Goal: Task Accomplishment & Management: Use online tool/utility

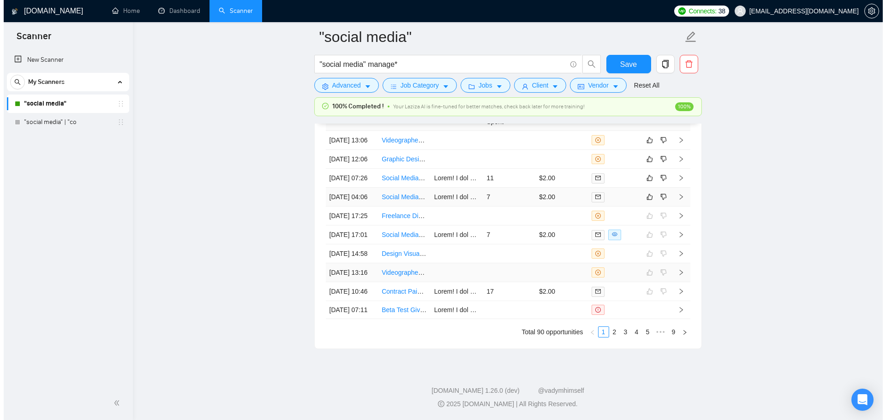
scroll to position [2539, 0]
click at [490, 188] on td "7" at bounding box center [505, 197] width 53 height 19
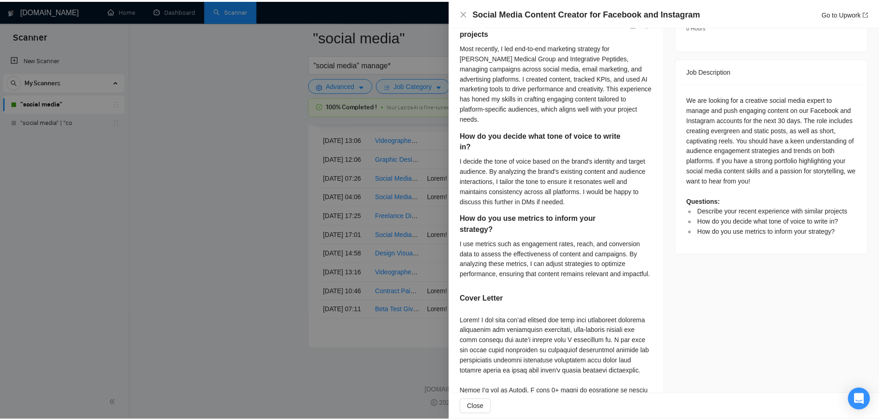
scroll to position [369, 0]
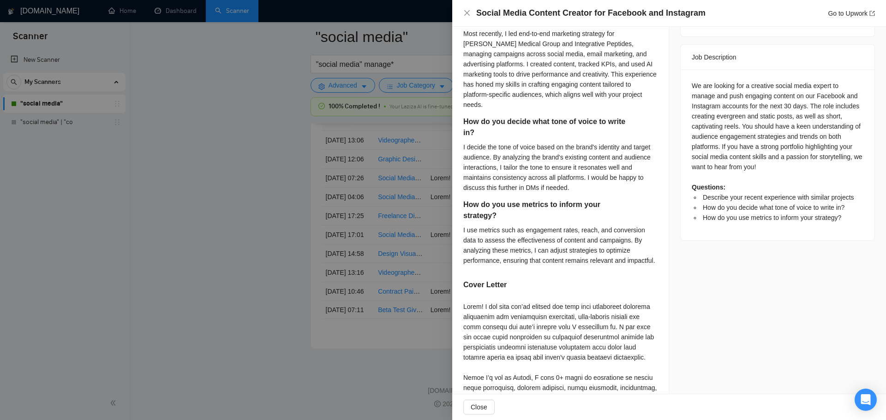
click at [265, 218] on div at bounding box center [443, 210] width 886 height 420
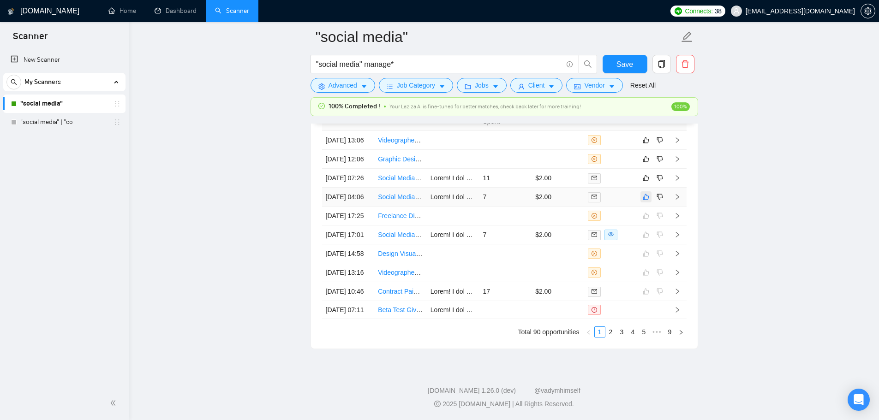
click at [643, 193] on icon "like" at bounding box center [646, 196] width 6 height 7
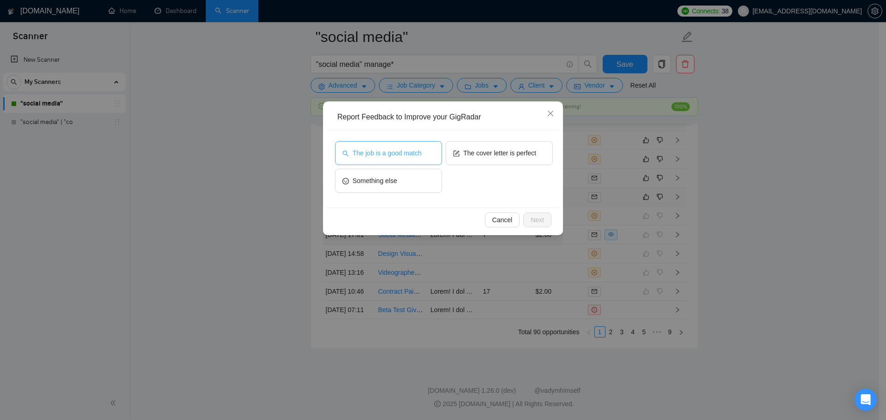
click at [392, 148] on button "The job is a good match" at bounding box center [388, 153] width 107 height 24
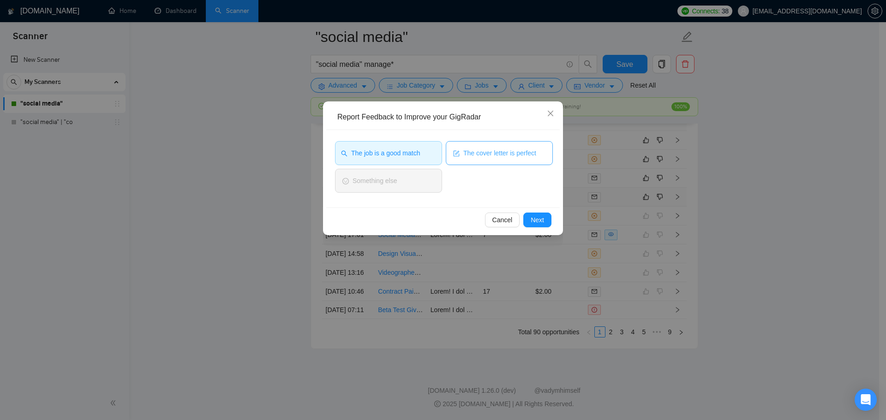
click at [503, 157] on span "The cover letter is perfect" at bounding box center [499, 153] width 73 height 10
click at [545, 221] on button "Next" at bounding box center [537, 220] width 28 height 15
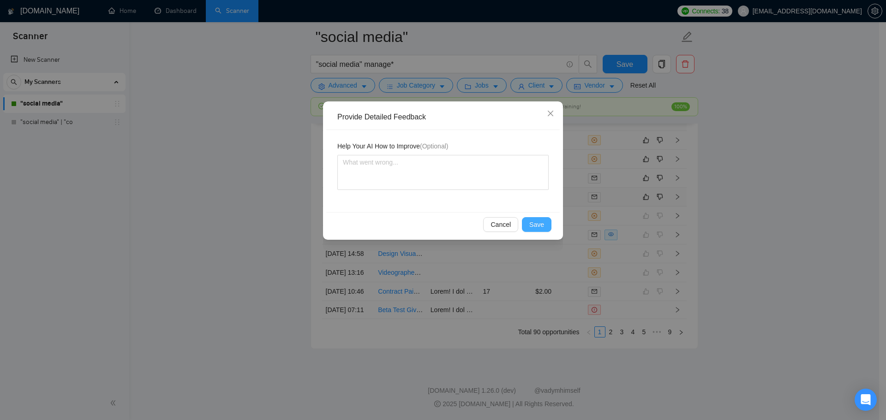
click at [542, 226] on span "Save" at bounding box center [536, 225] width 15 height 10
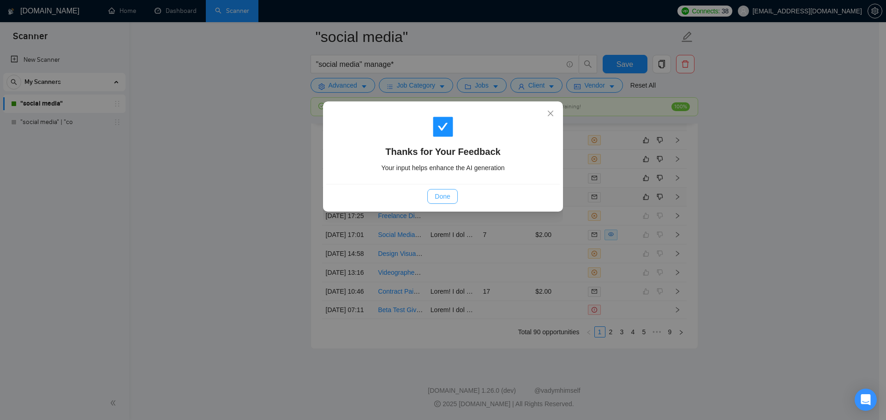
click at [434, 201] on button "Done" at bounding box center [442, 196] width 30 height 15
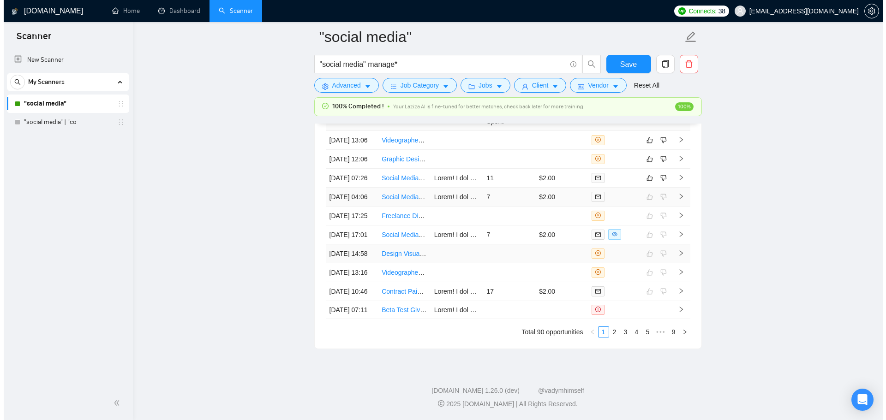
scroll to position [2447, 0]
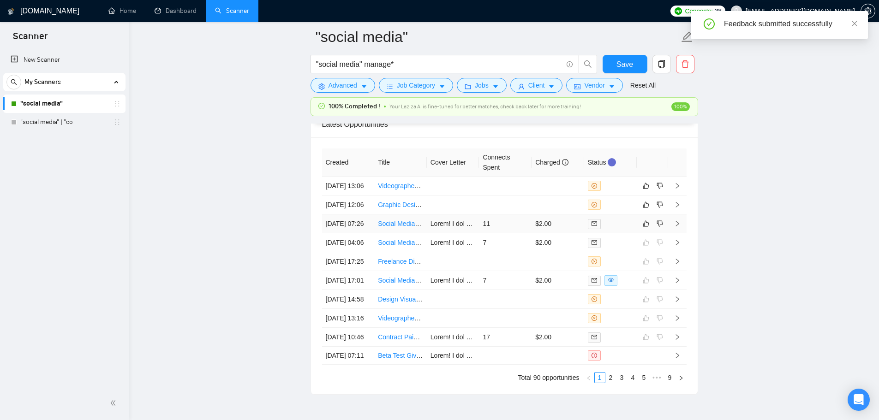
click at [506, 233] on td "11" at bounding box center [505, 223] width 53 height 19
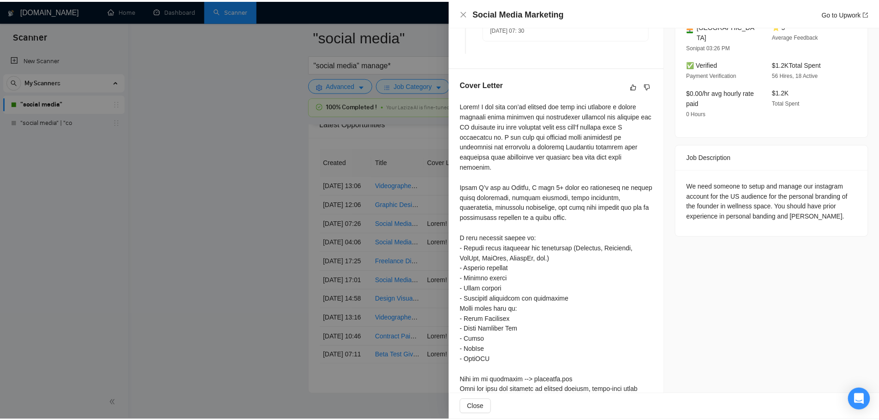
scroll to position [379, 0]
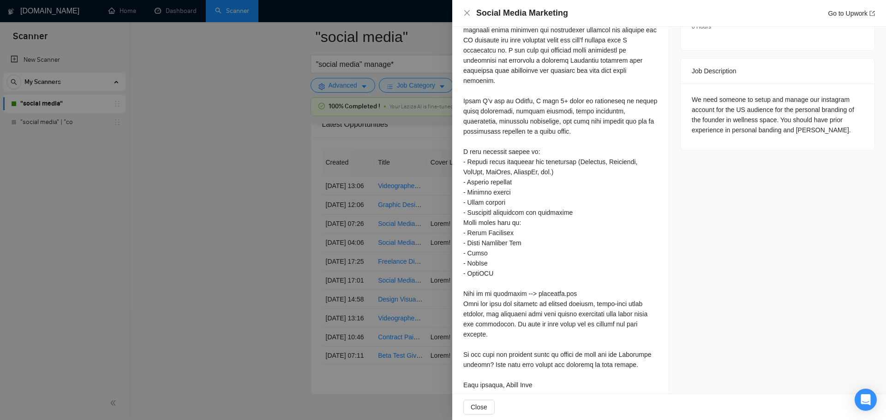
click at [239, 253] on div at bounding box center [443, 210] width 886 height 420
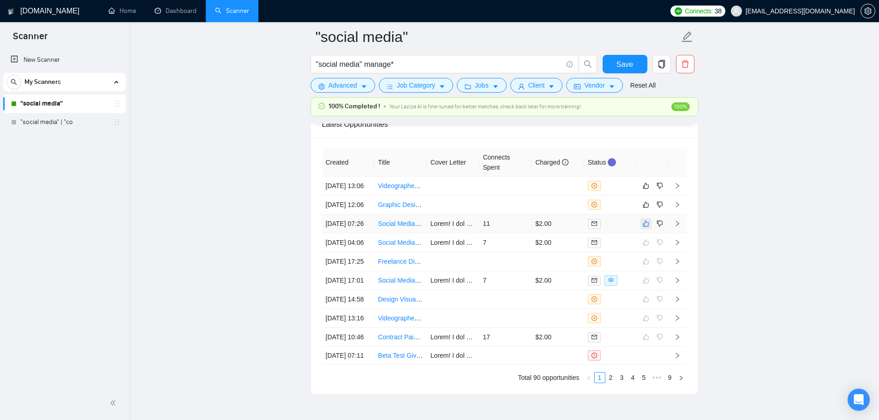
click at [646, 229] on button "button" at bounding box center [645, 223] width 11 height 11
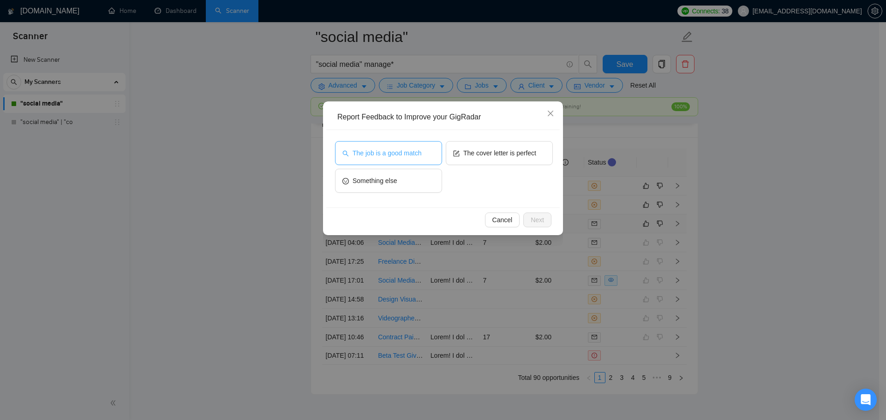
click at [415, 151] on span "The job is a good match" at bounding box center [386, 153] width 69 height 10
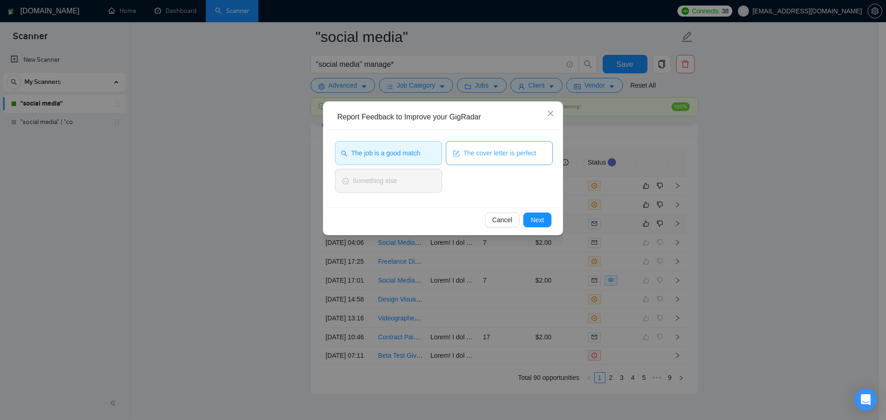
click at [483, 153] on span "The cover letter is perfect" at bounding box center [499, 153] width 73 height 10
click at [550, 221] on button "Next" at bounding box center [537, 220] width 28 height 15
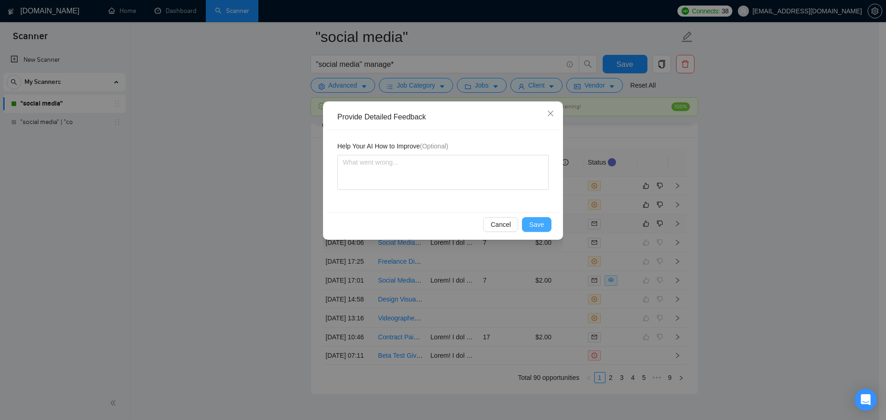
click at [547, 225] on button "Save" at bounding box center [537, 224] width 30 height 15
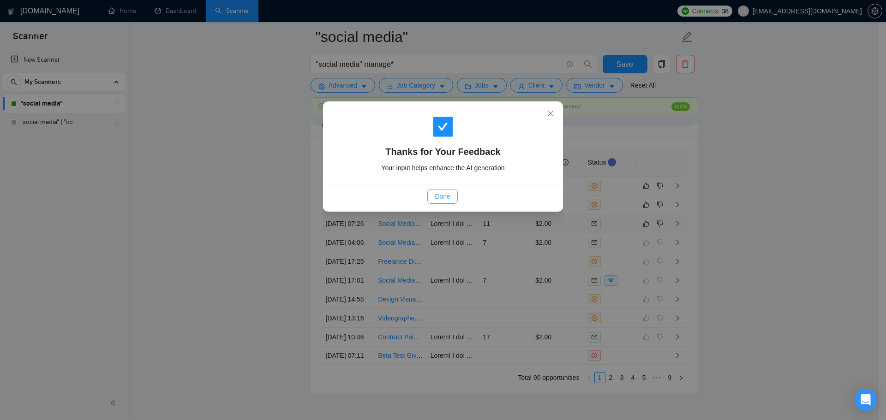
click at [449, 200] on span "Done" at bounding box center [442, 196] width 15 height 10
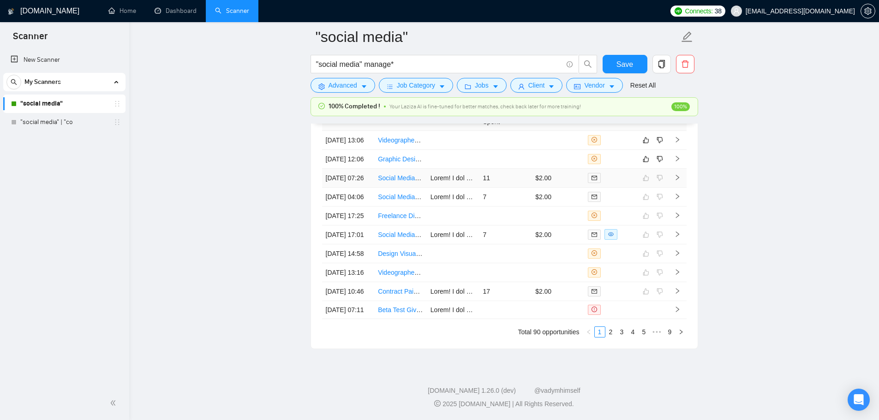
click at [476, 131] on th "Cover Letter" at bounding box center [453, 117] width 53 height 28
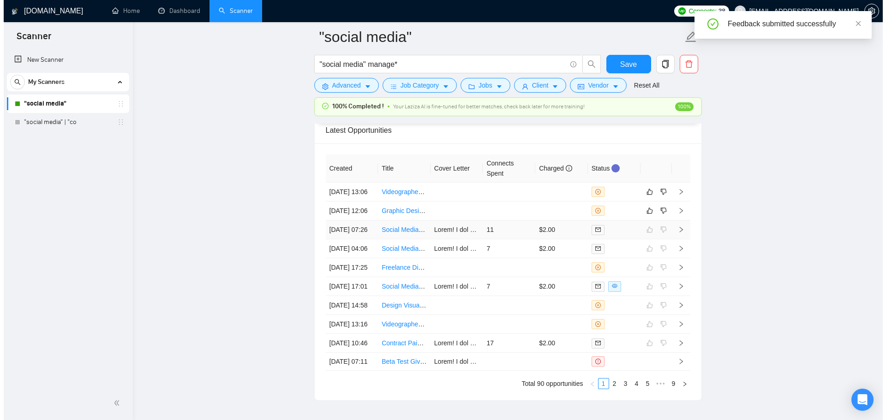
scroll to position [2355, 0]
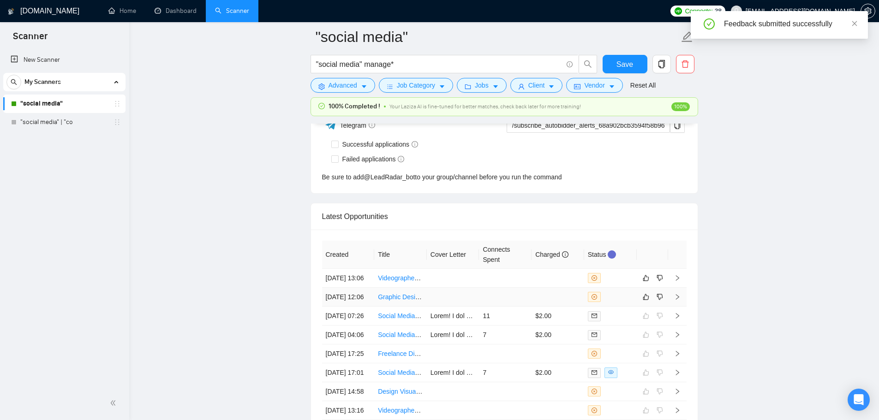
click at [470, 304] on td at bounding box center [453, 297] width 53 height 19
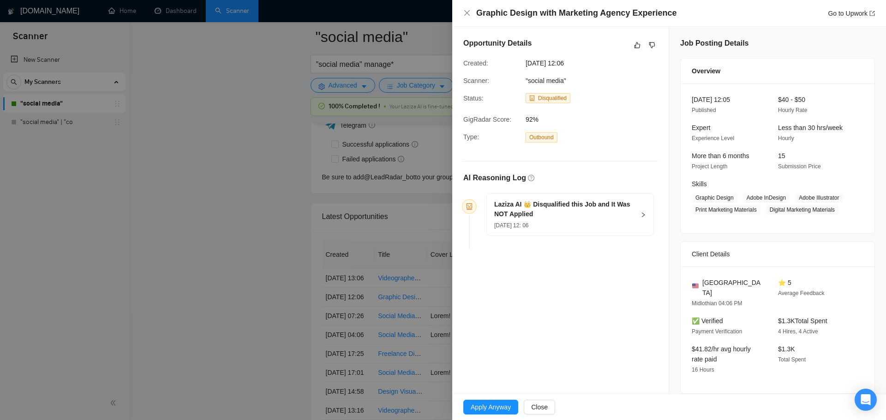
click at [544, 221] on div "05 Sep, 2025 12: 06" at bounding box center [564, 225] width 141 height 10
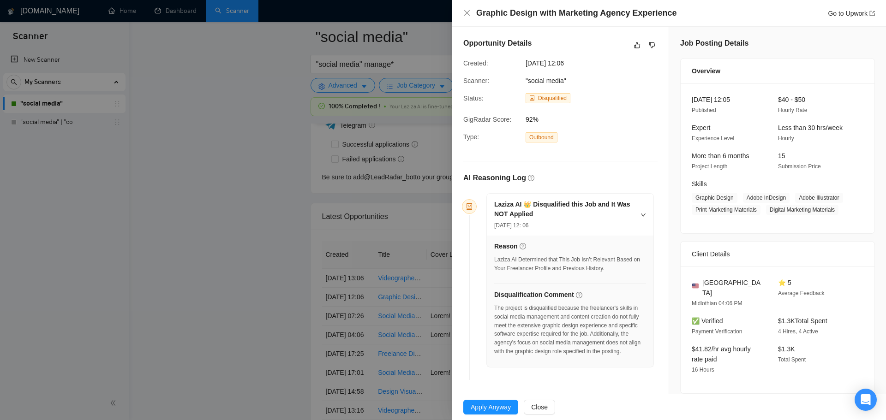
click at [134, 233] on div at bounding box center [443, 210] width 886 height 420
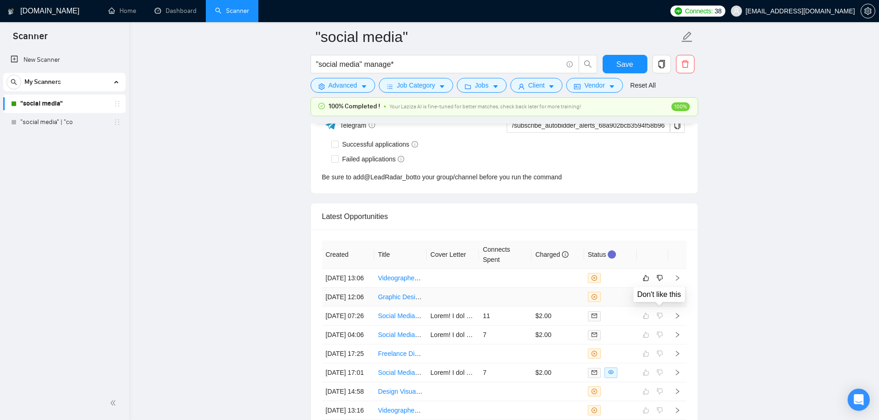
click at [662, 301] on icon "dislike" at bounding box center [659, 296] width 6 height 7
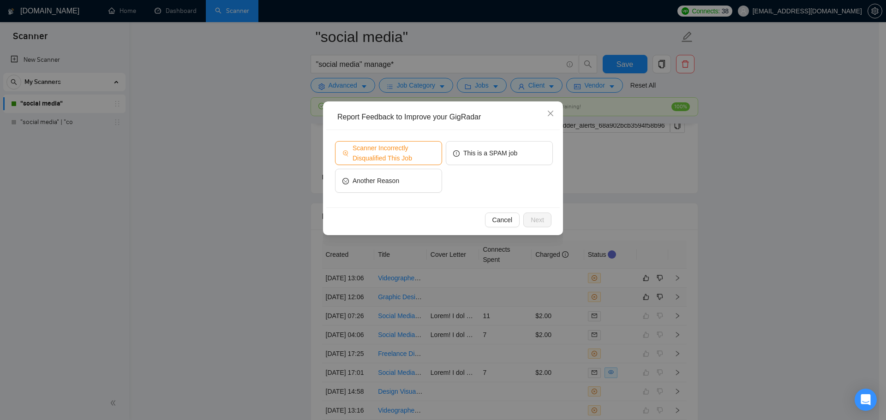
click at [384, 155] on span "Scanner Incorrectly Disqualified This Job" at bounding box center [393, 153] width 82 height 20
click at [540, 221] on span "Next" at bounding box center [536, 220] width 13 height 10
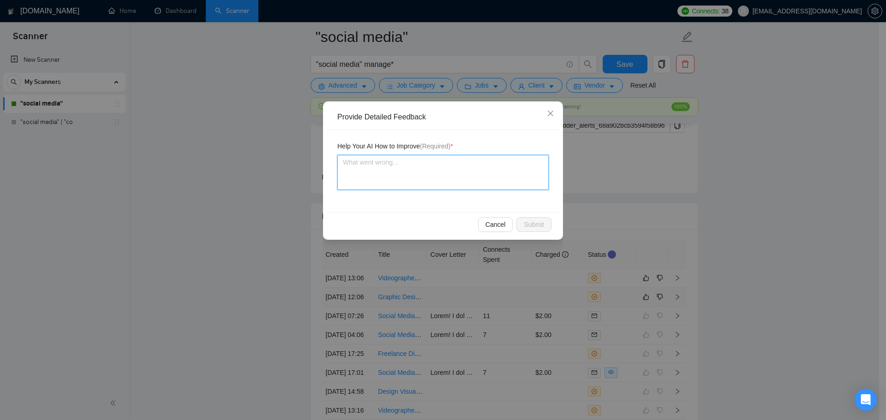
click at [358, 164] on textarea at bounding box center [442, 172] width 211 height 35
type textarea "T"
type textarea "Th"
type textarea "The"
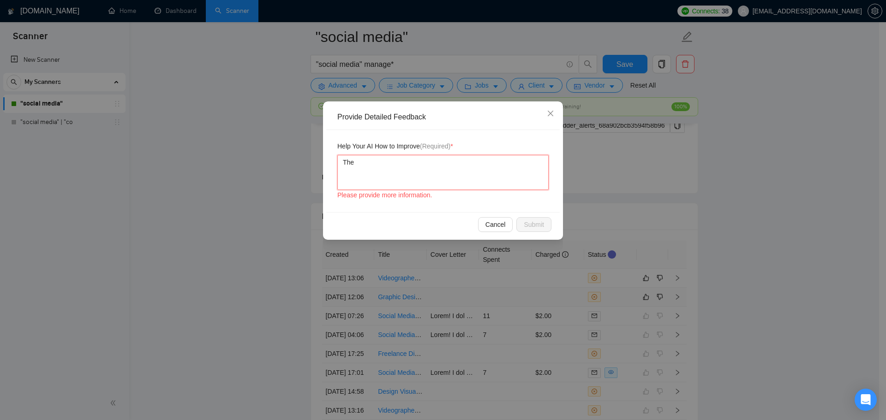
type textarea "The r"
type textarea "The re"
type textarea "The requ"
type textarea "The requi"
type textarea "The requir"
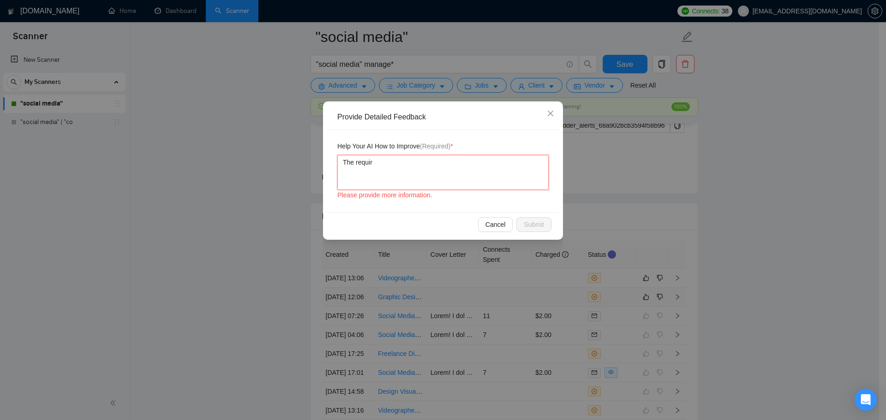
type textarea "The require"
type textarea "The requirem"
type textarea "The requireme"
type textarea "The requiremen"
type textarea "The requirement"
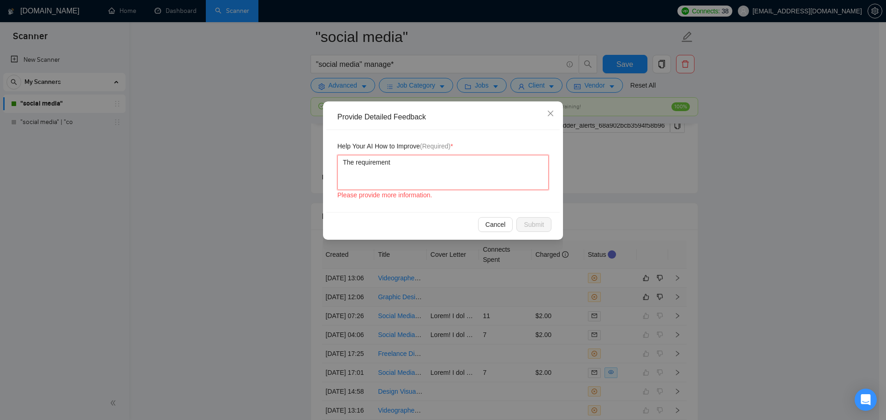
type textarea "The requirements"
type textarea "The requirements o"
type textarea "The requirements of"
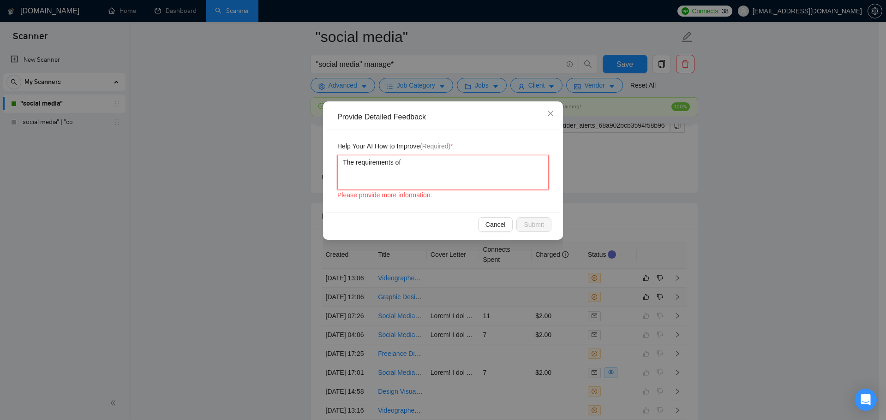
type textarea "The requirements of t"
type textarea "The requirements of th"
type textarea "The requirements of the"
type textarea "The requirements of the j"
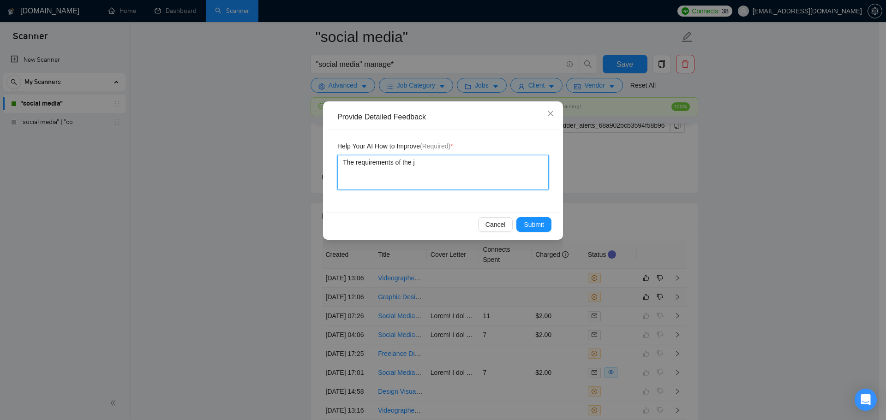
type textarea "The requirements of the jo"
type textarea "The requirements of the job"
type textarea "The requirements of the job r"
type textarea "The requirements of the job req"
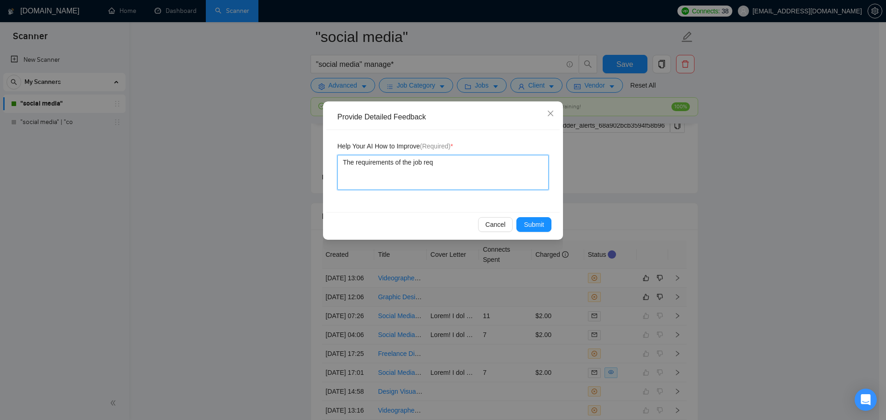
type textarea "The requirements of the job reqw"
type textarea "The requirements of the job reqwu"
type textarea "The requirements of the job reqw"
type textarea "The requirements of the job req"
type textarea "The requirements of the job re"
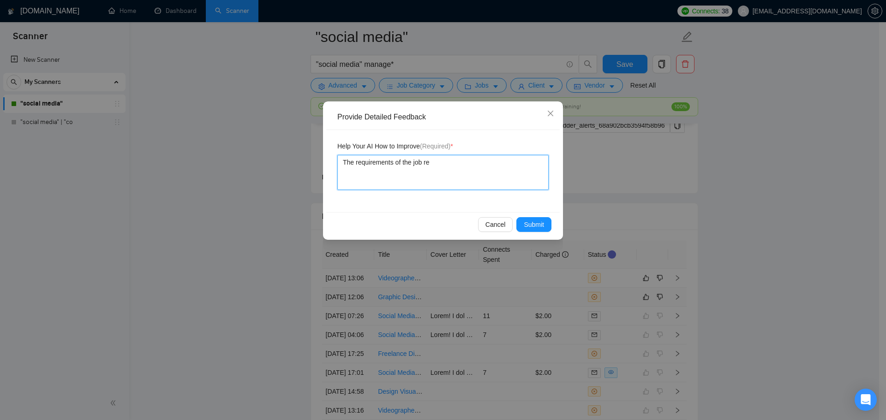
type textarea "The requirements of the job reu"
type textarea "The requirements of the job reui"
type textarea "The requirements of the job reuir"
type textarea "The requirements of the job reuire"
type textarea "The requirements of the job reuir"
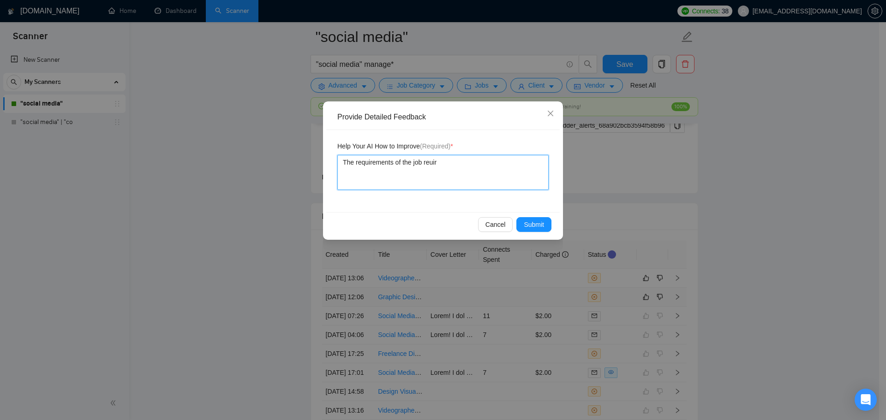
type textarea "The requirements of the job reui"
type textarea "The requirements of the job reu"
type textarea "The requirements of the job re"
type textarea "The requirements of the job req"
type textarea "The requirements of the job requ"
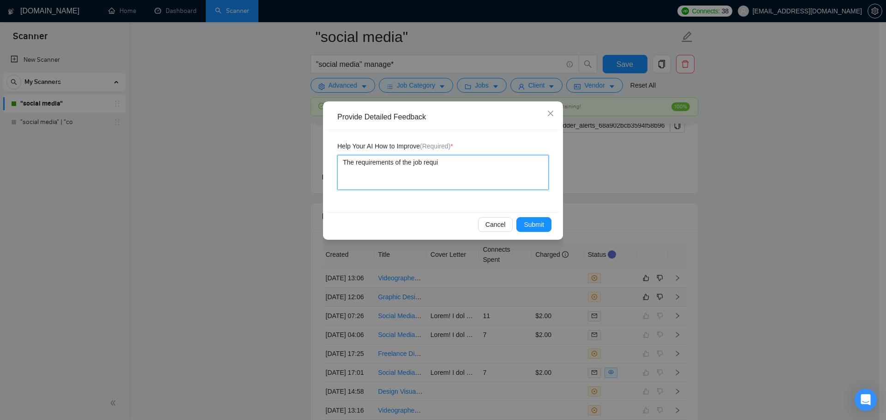
type textarea "The requirements of the job requir"
type textarea "The requirements of the job require"
type textarea "The requirements of the job require so"
type textarea "The requirements of the job require soc"
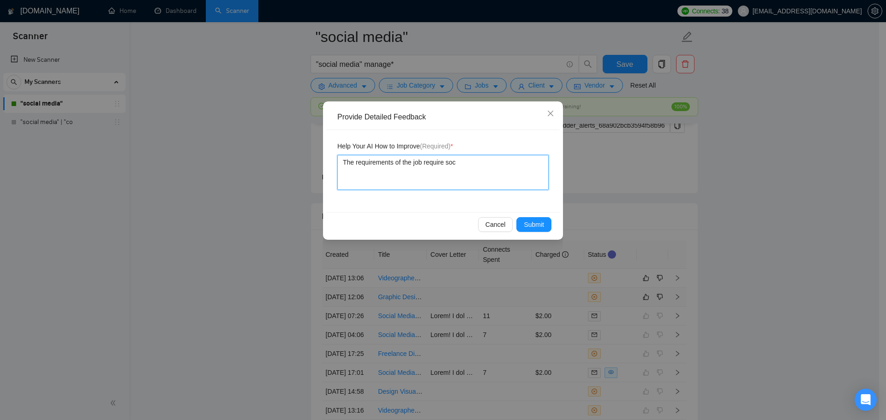
type textarea "The requirements of the job require soci"
type textarea "The requirements of the job require socia"
type textarea "The requirements of the job require social"
type textarea "The requirements of the job require social m"
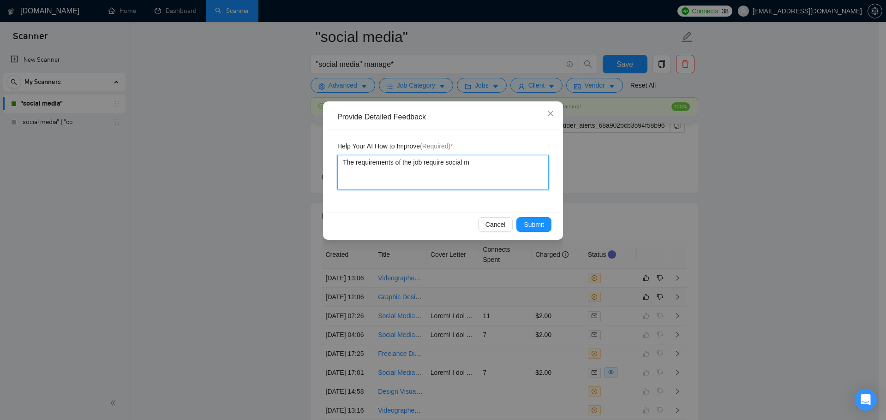
type textarea "The requirements of the job require social me"
type textarea "The requirements of the job require social med"
type textarea "The requirements of the job require social medi"
type textarea "The requirements of the job require social media"
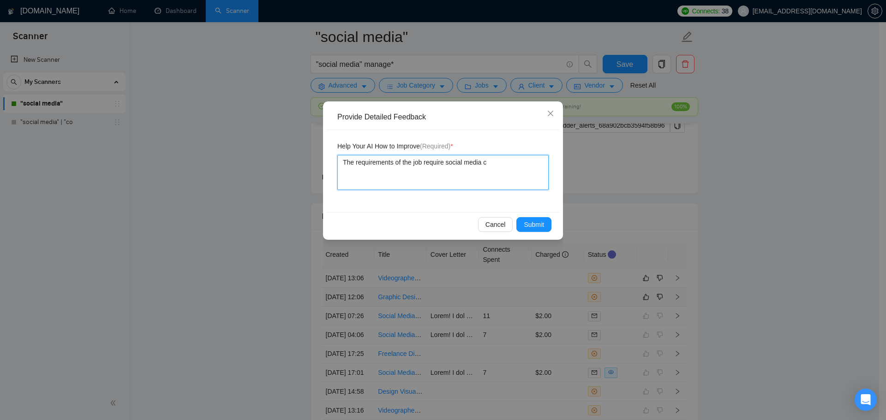
type textarea "The requirements of the job require social media co"
type textarea "The requirements of the job require social media con"
type textarea "The requirements of the job require social media cont"
type textarea "The requirements of the job require social media conte"
type textarea "The requirements of the job require social media conten"
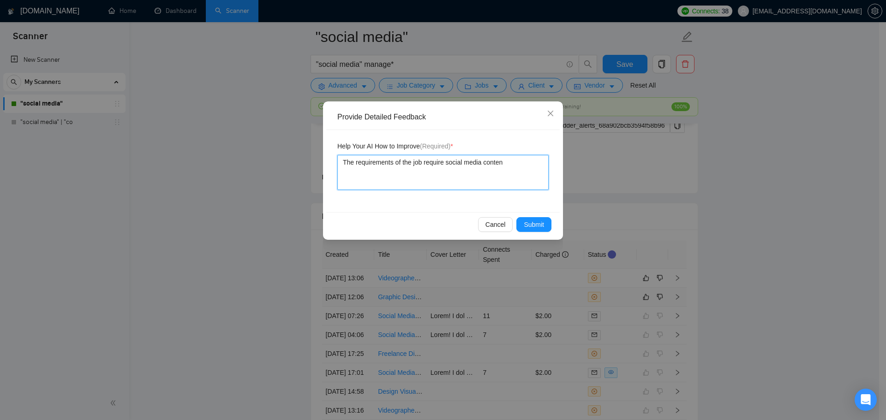
type textarea "The requirements of the job require social media content"
type textarea "The requirements of the job require social media content c"
type textarea "The requirements of the job require social media content cr"
type textarea "The requirements of the job require social media content cre"
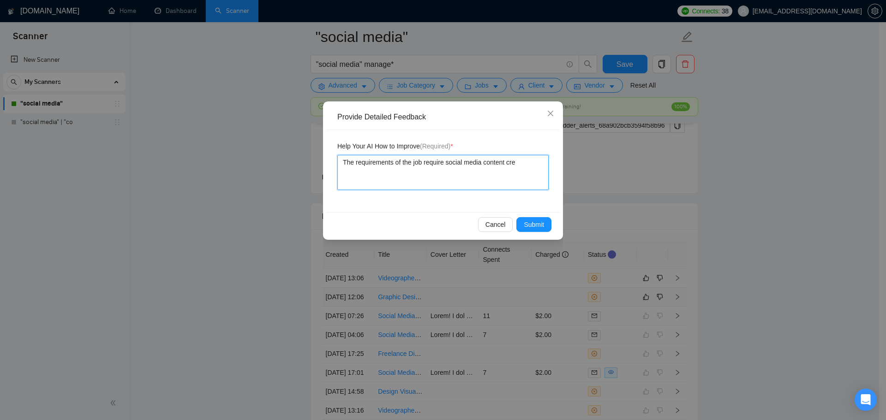
type textarea "The requirements of the job require social media content crea"
type textarea "The requirements of the job require social media content creat"
type textarea "The requirements of the job require social media content creati"
type textarea "The requirements of the job require social media content creatio"
type textarea "The requirements of the job require social media content creation"
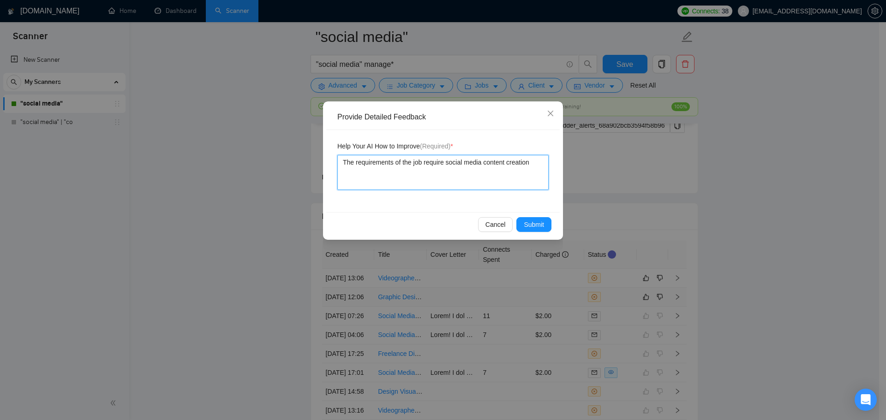
type textarea "The requirements of the job require social media content creation"
type textarea "The requirements of the job require social media content creation a"
type textarea "The requirements of the job require social media content creation as"
type textarea "The requirements of the job require social media content creation as w"
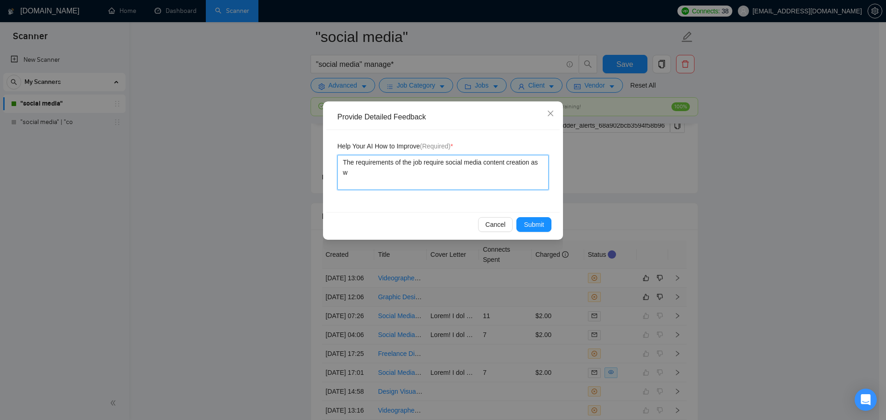
type textarea "The requirements of the job require social media content creation as we"
type textarea "The requirements of the job require social media content creation as wel"
type textarea "The requirements of the job require social media content creation as well"
type textarea "The requirements of the job require social media content creation as well a"
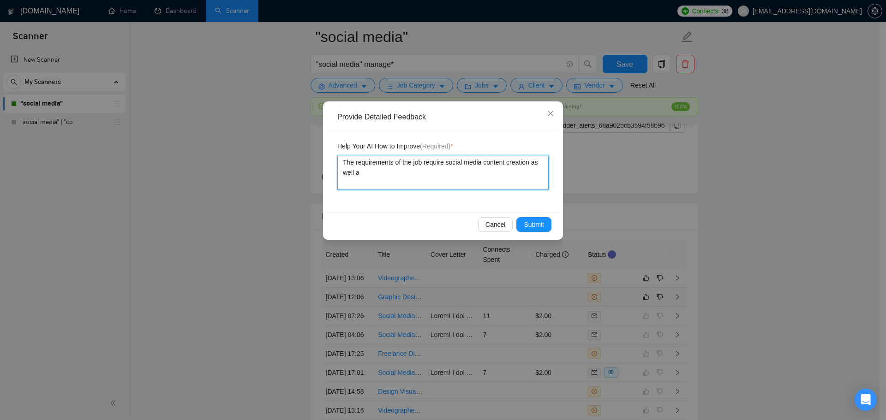
type textarea "The requirements of the job require social media content creation as well ad"
type textarea "The requirements of the job require social media content creation as well add"
type textarea "The requirements of the job require social media content creation as well addi"
type textarea "The requirements of the job require social media content creation as well addit"
type textarea "The requirements of the job require social media content creation as well additi"
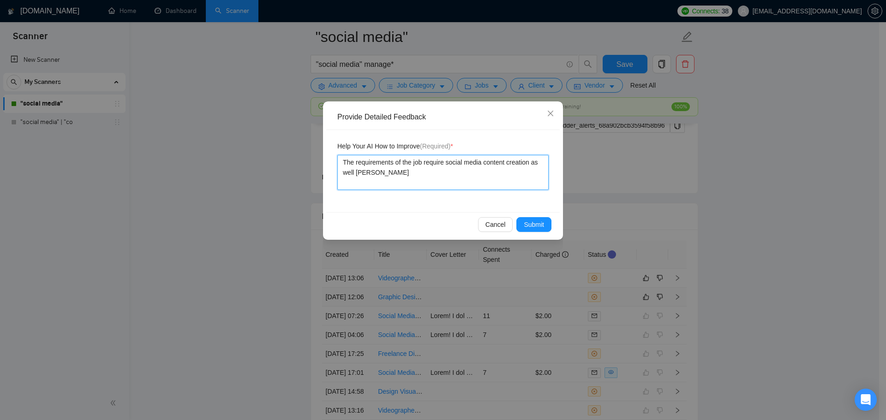
type textarea "The requirements of the job require social media content creation as well addit…"
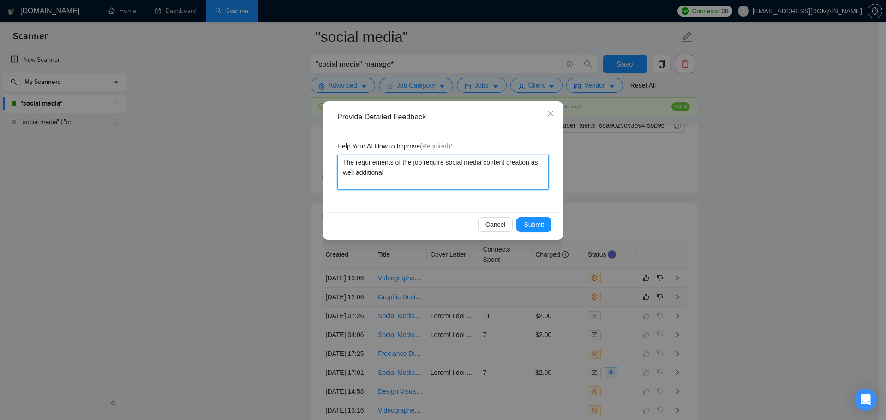
type textarea "The requirements of the job require social media content creation as well addit…"
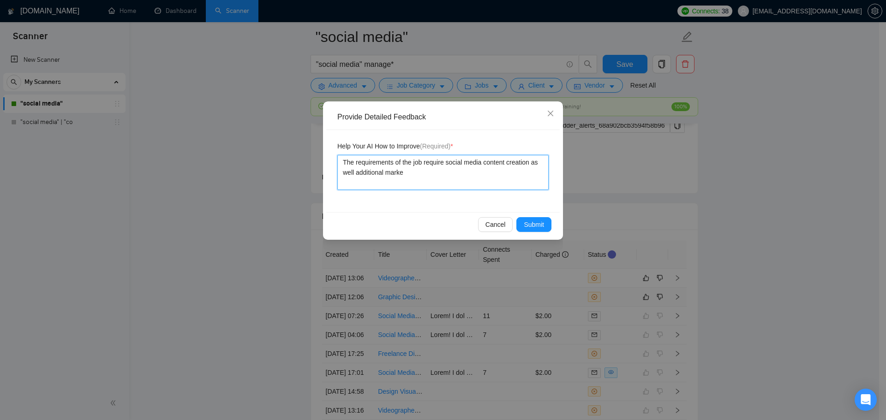
type textarea "The requirements of the job require social media content creation as well addit…"
click at [397, 182] on textarea "The requirements of the job require social media content creation as well addit…" at bounding box center [442, 172] width 211 height 35
click at [449, 185] on textarea "The requirements of the job require social media content creation as well addit…" at bounding box center [442, 172] width 211 height 35
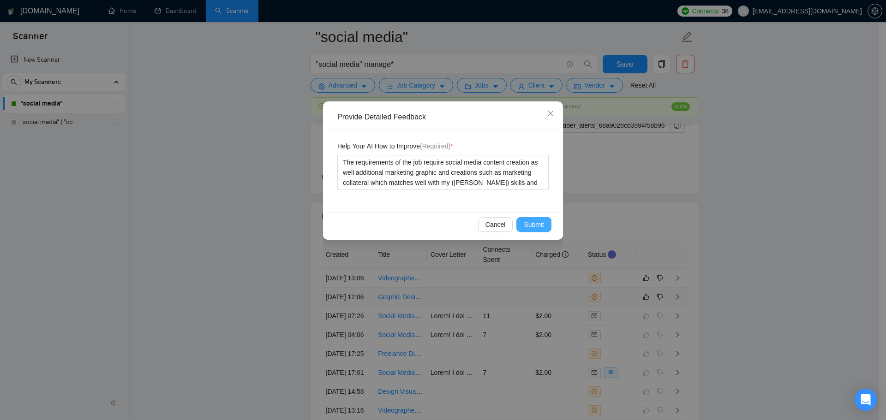
click at [542, 223] on span "Submit" at bounding box center [534, 225] width 20 height 10
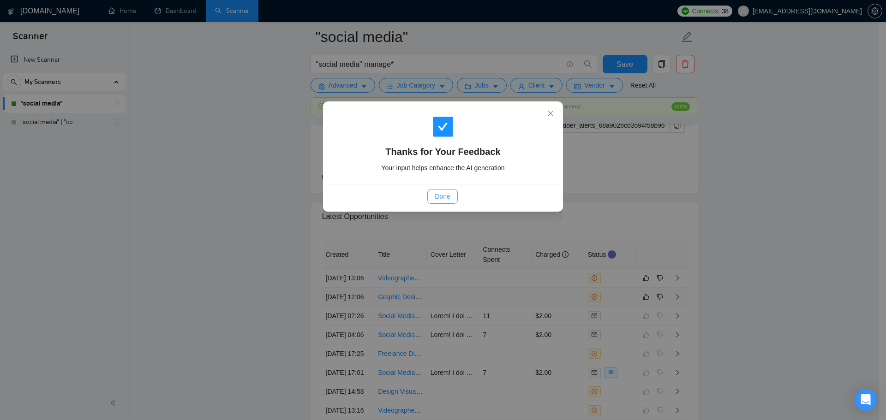
click at [446, 192] on span "Done" at bounding box center [442, 196] width 15 height 10
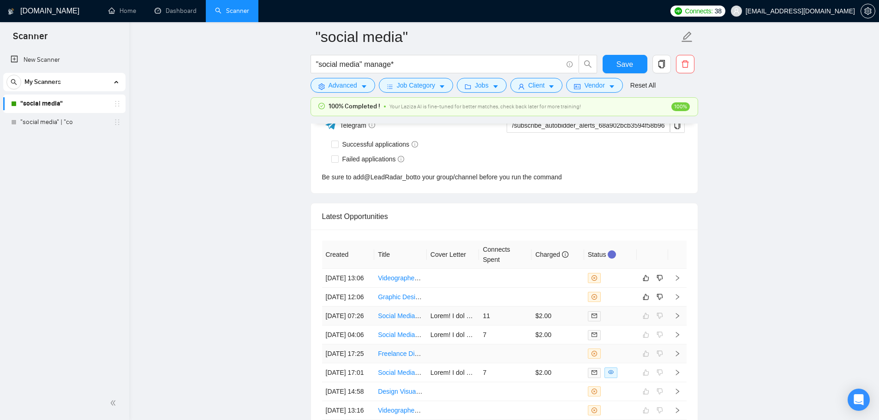
click at [505, 307] on td at bounding box center [505, 297] width 53 height 19
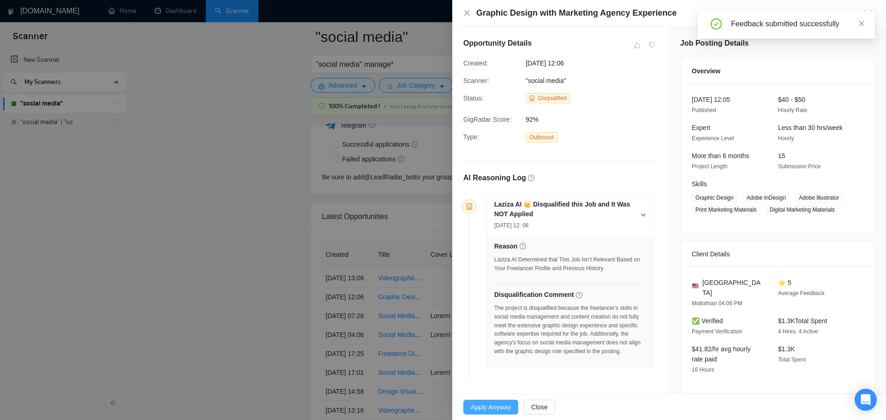
click at [494, 411] on span "Apply Anyway" at bounding box center [490, 407] width 40 height 10
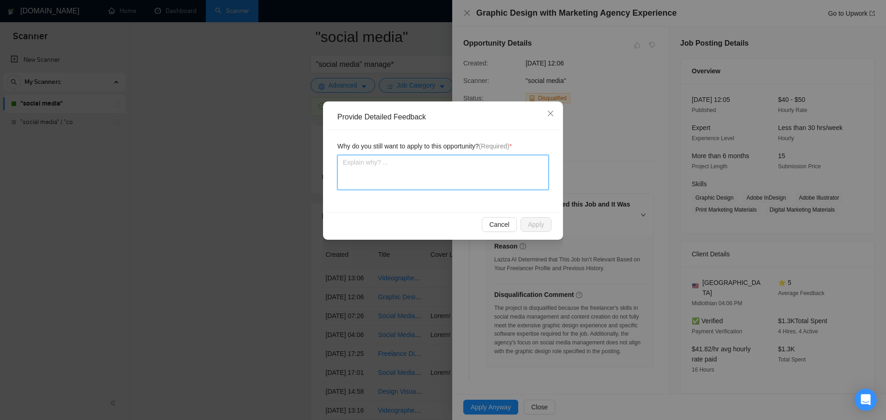
click at [389, 169] on textarea at bounding box center [442, 172] width 211 height 35
click at [416, 165] on textarea "This job matches with my skills and profile." at bounding box center [442, 172] width 211 height 35
click at [425, 163] on textarea "This job matches with my (SUnny Hari) skills and profile." at bounding box center [442, 172] width 211 height 35
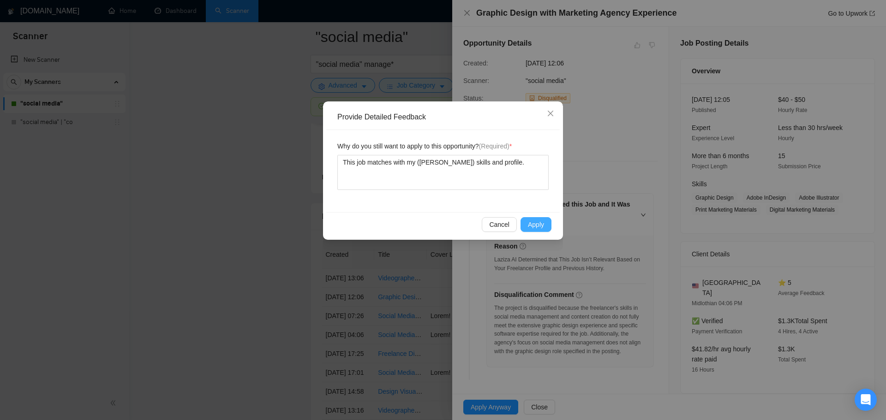
click at [532, 220] on span "Apply" at bounding box center [536, 225] width 16 height 10
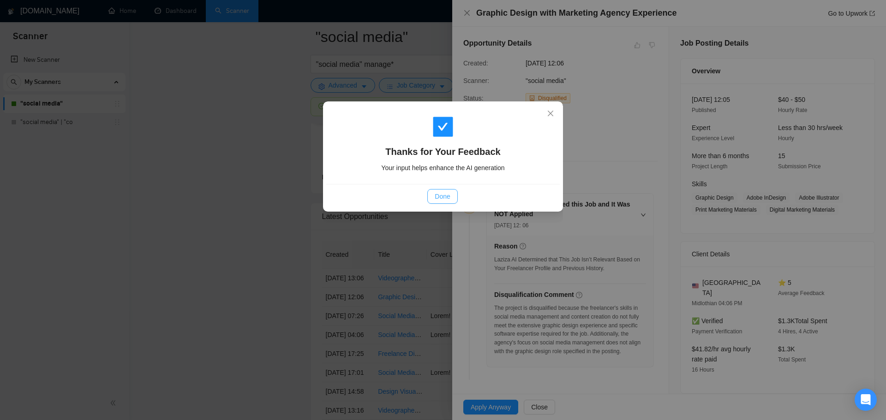
click at [451, 197] on button "Done" at bounding box center [442, 196] width 30 height 15
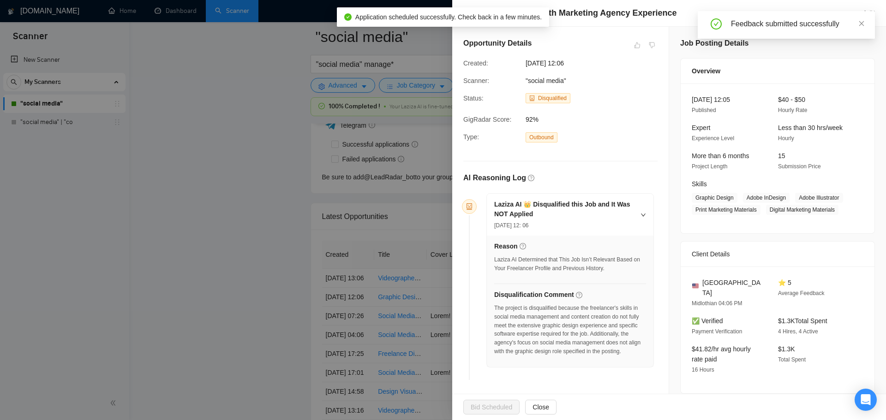
click at [298, 261] on div at bounding box center [443, 210] width 886 height 420
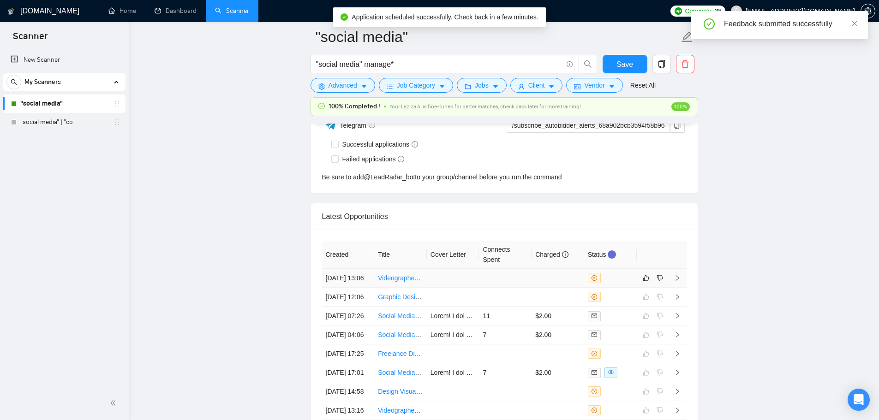
click at [553, 288] on td at bounding box center [557, 278] width 53 height 19
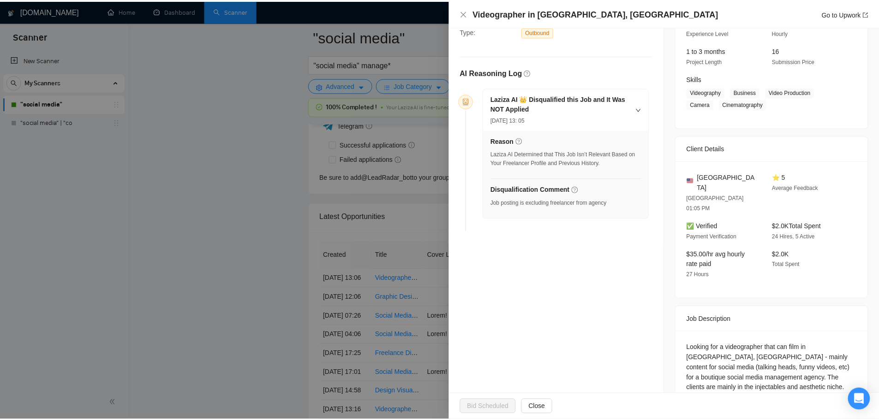
scroll to position [108, 0]
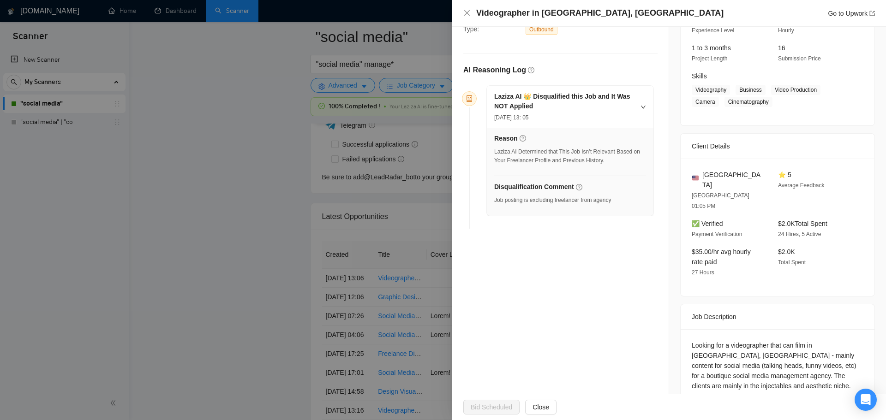
click at [191, 287] on div at bounding box center [443, 210] width 886 height 420
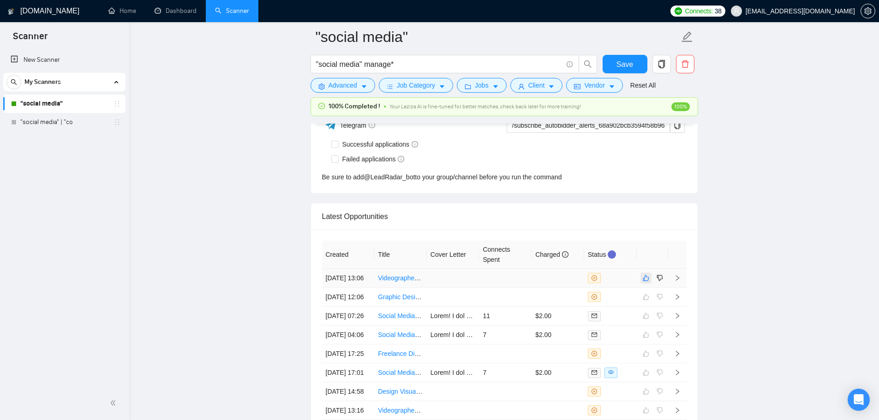
click at [649, 282] on button "button" at bounding box center [645, 278] width 11 height 11
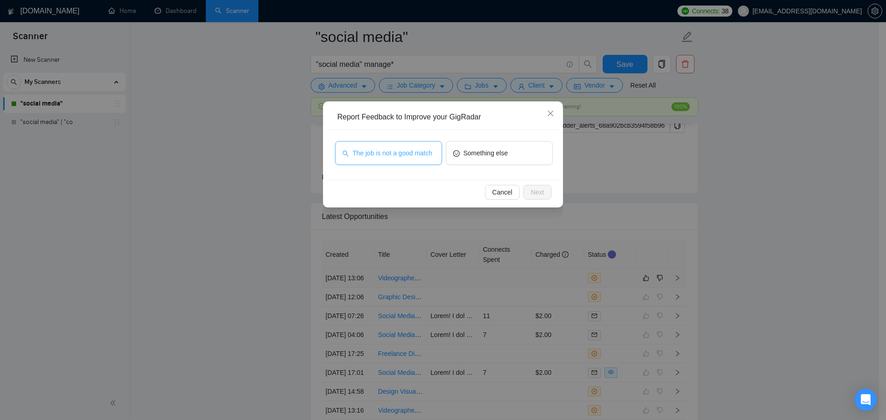
click at [387, 158] on button "The job is not a good match" at bounding box center [388, 153] width 107 height 24
click at [543, 191] on span "Next" at bounding box center [536, 192] width 13 height 10
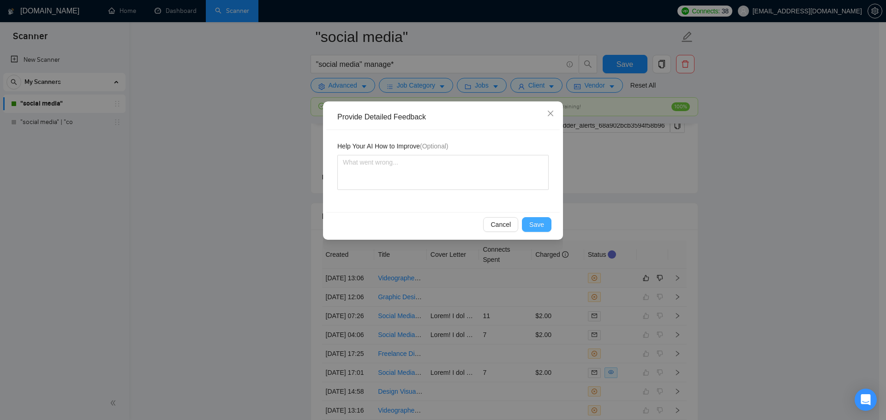
click at [543, 221] on span "Save" at bounding box center [536, 225] width 15 height 10
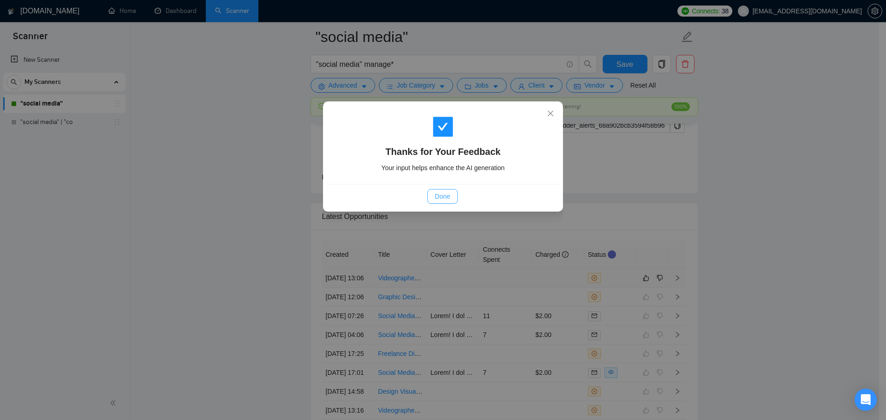
click at [441, 194] on span "Done" at bounding box center [442, 196] width 15 height 10
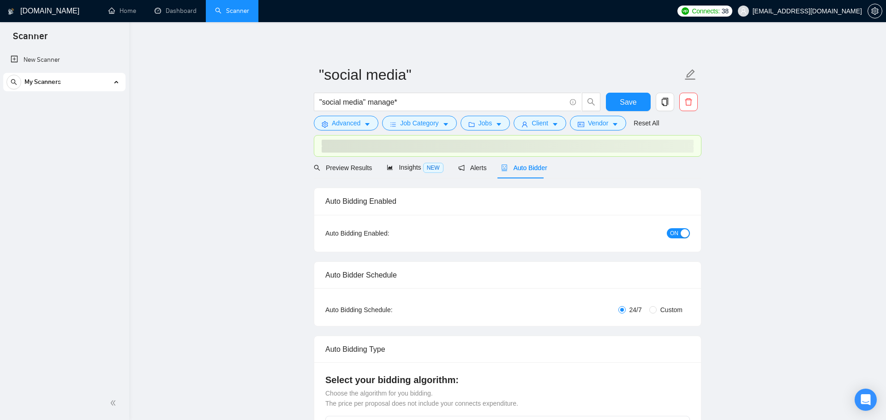
checkbox input "true"
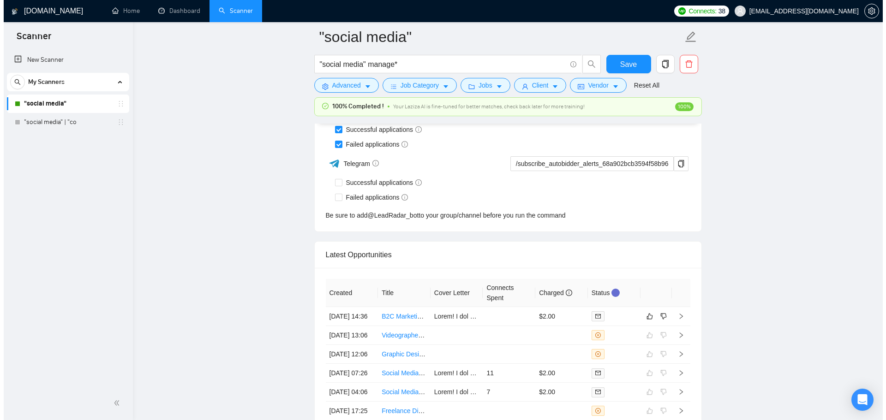
scroll to position [2317, 0]
click at [494, 321] on td at bounding box center [505, 316] width 53 height 19
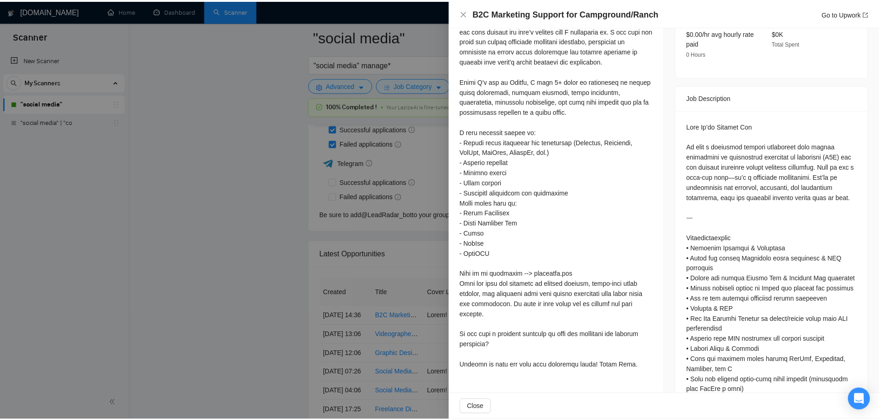
scroll to position [323, 0]
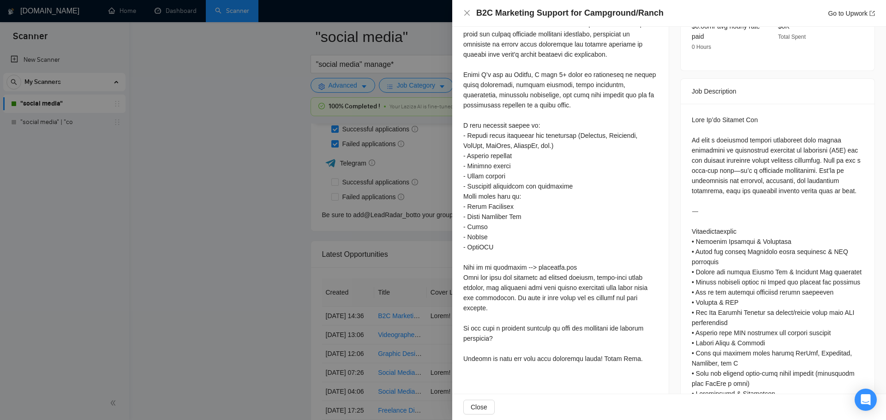
click at [220, 144] on div at bounding box center [443, 210] width 886 height 420
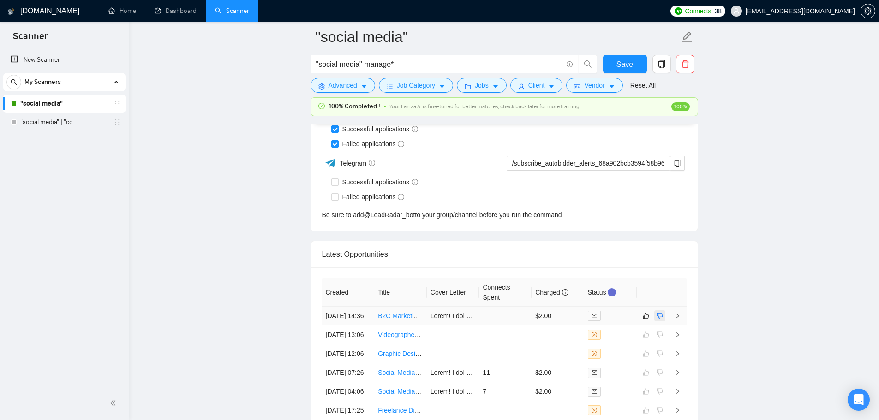
click at [660, 320] on icon "dislike" at bounding box center [659, 315] width 6 height 7
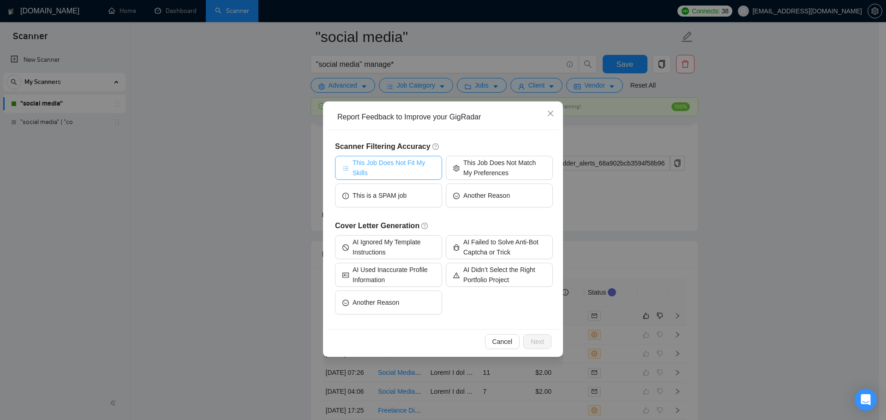
click at [415, 165] on span "This Job Does Not Fit My Skills" at bounding box center [393, 168] width 82 height 20
click at [538, 345] on span "Next" at bounding box center [536, 342] width 13 height 10
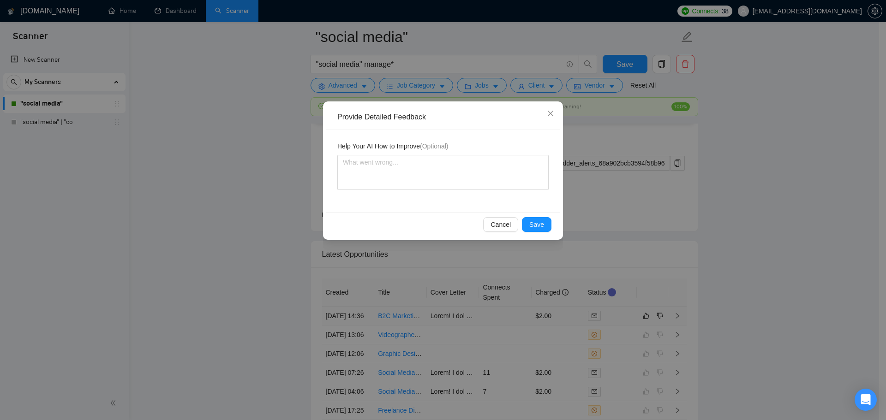
click at [393, 200] on div "Help Your AI How to Improve (Optional)" at bounding box center [442, 171] width 233 height 82
click at [387, 176] on textarea at bounding box center [442, 172] width 211 height 35
type textarea "T"
type textarea "Th"
type textarea "Thi"
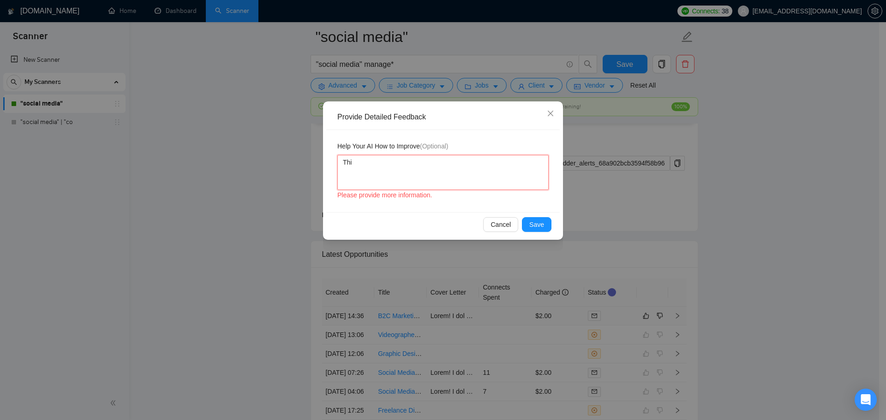
type textarea "Th"
type textarea "T"
type textarea "Th"
type textarea "Thi"
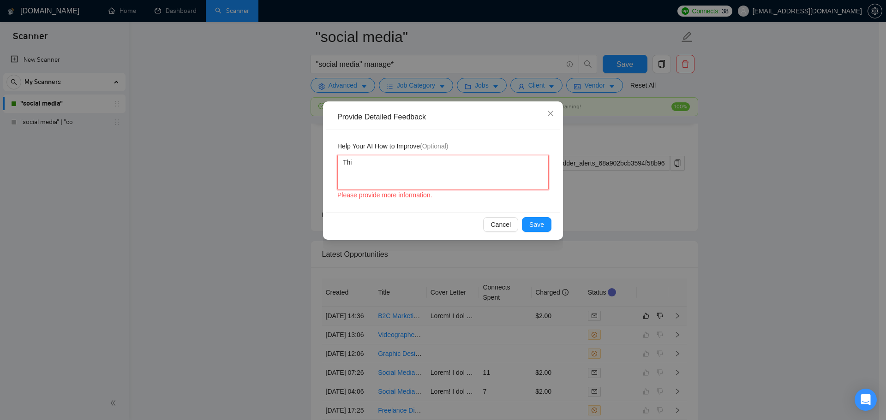
type textarea "This"
type textarea "This j"
type textarea "This jo"
type textarea "This job"
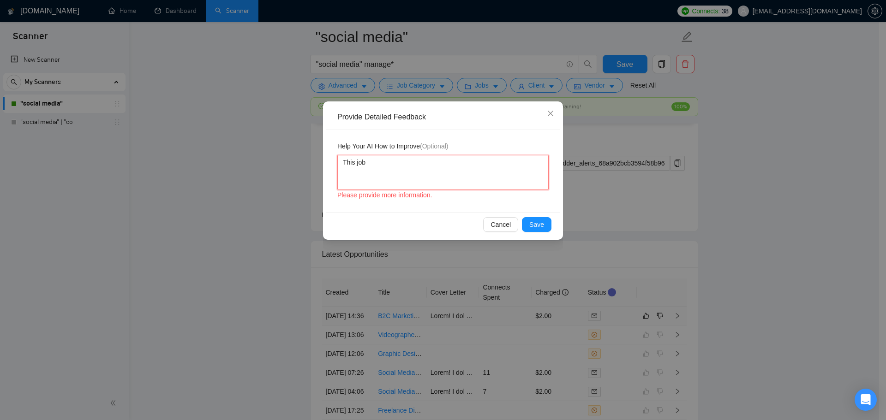
type textarea "This job"
type textarea "This job r"
type textarea "This job re"
type textarea "This job requ"
type textarea "This job requi"
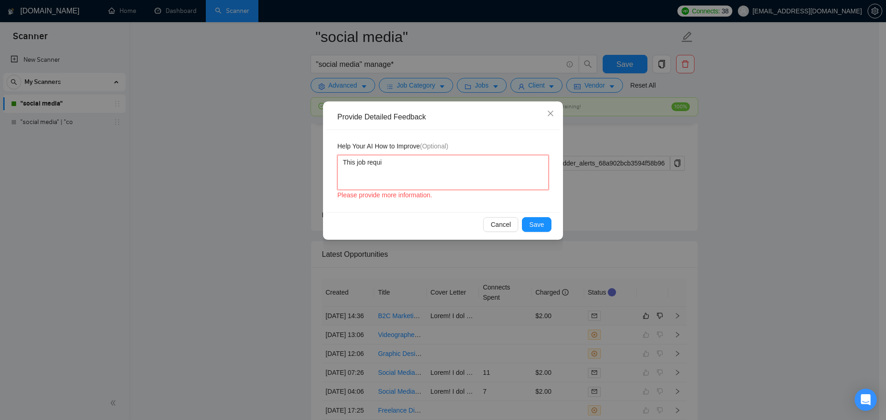
type textarea "This job requir"
type textarea "This job require"
type textarea "This job required"
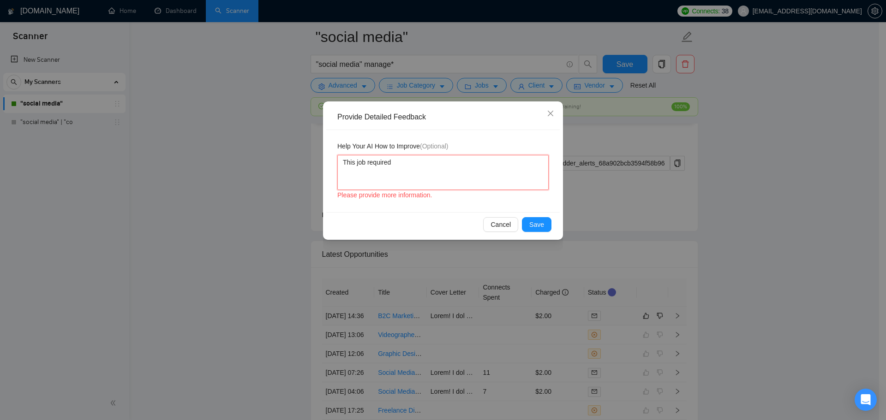
type textarea "This job require"
type textarea "This job requires"
type textarea "This job requires m"
type textarea "This job requires mo"
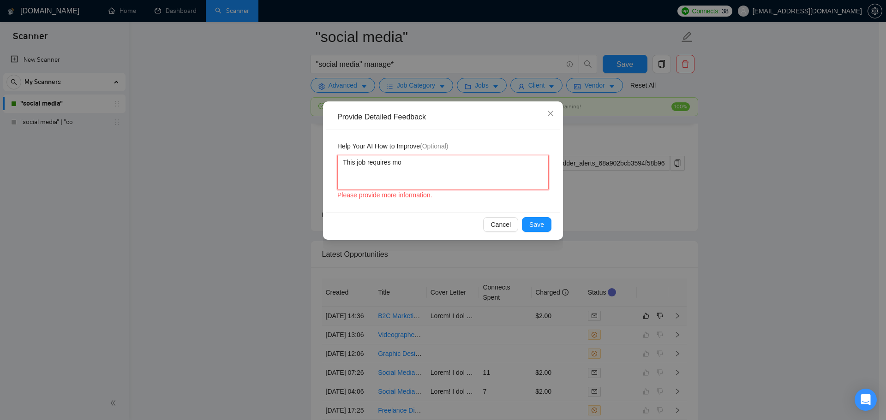
type textarea "This job requires mor"
type textarea "This job requires more"
type textarea "This job requires more th"
type textarea "This job requires more than"
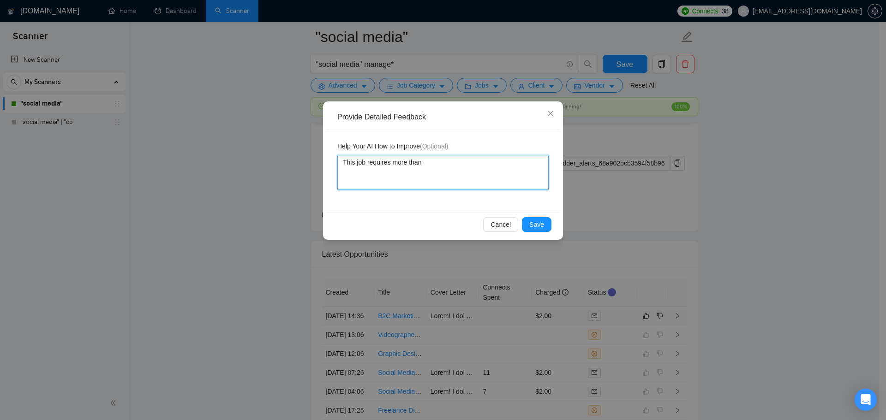
type textarea "This job requires more than"
type textarea "This job requires more than s"
type textarea "This job requires more than so"
type textarea "This job requires more than soci"
type textarea "This job requires more than socia"
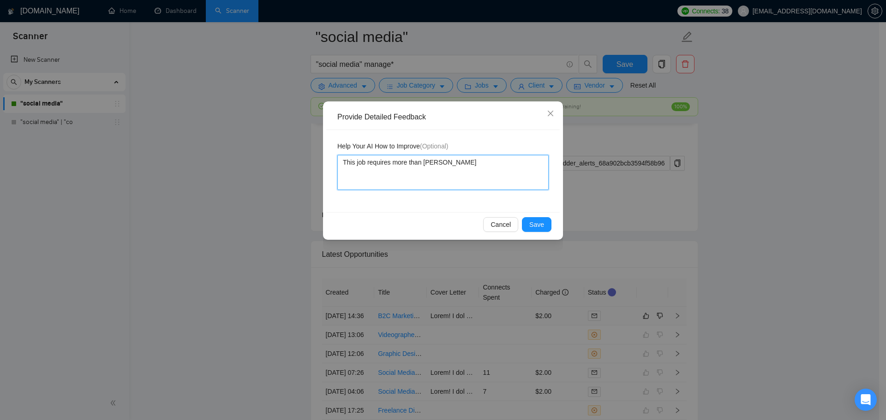
type textarea "This job requires more than social"
type textarea "This job requires more than social me"
type textarea "This job requires more than social med"
type textarea "This job requires more than social medi"
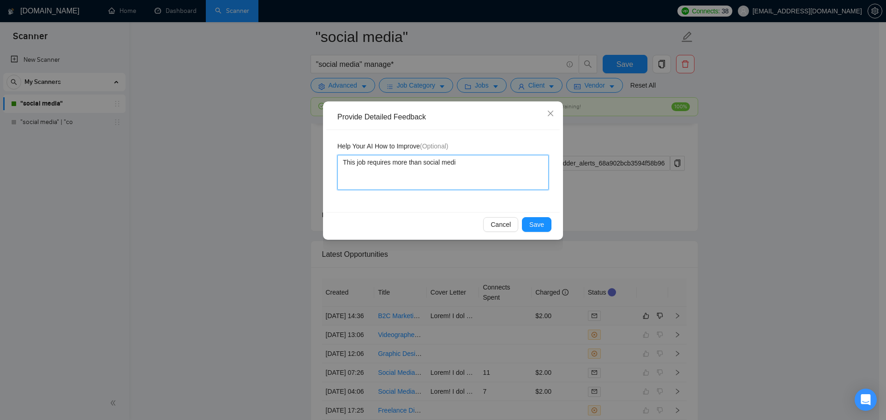
type textarea "This job requires more than social media"
type textarea "This job requires more than social media ma"
type textarea "This job requires more than social media mark"
type textarea "This job requires more than social media marke"
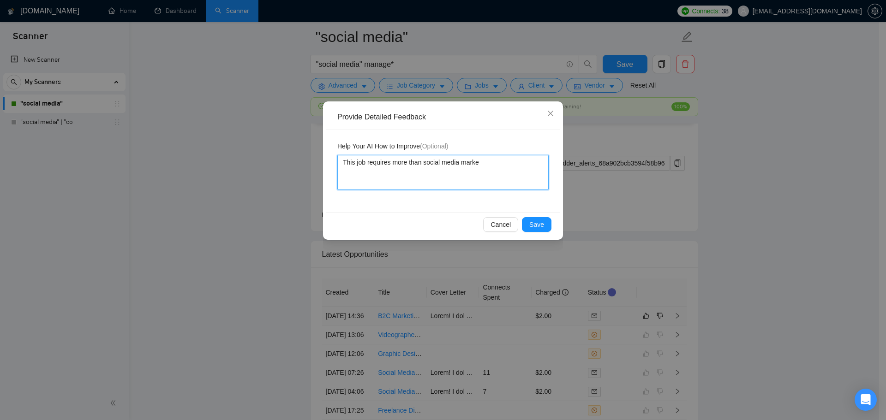
type textarea "This job requires more than social media market"
type textarea "This job requires more than social media marketi"
type textarea "This job requires more than social media marketin"
type textarea "This job requires more than social media marketing"
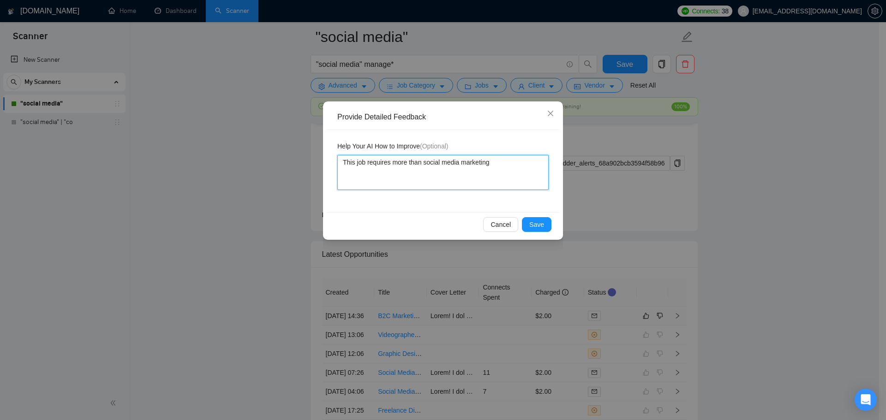
type textarea "This job requires more than social media marketing s"
type textarea "This job requires more than social media marketing su"
type textarea "This job requires more than social media marketing suc"
type textarea "This job requires more than social media marketing such"
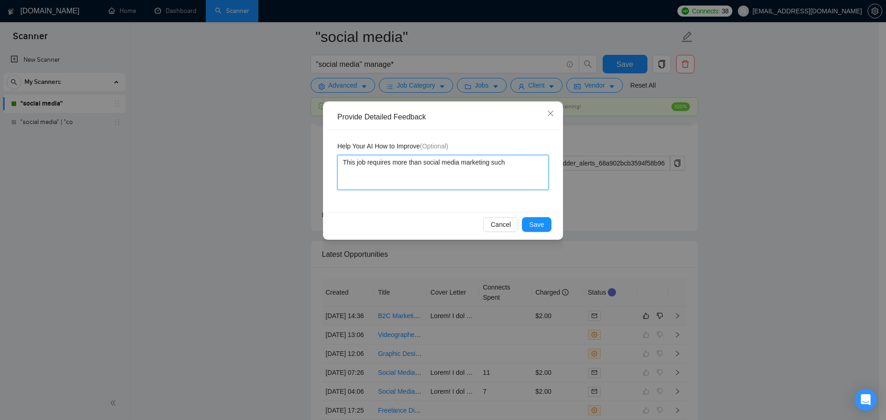
type textarea "This job requires more than social media marketing such a"
type textarea "This job requires more than social media marketing such as"
type textarea "This job requires more than social media marketing such as e"
type textarea "This job requires more than social media marketing such as em"
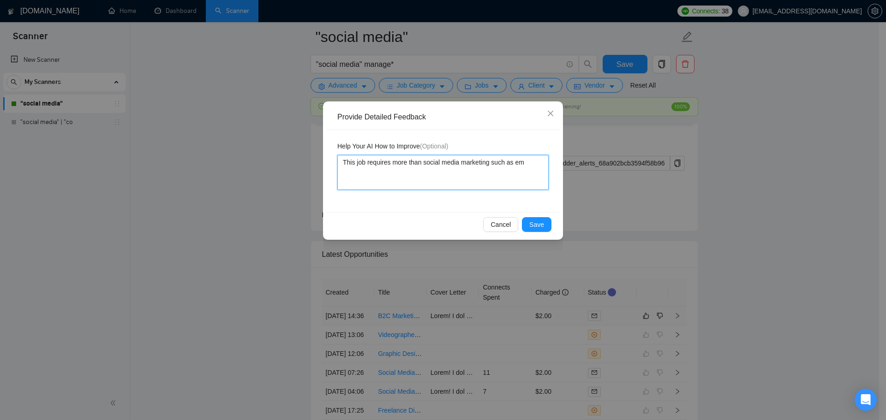
type textarea "This job requires more than social media marketing such as ema"
type textarea "This job requires more than social media marketing such as emai"
type textarea "This job requires more than social media marketing such as email"
type textarea "This job requires more than social media marketing such as email m"
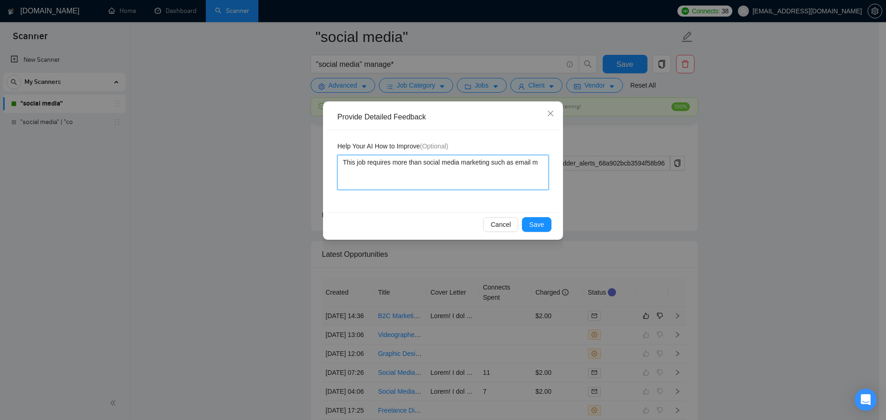
type textarea "This job requires more than social media marketing such as email ma"
type textarea "This job requires more than social media marketing such as email mar"
type textarea "This job requires more than social media marketing such as email mark"
type textarea "This job requires more than social media marketing such as email marke"
type textarea "This job requires more than social media marketing such as email market"
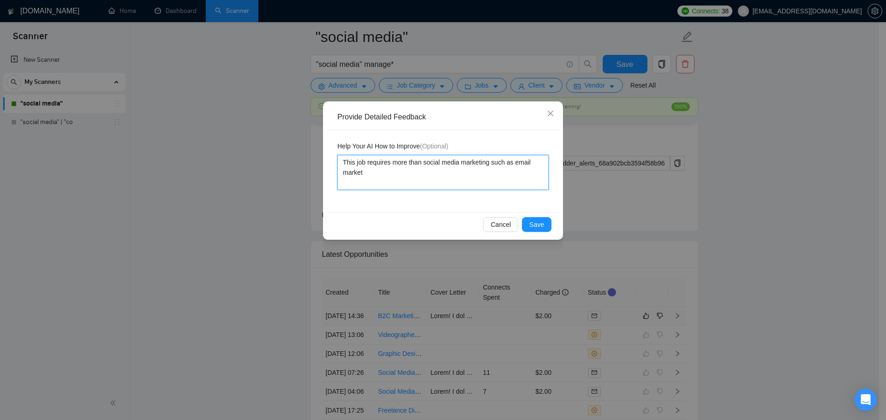
type textarea "This job requires more than social media marketing such as email marketi"
type textarea "This job requires more than social media marketing such as email marketin"
type textarea "This job requires more than social media marketing such as email marketing"
type textarea "This job requires more than social media marketing such as email marketing w"
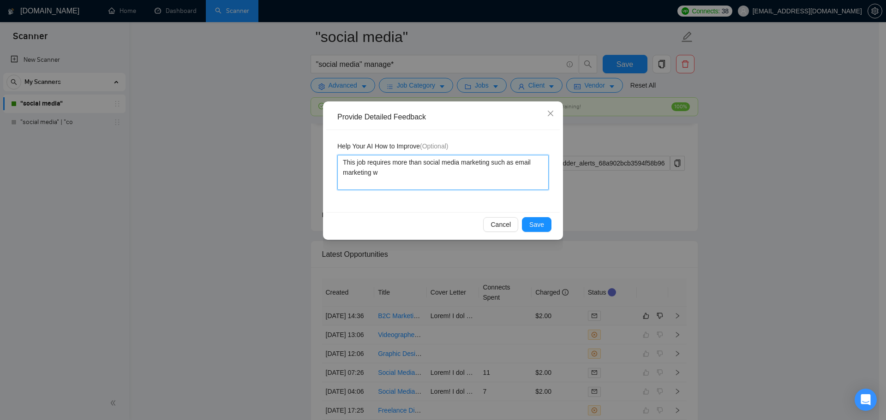
type textarea "This job requires more than social media marketing such as email marketing wh"
type textarea "This job requires more than social media marketing such as email marketing whi"
type textarea "This job requires more than social media marketing such as email marketing whic"
type textarea "This job requires more than social media marketing such as email marketing which"
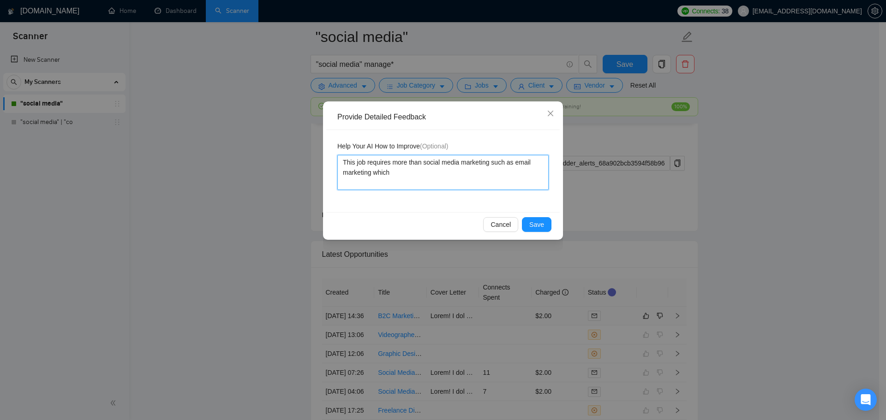
type textarea "This job requires more than social media marketing such as email marketing whic…"
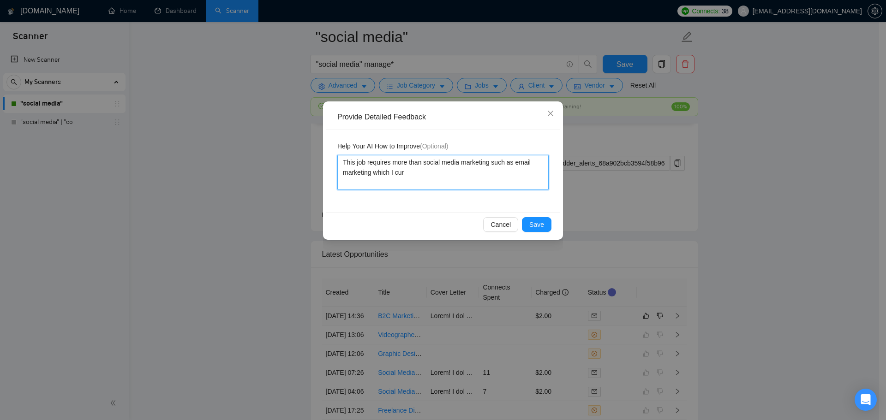
type textarea "This job requires more than social media marketing such as email marketing whic…"
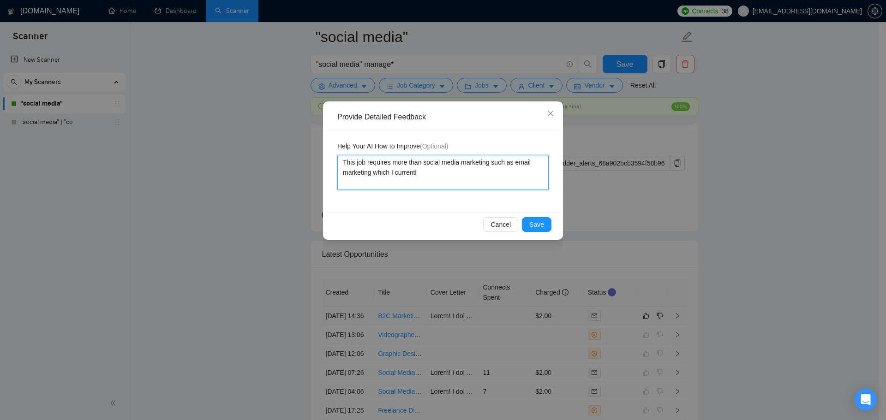
type textarea "This job requires more than social media marketing such as email marketing whic…"
click at [393, 175] on textarea "This job requires more than social media marketing such as email marketing whic…" at bounding box center [442, 172] width 211 height 35
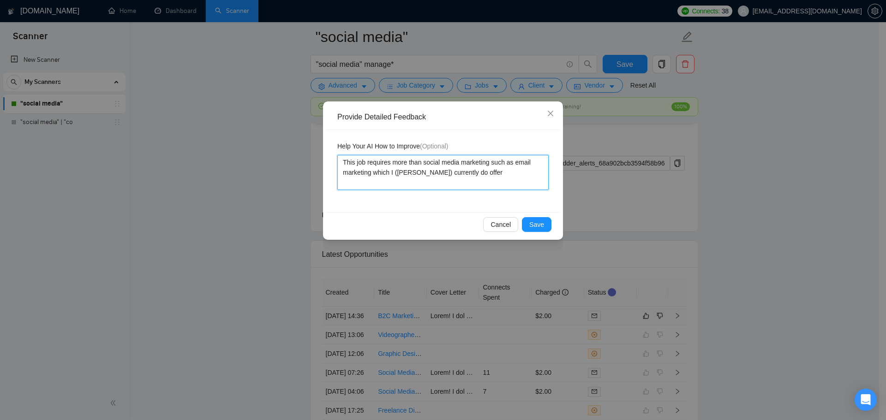
click at [521, 175] on textarea "This job requires more than social media marketing such as email marketing whic…" at bounding box center [442, 172] width 211 height 35
click at [529, 227] on button "Save" at bounding box center [537, 224] width 30 height 15
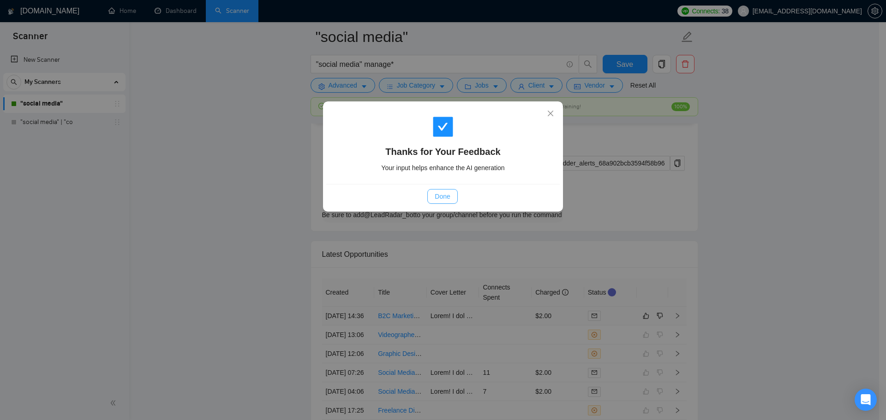
click at [436, 199] on span "Done" at bounding box center [442, 196] width 15 height 10
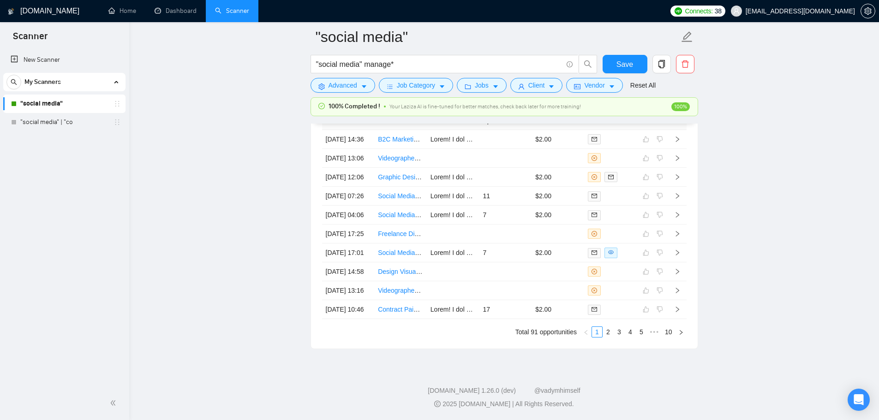
scroll to position [2352, 0]
click at [671, 334] on link "10" at bounding box center [668, 332] width 13 height 10
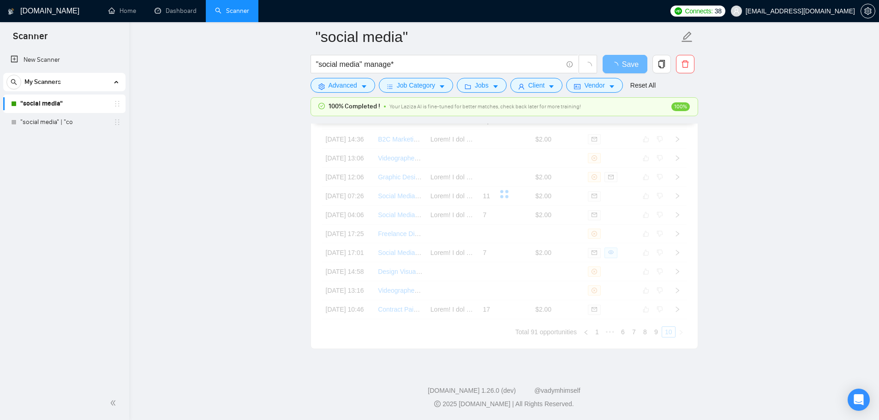
scroll to position [2248, 0]
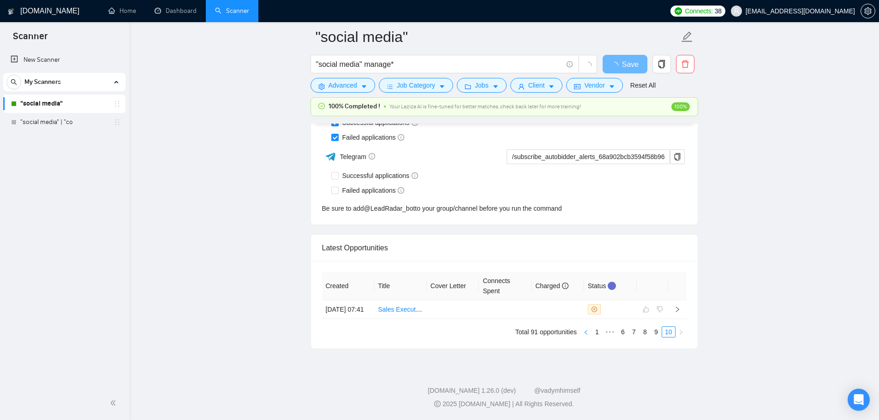
click at [589, 333] on button "button" at bounding box center [585, 332] width 11 height 11
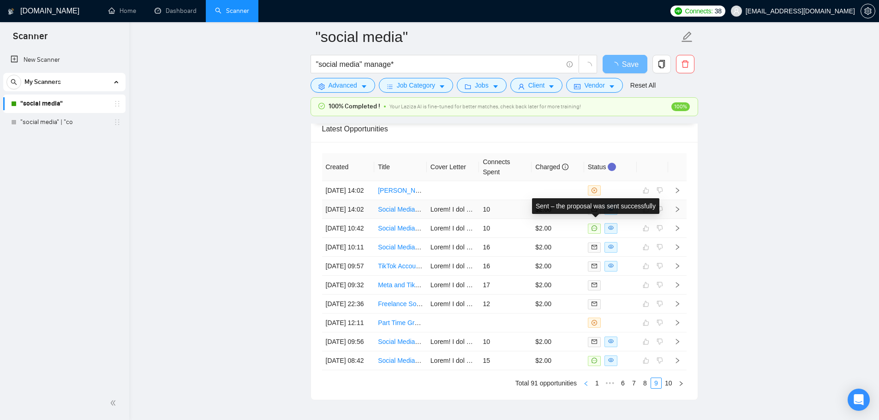
scroll to position [2501, 0]
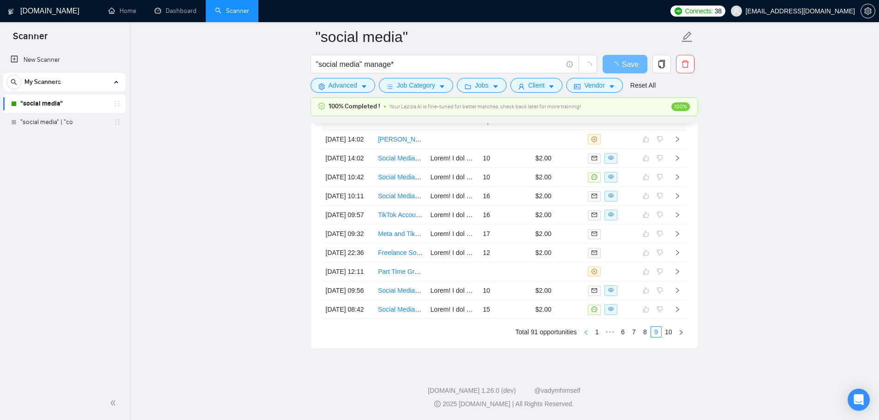
click at [587, 334] on icon "left" at bounding box center [585, 332] width 3 height 5
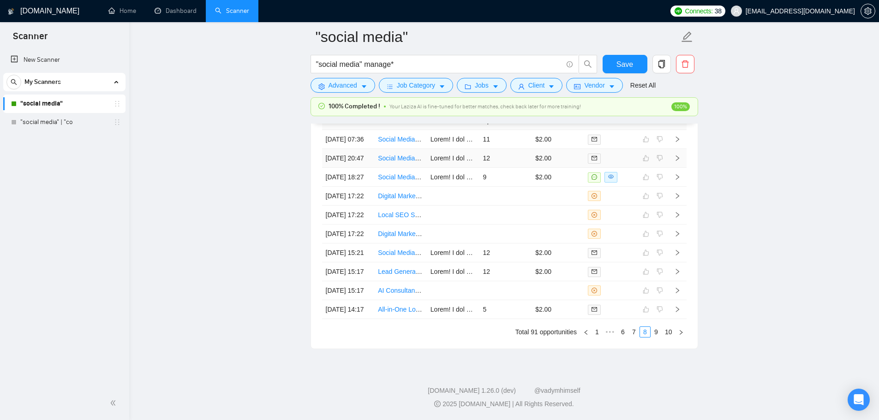
scroll to position [2585, 0]
click at [588, 332] on icon "left" at bounding box center [586, 333] width 6 height 6
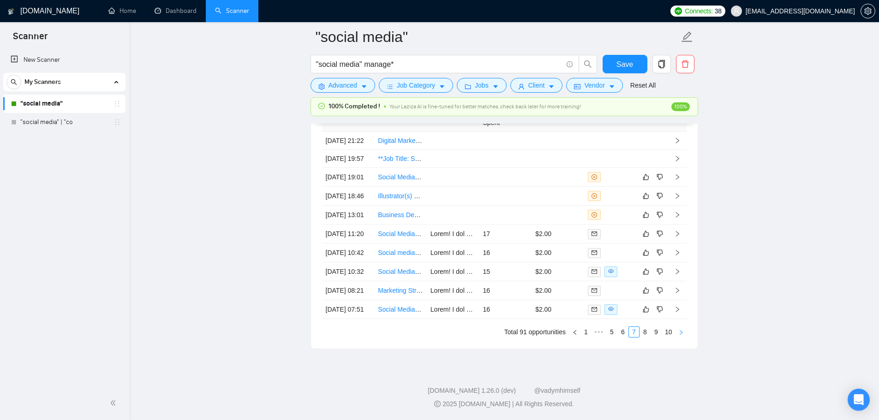
click at [681, 331] on icon "right" at bounding box center [681, 333] width 6 height 6
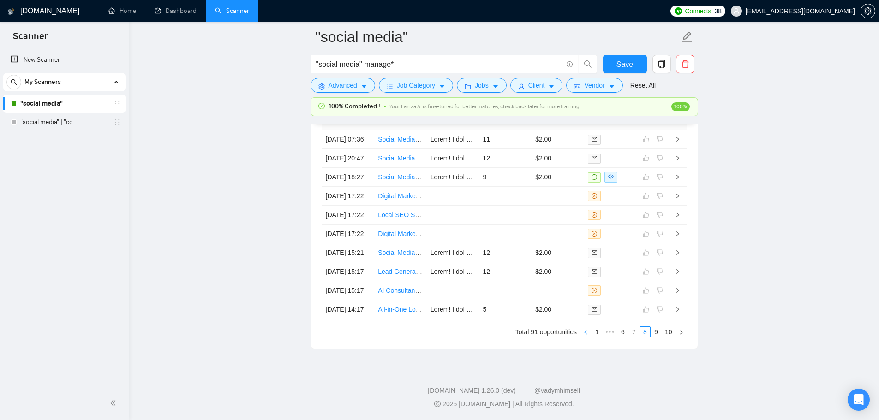
click at [587, 337] on button "button" at bounding box center [585, 332] width 11 height 11
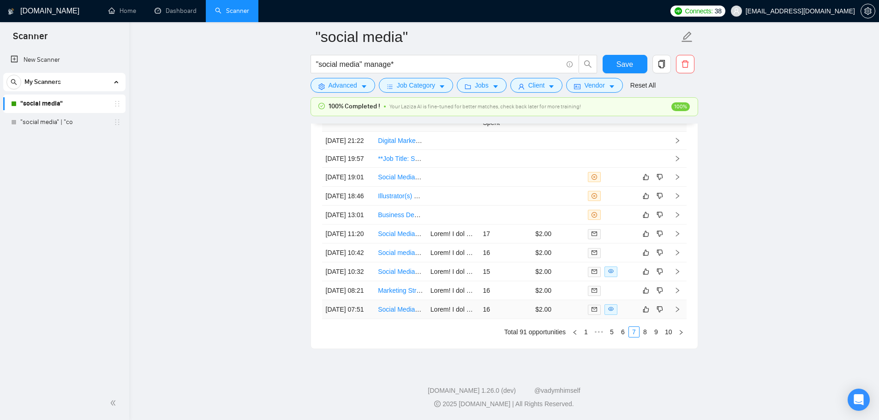
click at [525, 313] on td "16" at bounding box center [505, 309] width 53 height 19
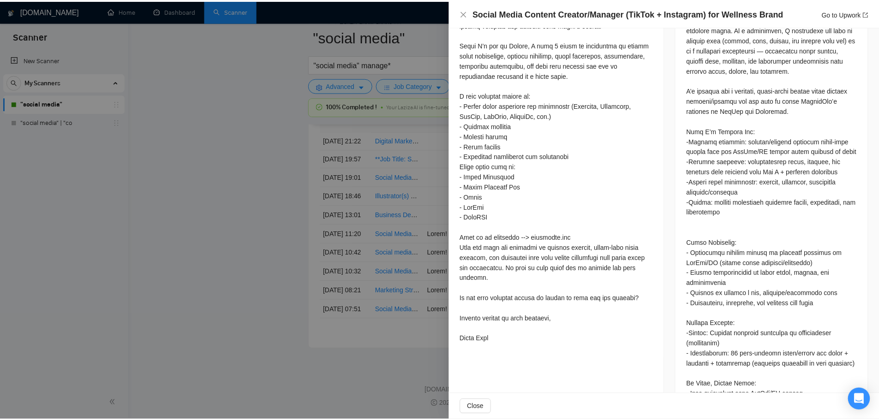
scroll to position [461, 0]
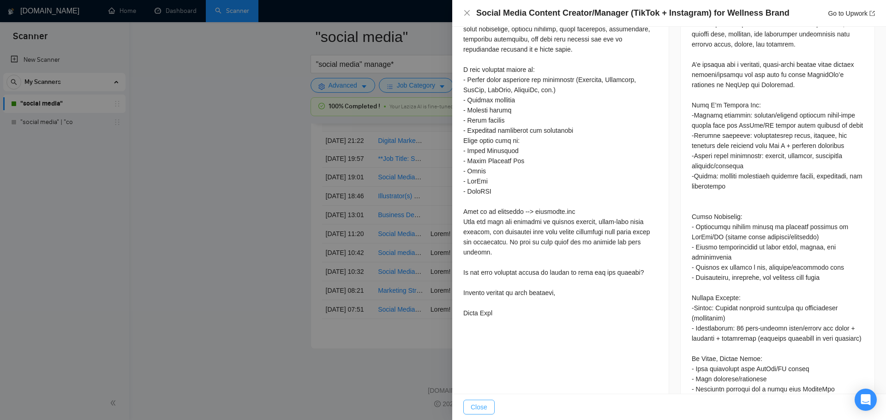
click at [489, 408] on button "Close" at bounding box center [478, 407] width 31 height 15
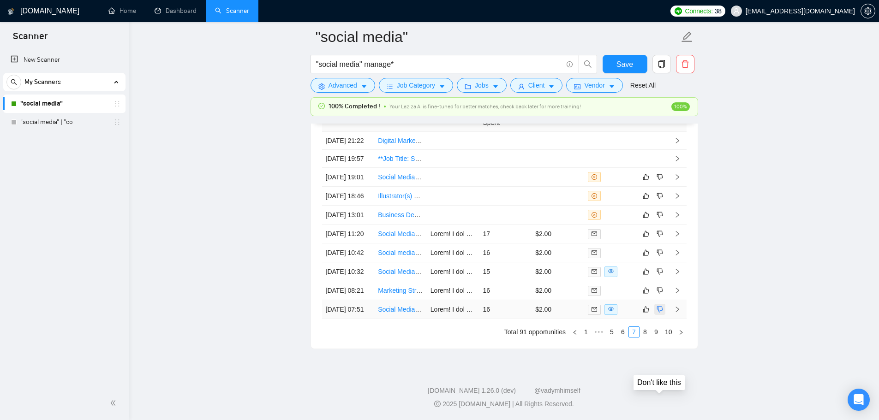
click at [659, 306] on icon "dislike" at bounding box center [659, 309] width 6 height 7
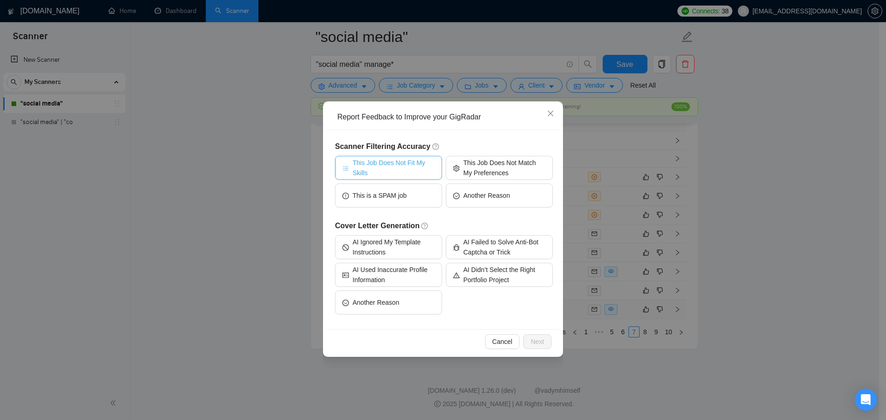
click at [417, 168] on span "This Job Does Not Fit My Skills" at bounding box center [393, 168] width 82 height 20
click at [538, 349] on button "Next" at bounding box center [537, 341] width 28 height 15
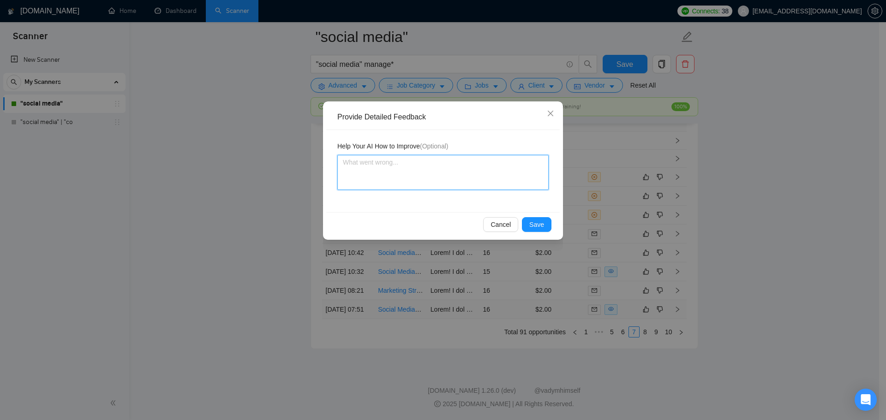
click at [417, 179] on textarea at bounding box center [442, 172] width 211 height 35
type textarea "I"
type textarea "I d"
type textarea "I do"
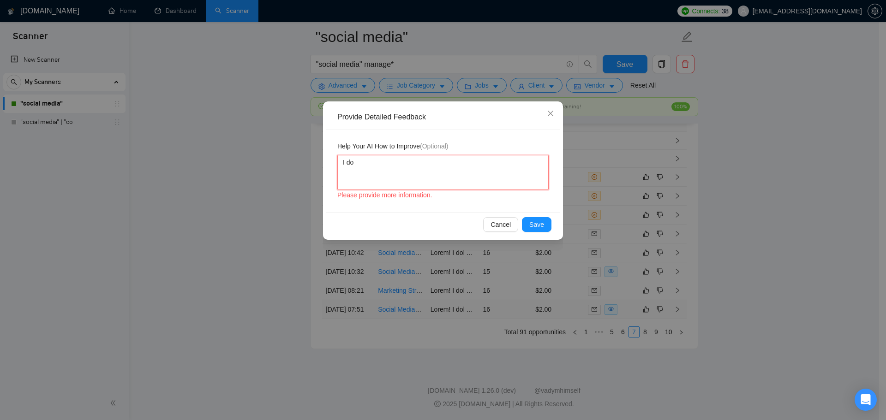
type textarea "I do"
type textarea "I d"
type textarea "I"
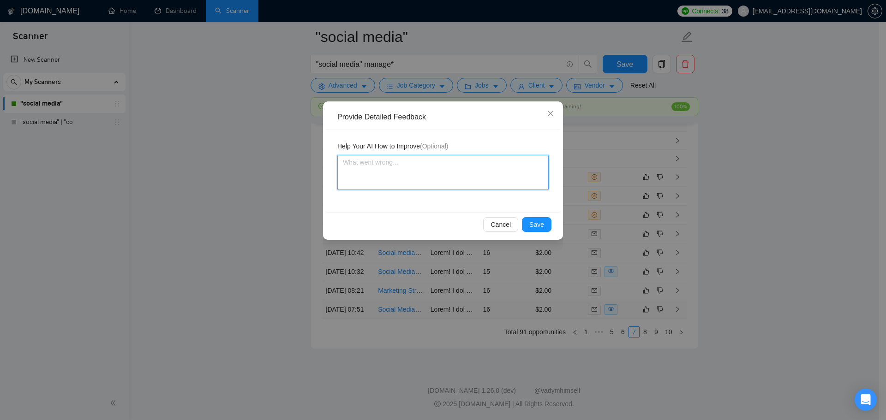
type textarea "T"
type textarea "Th"
type textarea "Thi"
type textarea "This"
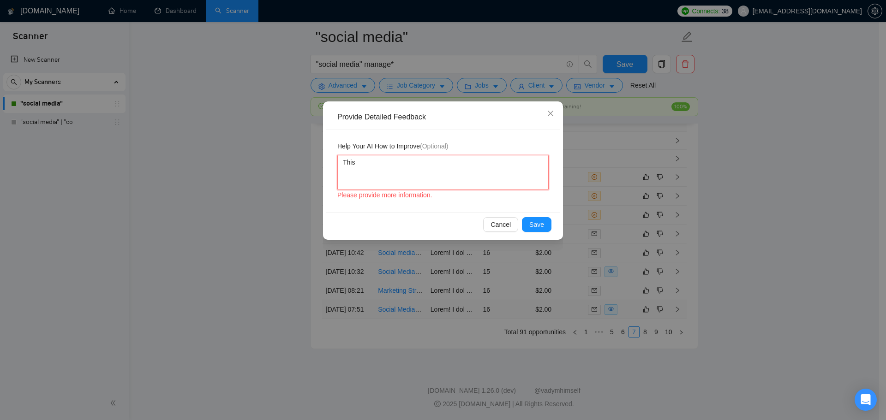
type textarea "This j"
type textarea "This jo"
type textarea "This job"
type textarea "This job r"
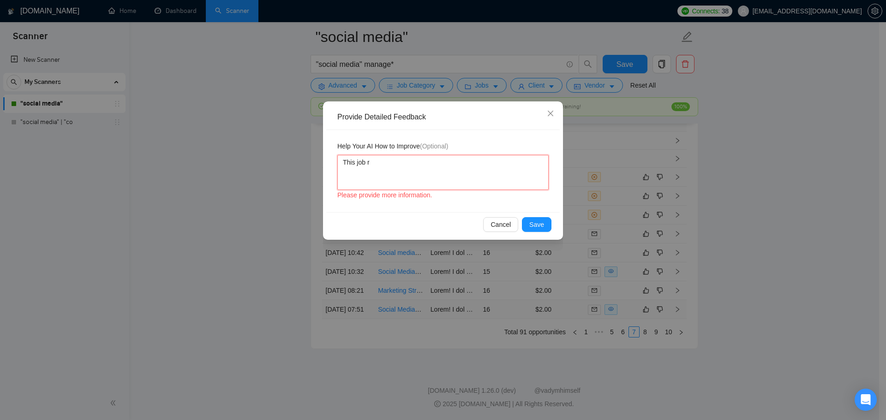
type textarea "This job re"
type textarea "This job requ"
type textarea "This job requi"
type textarea "This job requir"
type textarea "This job require"
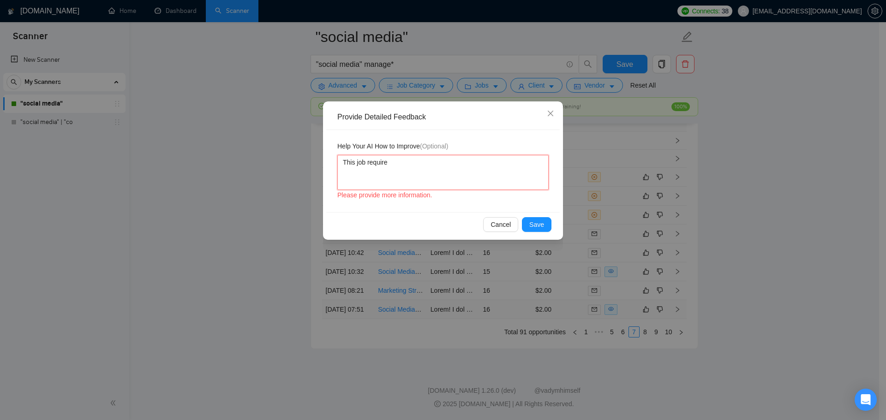
type textarea "This job requires"
type textarea "This job requires f"
type textarea "This job requires fi"
type textarea "This job requires fil"
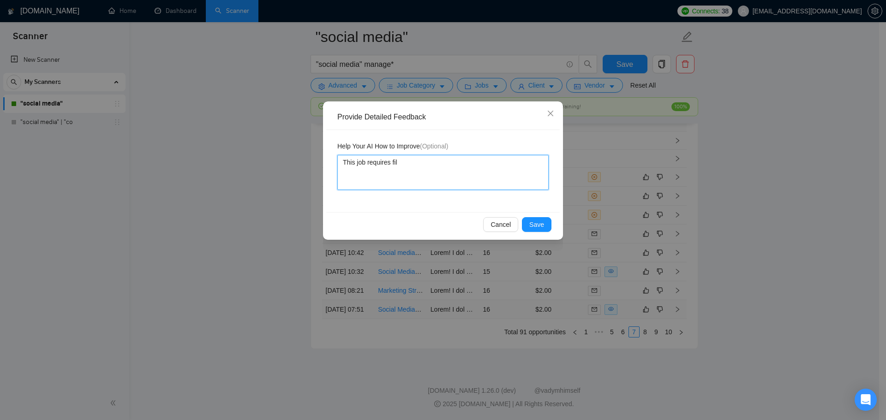
type textarea "This job requires film"
type textarea "This job requires filmi"
type textarea "This job requires filmin"
type textarea "This job requires filming"
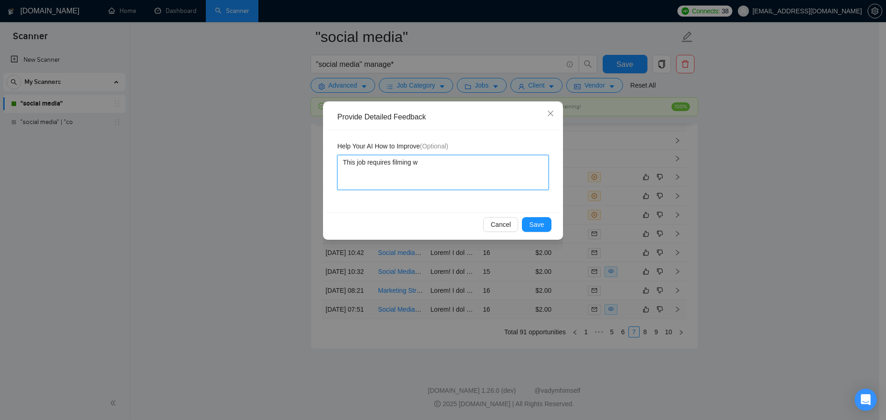
type textarea "This job requires filming wh"
type textarea "This job requires filming whi"
type textarea "This job requires filming whic"
type textarea "This job requires filming which"
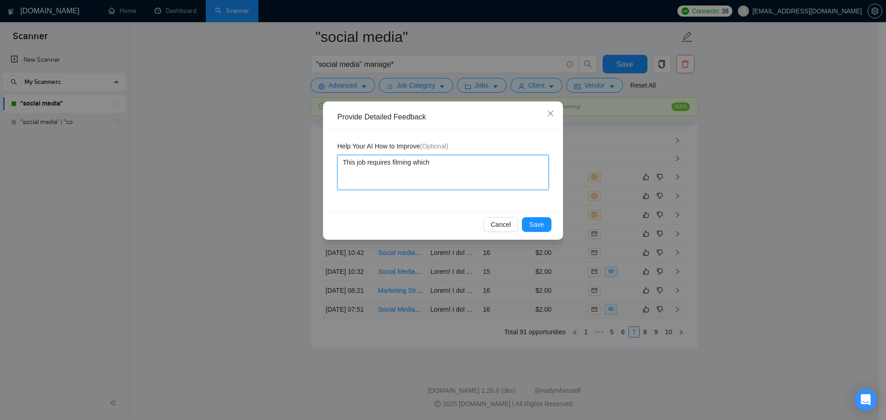
type textarea "This job requires filming which I"
type textarea "This job requires filming which I ("
type textarea "This job requires filming which I (S"
type textarea "This job requires filming which I (Su"
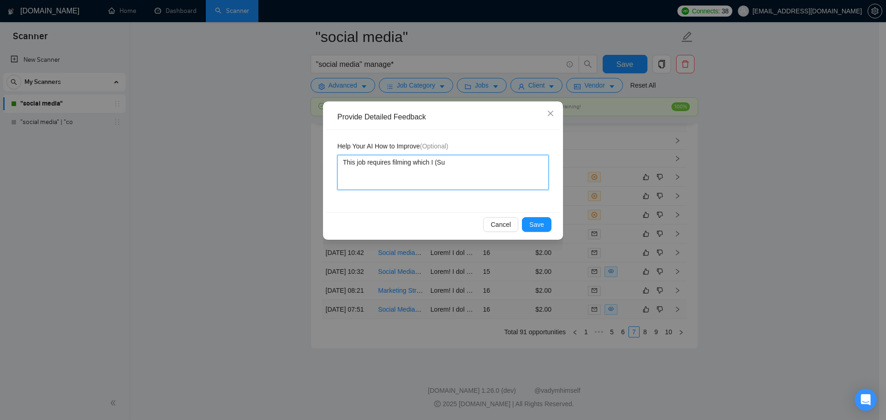
type textarea "This job requires filming which I (Sun"
type textarea "This job requires filming which I (Sunn"
type textarea "This job requires filming which I (Sunny"
type textarea "This job requires filming which I (Sunny H"
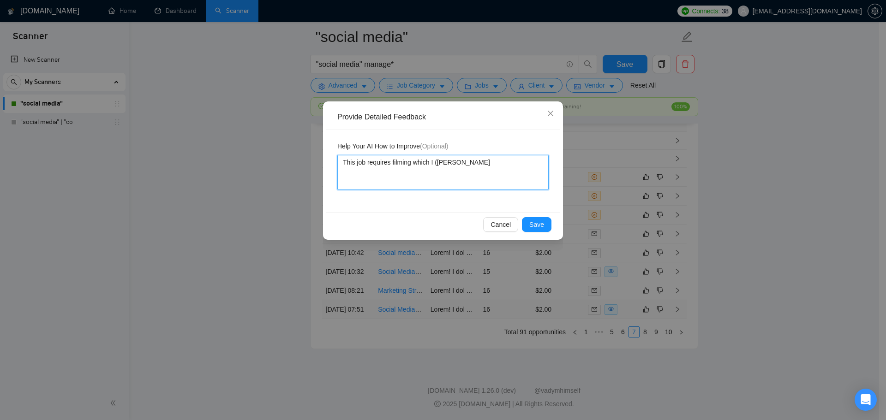
type textarea "This job requires filming which I (Sunny Har"
type textarea "This job requires filming which I (Sunny Hari"
type textarea "This job requires filming which I (Sunny Hari)"
type textarea "This job requires filming which I (Sunny Hari) d"
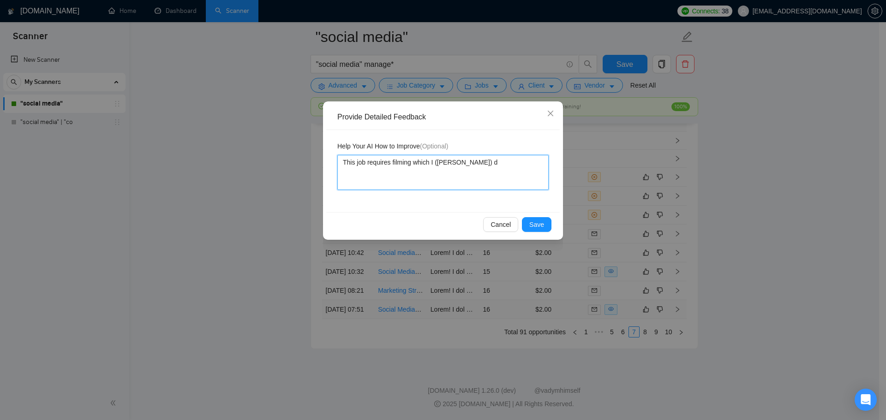
type textarea "This job requires filming which I (Sunny Hari) do"
type textarea "This job requires filming which I (Sunny Hari) do n"
type textarea "This job requires filming which I (Sunny Hari) do no"
type textarea "This job requires filming which I (Sunny Hari) do not"
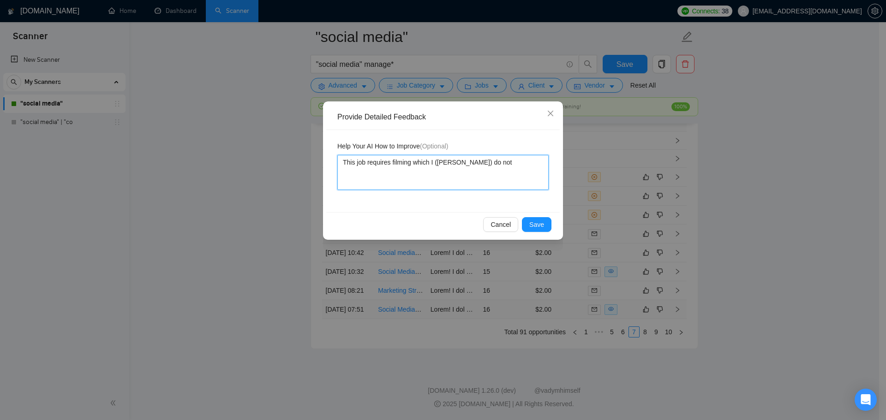
type textarea "This job requires filming which I (Sunny Hari) do not"
click at [429, 164] on textarea "This job requires filming which I (Sunny Hari) do not" at bounding box center [442, 172] width 211 height 35
type textarea "This job requires filming which I (Sunny Hari) do not"
type textarea "This job requires filming which i I (Sunny Hari) do not"
type textarea "This job requires filming which is I (Sunny Hari) do not"
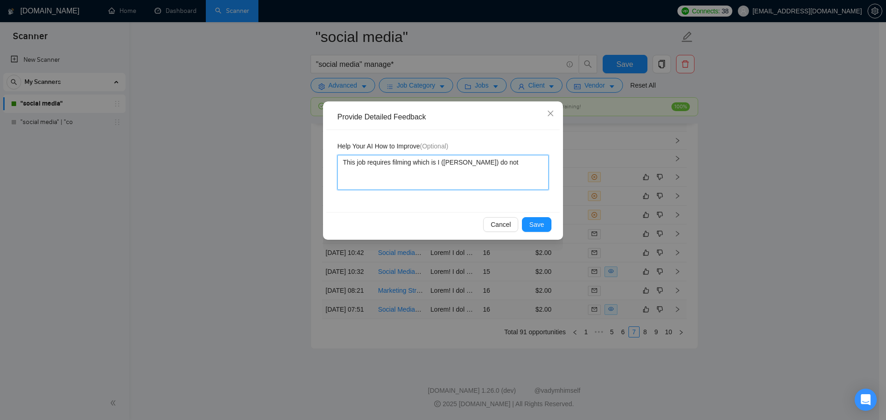
type textarea "This job requires filming which is I (Sunny Hari) do not"
type textarea "This job requires filming which is c I (Sunny Hari) do not"
type textarea "This job requires filming which is cu I (Sunny Hari) do not"
type textarea "This job requires filming which is cur I (Sunny Hari) do not"
type textarea "This job requires filming which is curr I (Sunny Hari) do not"
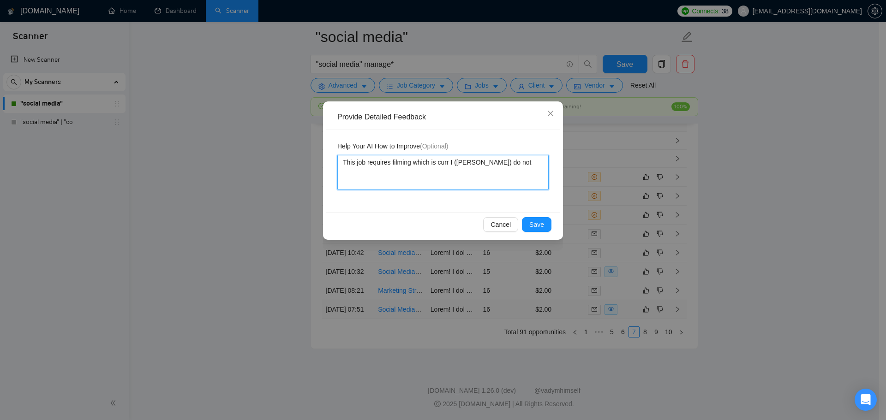
type textarea "This job requires filming which is curre I (Sunny Hari) do not"
type textarea "This job requires filming which is curren I (Sunny Hari) do not"
type textarea "This job requires filming which is current I (Sunny Hari) do not"
type textarea "This job requires filming which is currentl I (Sunny Hari) do not"
type textarea "This job requires filming which is currently I (Sunny Hari) do not"
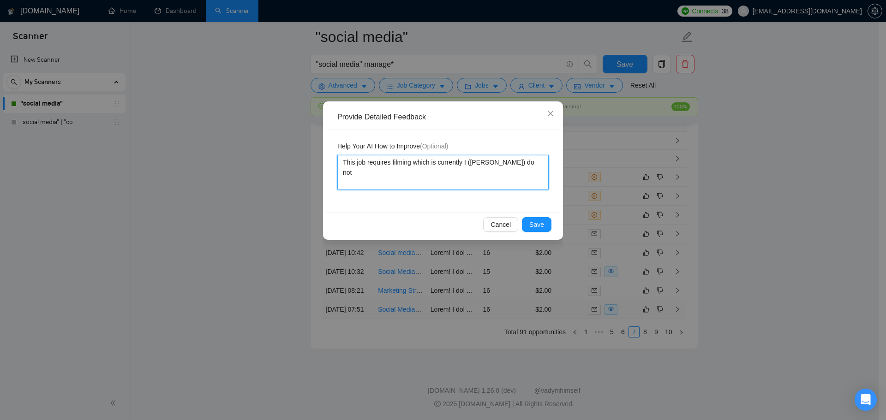
type textarea "This job requires filming which is currently I (Sunny Hari) do not"
type textarea "This job requires filming which is currently a I (Sunny Hari) do not"
type textarea "This job requires filming which is currently a s I (Sunny Hari) do not"
type textarea "This job requires filming which is currently a se I (Sunny Hari) do not"
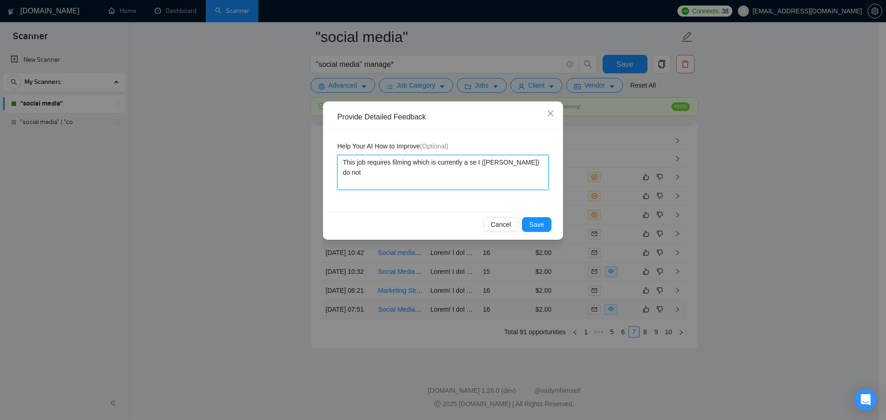
type textarea "This job requires filming which is currently a ser I (Sunny Hari) do not"
type textarea "This job requires filming which is currently a serv I (Sunny Hari) do not"
type textarea "This job requires filming which is currently a servi I (Sunny Hari) do not"
type textarea "This job requires filming which is currently a servic I (Sunny Hari) do not"
type textarea "This job requires filming which is currently a service I (Sunny Hari) do not"
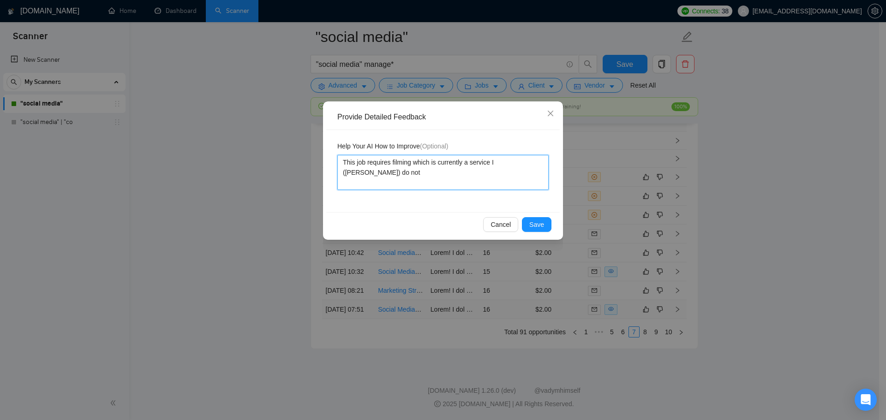
type textarea "This job requires filming which is currently a service I (Sunny Hari) do not"
type textarea "This job requires filming which is currently a service tj I (Sunny Hari) do not"
type textarea "This job requires filming which is currently a service tjh I (Sunny Hari) do not"
type textarea "This job requires filming which is currently a service tjha I (Sunny Hari) do n…"
type textarea "This job requires filming which is currently a service tjh I (Sunny Hari) do not"
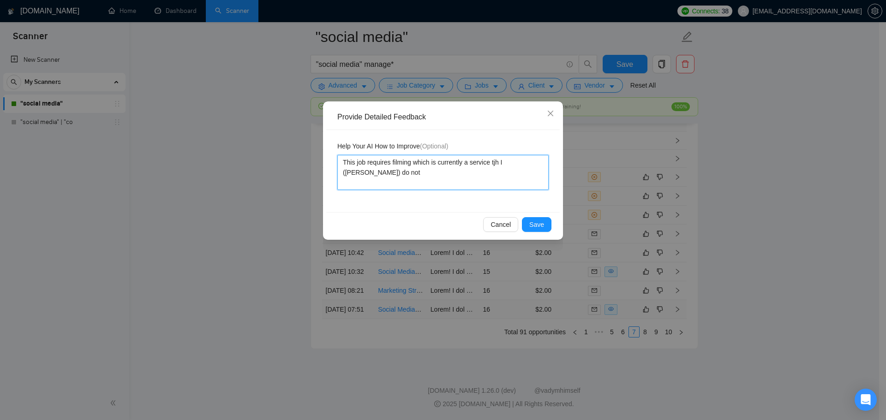
type textarea "This job requires filming which is currently a service tj I (Sunny Hari) do not"
type textarea "This job requires filming which is currently a service t I (Sunny Hari) do not"
type textarea "This job requires filming which is currently a service th I (Sunny Hari) do not"
type textarea "This job requires filming which is currently a service tha I (Sunny Hari) do not"
type textarea "This job requires filming which is currently a service that I (Sunny Hari) do n…"
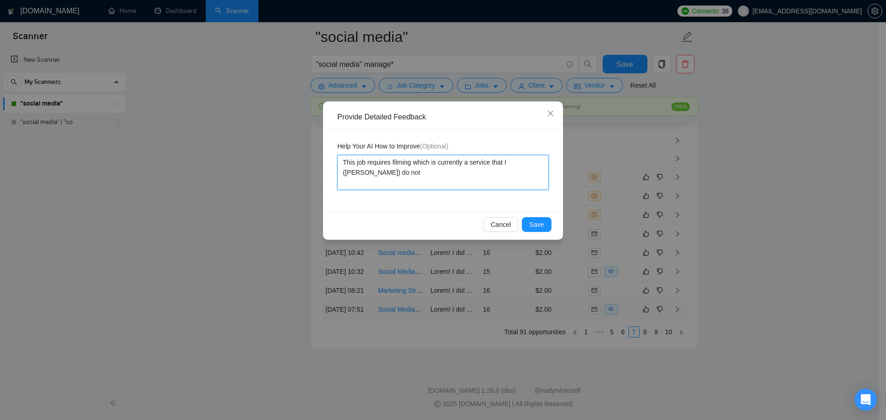
click at [426, 180] on textarea "This job requires filming which is currently a service that I (Sunny Hari) do n…" at bounding box center [442, 172] width 211 height 35
type textarea "This job requires filming which is currently a service that I (Sunny Hari) do n…"
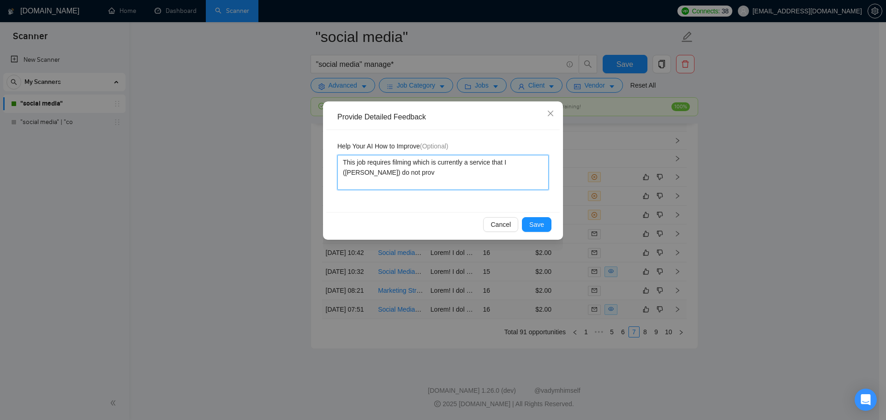
type textarea "This job requires filming which is currently a service that I (Sunny Hari) do n…"
click at [526, 221] on button "Save" at bounding box center [537, 224] width 30 height 15
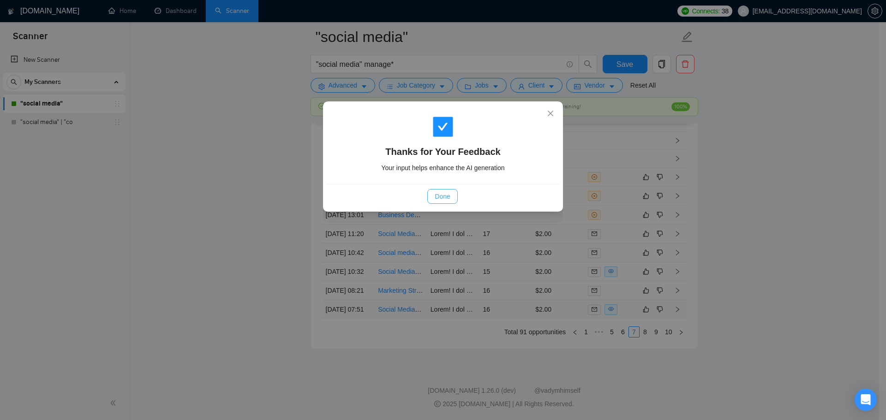
click at [450, 192] on span "Done" at bounding box center [442, 196] width 15 height 10
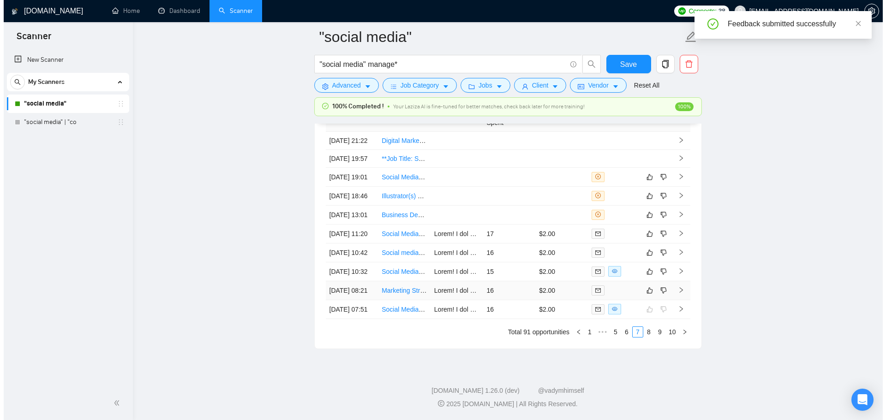
scroll to position [2585, 0]
click at [515, 281] on td "16" at bounding box center [505, 290] width 53 height 19
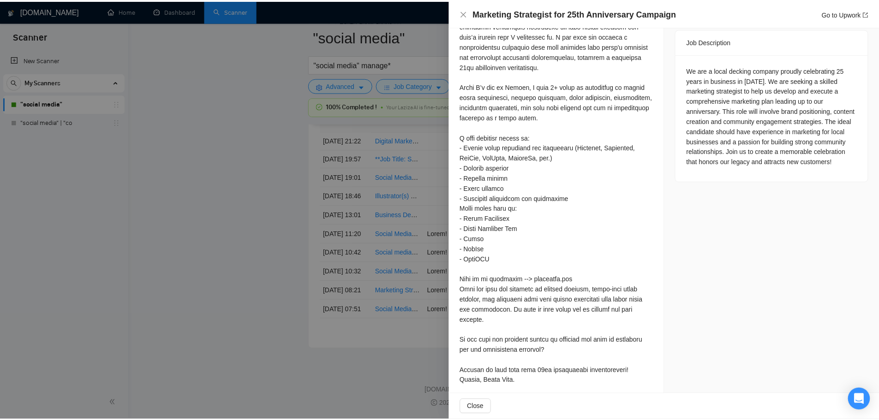
scroll to position [389, 0]
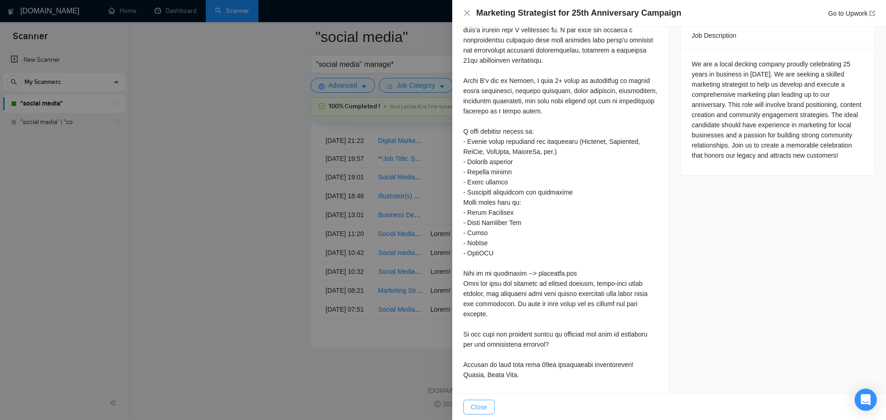
click at [471, 406] on span "Close" at bounding box center [478, 407] width 17 height 10
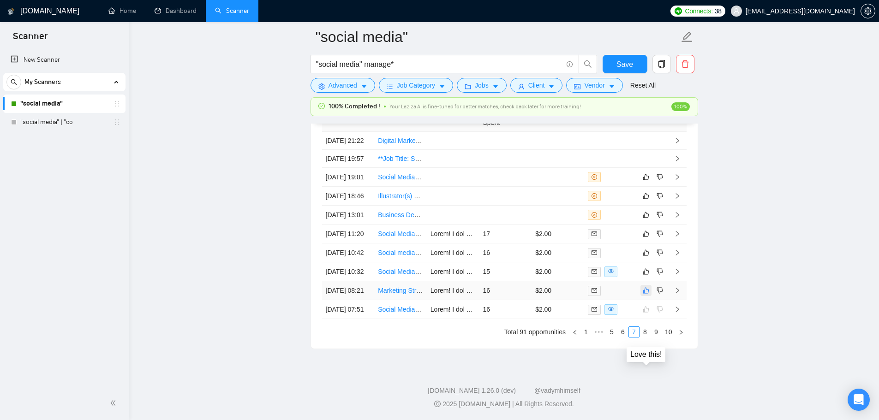
click at [648, 288] on icon "like" at bounding box center [646, 291] width 6 height 6
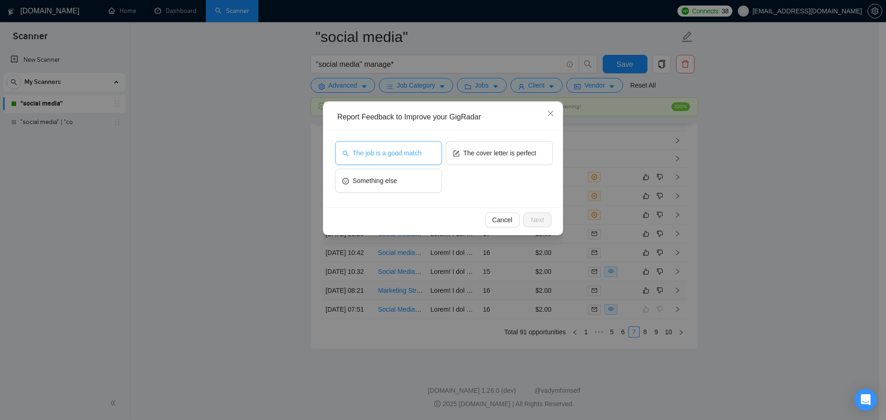
click at [378, 155] on span "The job is a good match" at bounding box center [386, 153] width 69 height 10
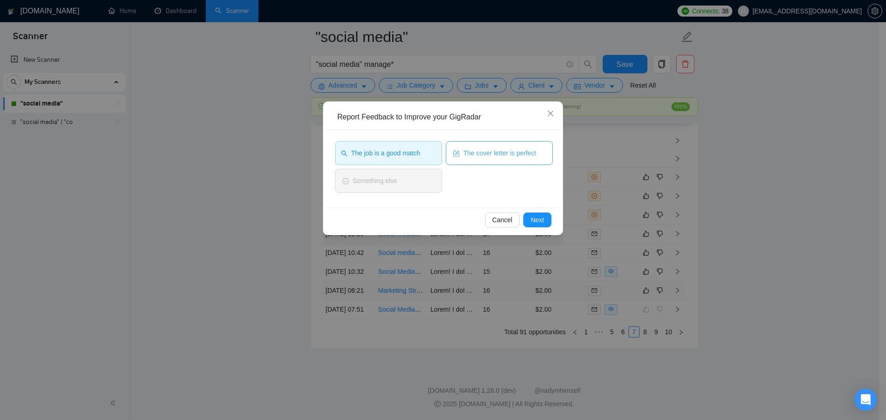
click at [488, 156] on span "The cover letter is perfect" at bounding box center [499, 153] width 73 height 10
click at [541, 225] on button "Next" at bounding box center [537, 220] width 28 height 15
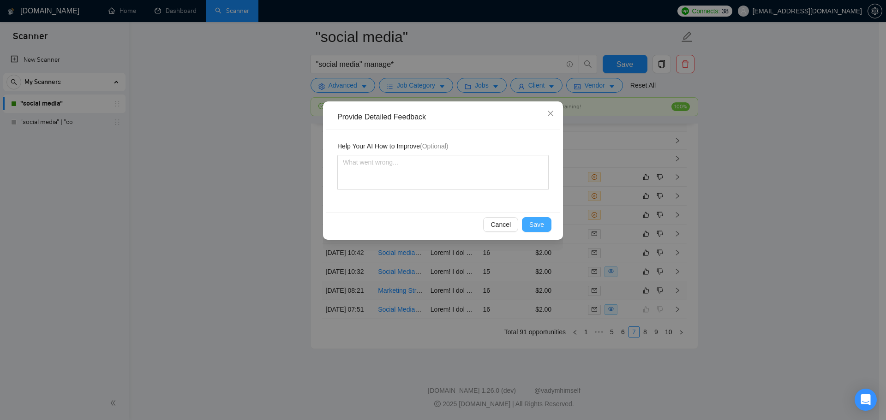
click at [541, 225] on span "Save" at bounding box center [536, 225] width 15 height 10
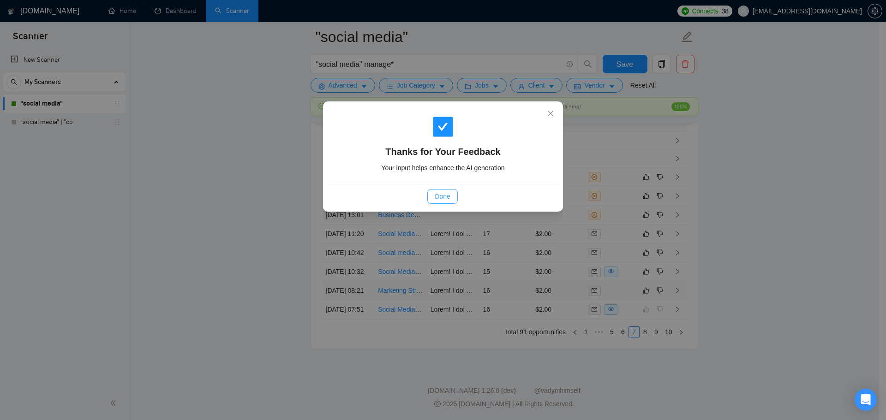
click at [447, 196] on span "Done" at bounding box center [442, 196] width 15 height 10
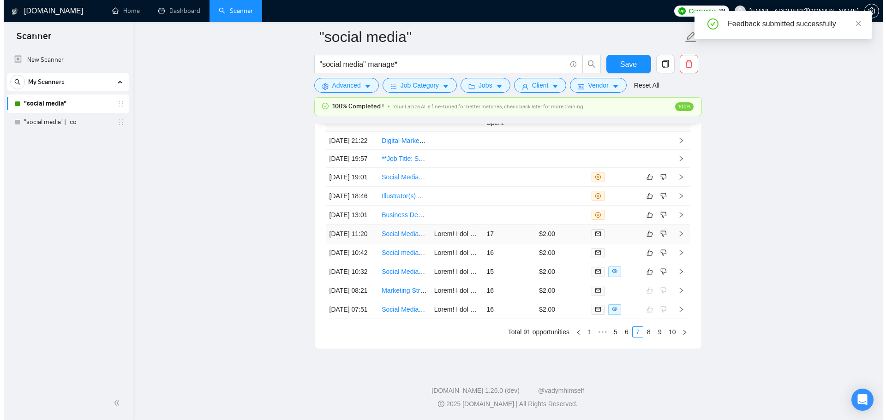
scroll to position [2585, 0]
click at [520, 262] on td "15" at bounding box center [505, 271] width 53 height 19
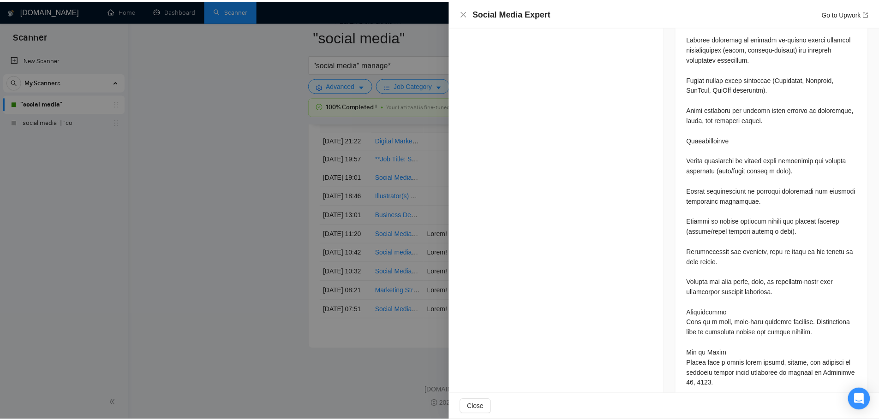
scroll to position [781, 0]
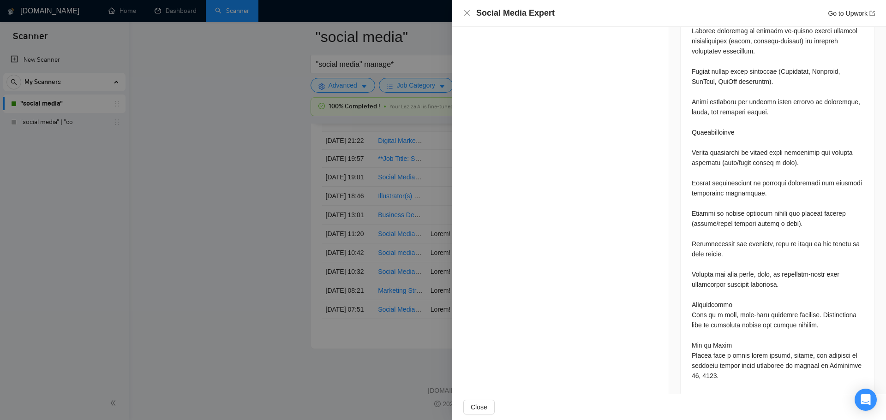
click at [485, 399] on div "Close" at bounding box center [669, 407] width 434 height 26
click at [485, 410] on span "Close" at bounding box center [478, 407] width 17 height 10
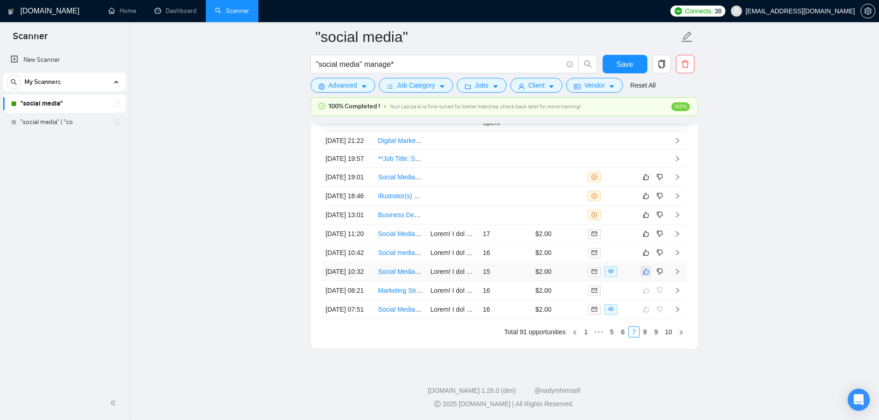
click at [651, 266] on button "button" at bounding box center [645, 271] width 11 height 11
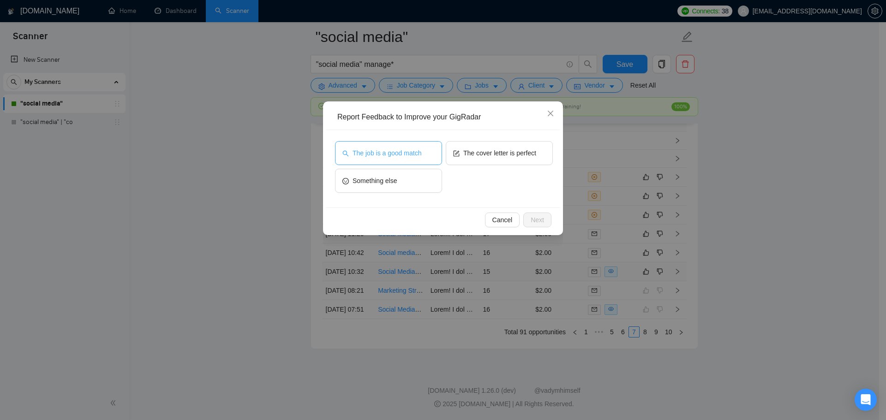
click at [378, 144] on button "The job is a good match" at bounding box center [388, 153] width 107 height 24
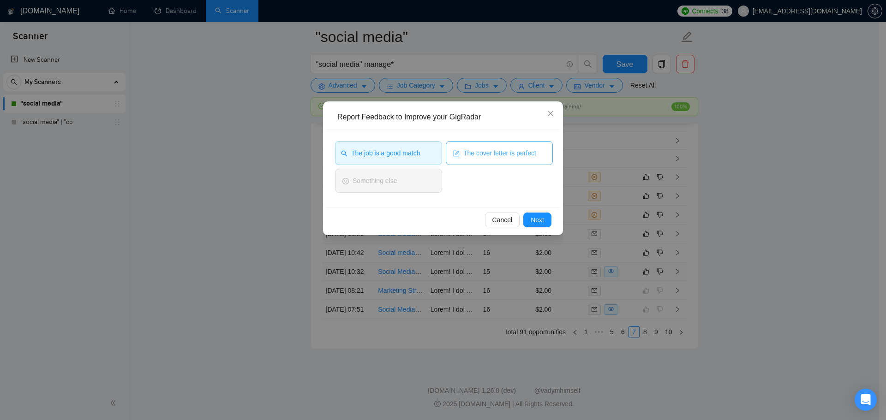
click at [467, 147] on button "The cover letter is perfect" at bounding box center [499, 153] width 107 height 24
click at [539, 221] on span "Next" at bounding box center [536, 220] width 13 height 10
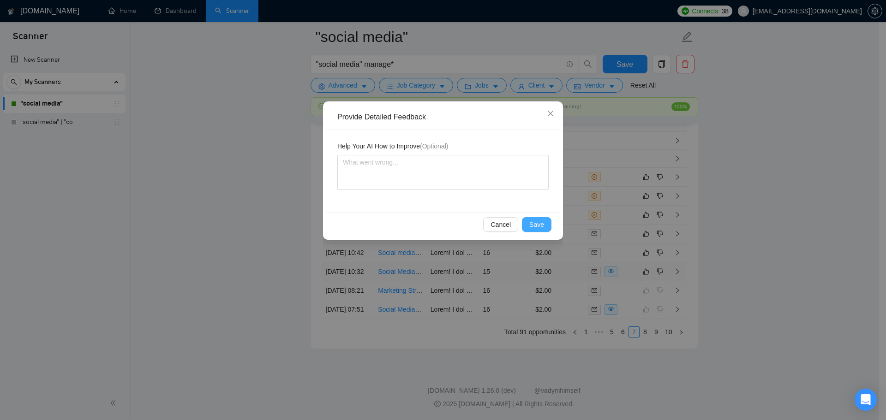
click at [532, 229] on span "Save" at bounding box center [536, 225] width 15 height 10
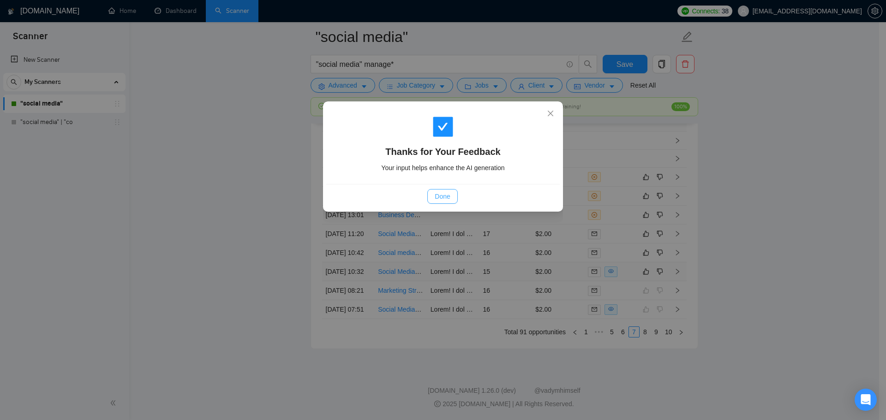
click at [442, 192] on span "Done" at bounding box center [442, 196] width 15 height 10
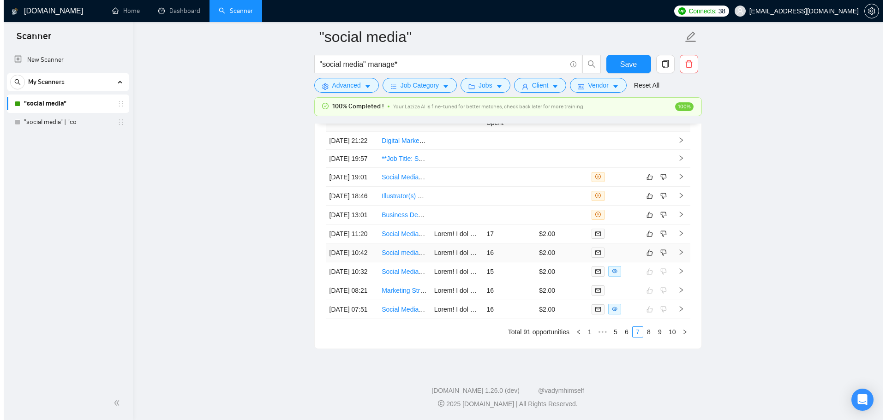
scroll to position [2493, 0]
click at [504, 244] on td "16" at bounding box center [505, 253] width 53 height 19
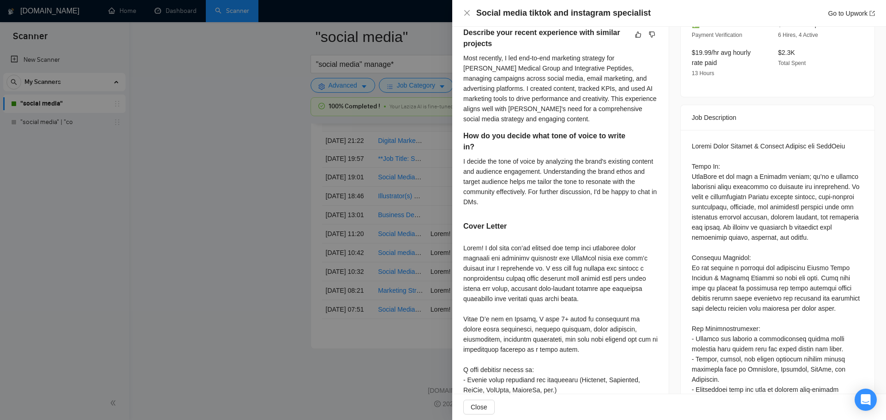
scroll to position [256, 0]
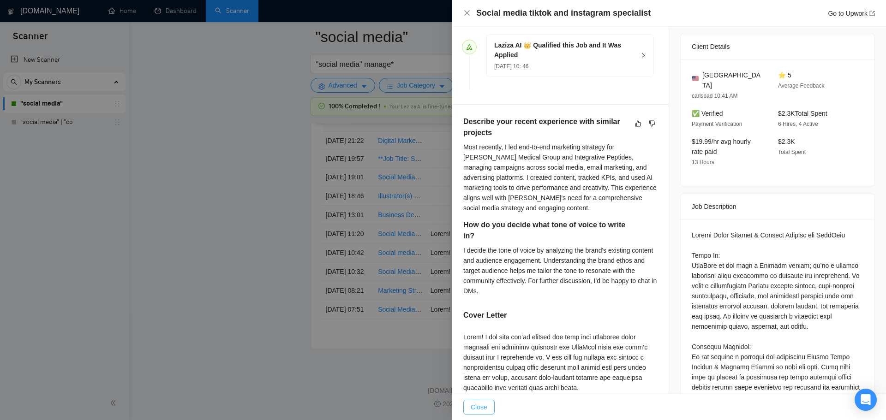
click at [485, 410] on span "Close" at bounding box center [478, 407] width 17 height 10
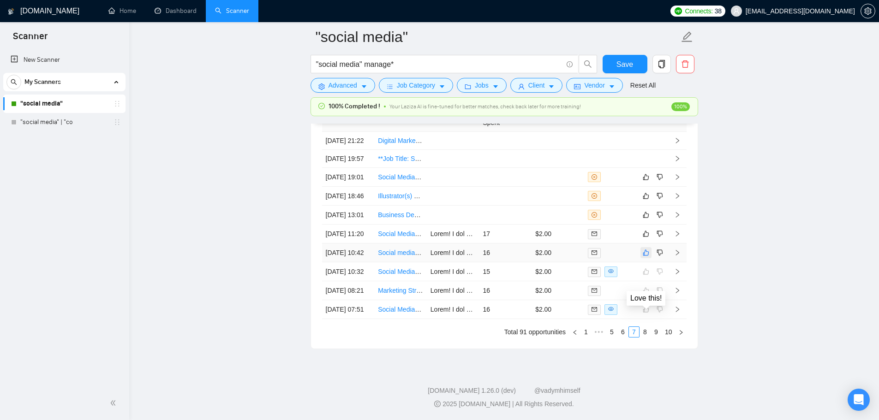
click at [647, 256] on icon "like" at bounding box center [646, 252] width 6 height 7
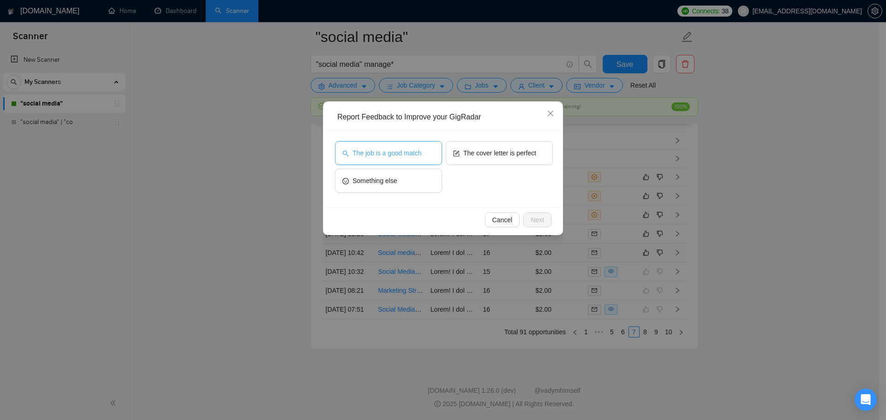
click at [405, 145] on button "The job is a good match" at bounding box center [388, 153] width 107 height 24
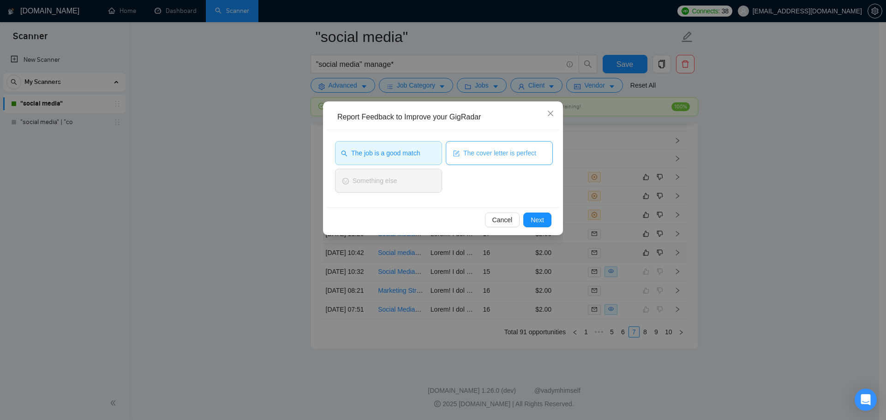
click at [478, 152] on span "The cover letter is perfect" at bounding box center [499, 153] width 73 height 10
click at [544, 228] on div "Cancel Next" at bounding box center [442, 220] width 233 height 24
click at [540, 225] on span "Next" at bounding box center [536, 220] width 13 height 10
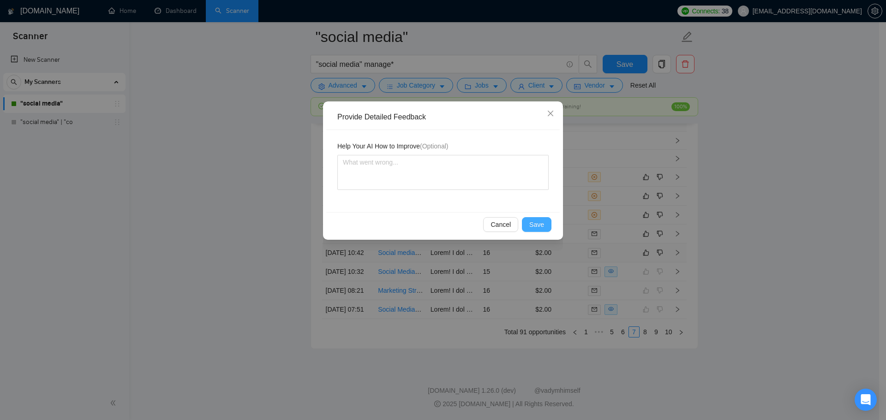
click at [539, 225] on span "Save" at bounding box center [536, 225] width 15 height 10
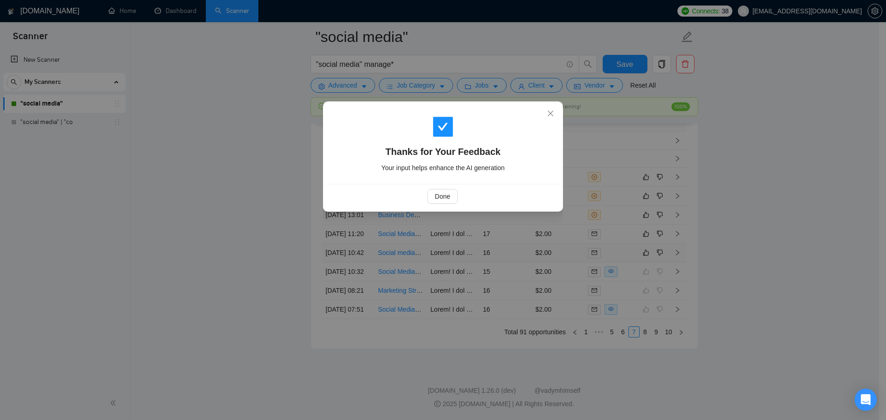
click at [439, 189] on div "Done" at bounding box center [442, 196] width 233 height 24
click at [439, 192] on span "Done" at bounding box center [442, 196] width 15 height 10
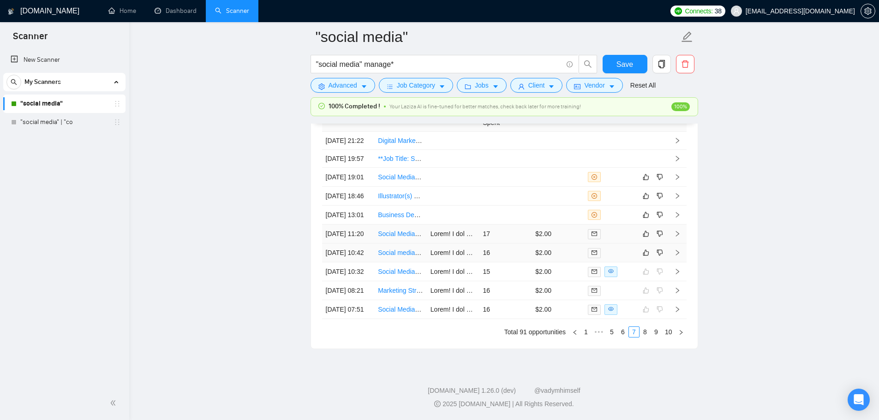
click at [493, 286] on td "16" at bounding box center [505, 290] width 53 height 19
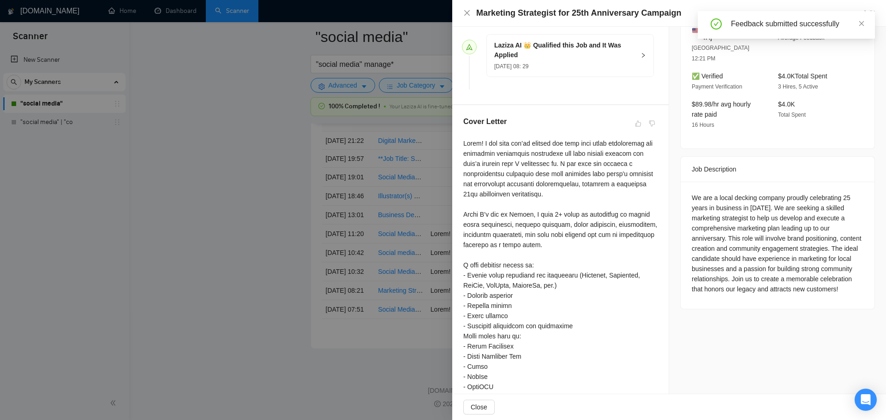
click at [262, 206] on div at bounding box center [443, 210] width 886 height 420
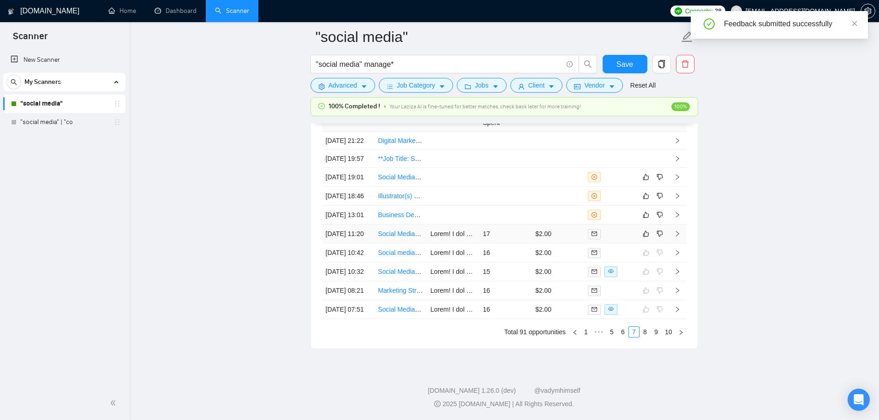
click at [517, 244] on td "17" at bounding box center [505, 234] width 53 height 19
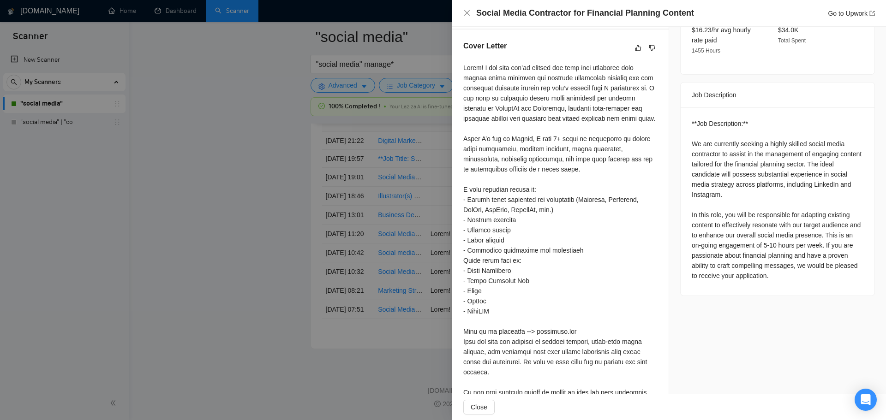
scroll to position [389, 0]
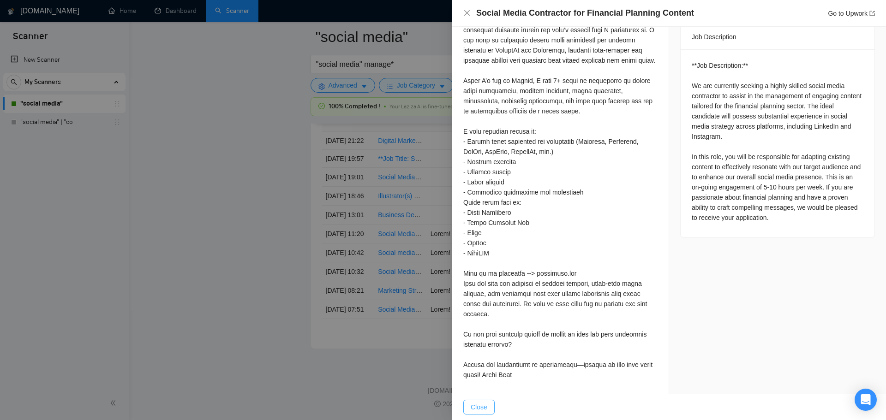
click at [484, 406] on span "Close" at bounding box center [478, 407] width 17 height 10
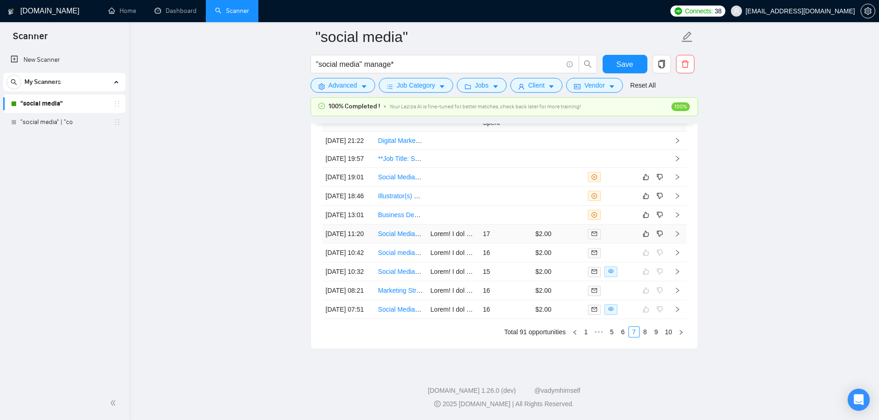
click at [525, 244] on td "17" at bounding box center [505, 234] width 53 height 19
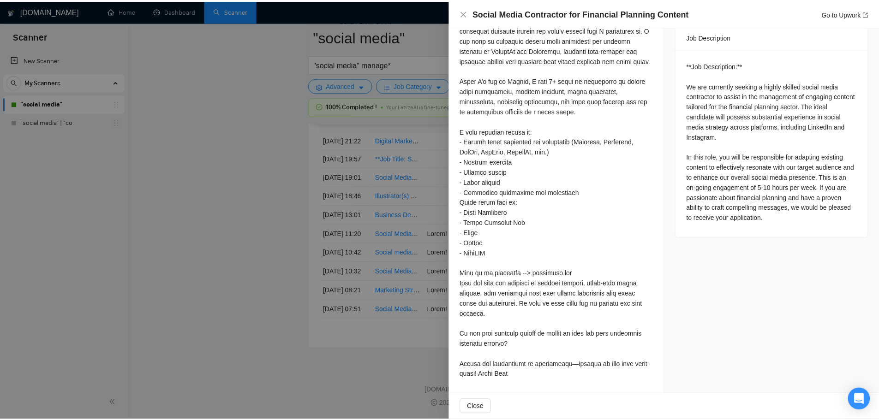
scroll to position [297, 0]
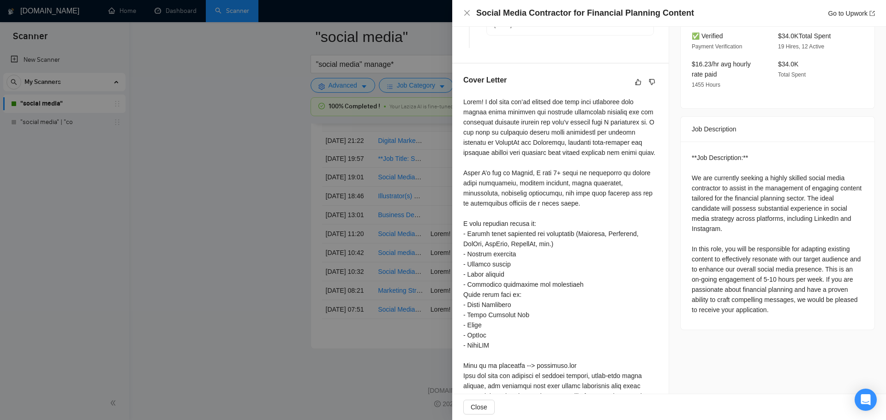
click at [296, 270] on div at bounding box center [443, 210] width 886 height 420
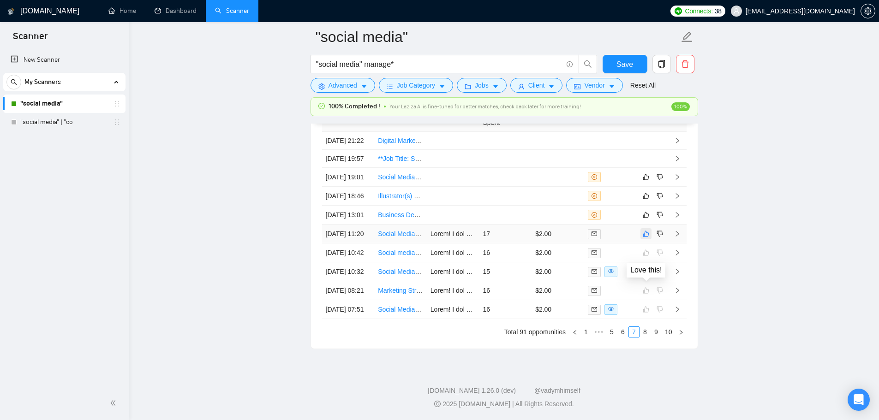
click at [649, 239] on button "button" at bounding box center [645, 233] width 11 height 11
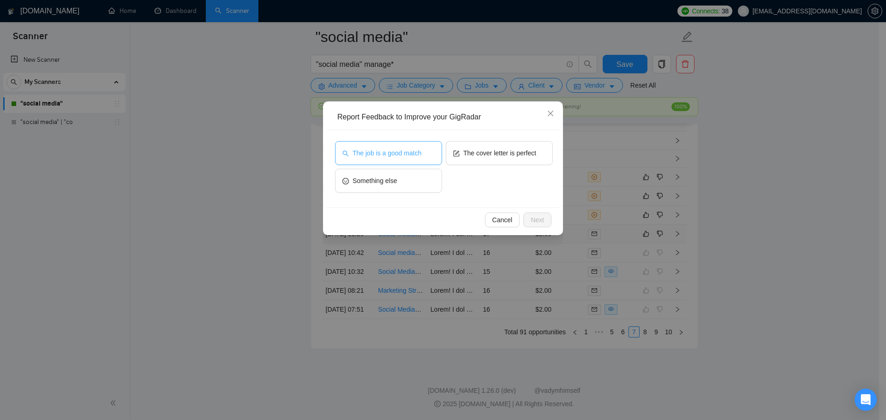
click at [398, 161] on button "The job is a good match" at bounding box center [388, 153] width 107 height 24
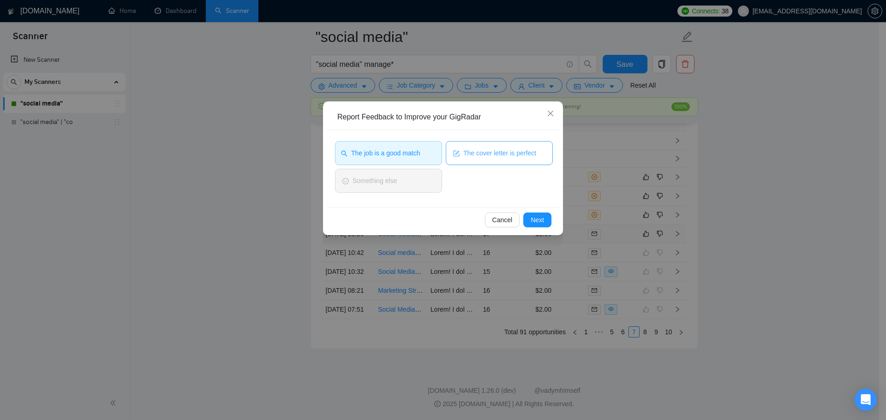
click at [499, 157] on span "The cover letter is perfect" at bounding box center [499, 153] width 73 height 10
click at [533, 222] on span "Next" at bounding box center [536, 220] width 13 height 10
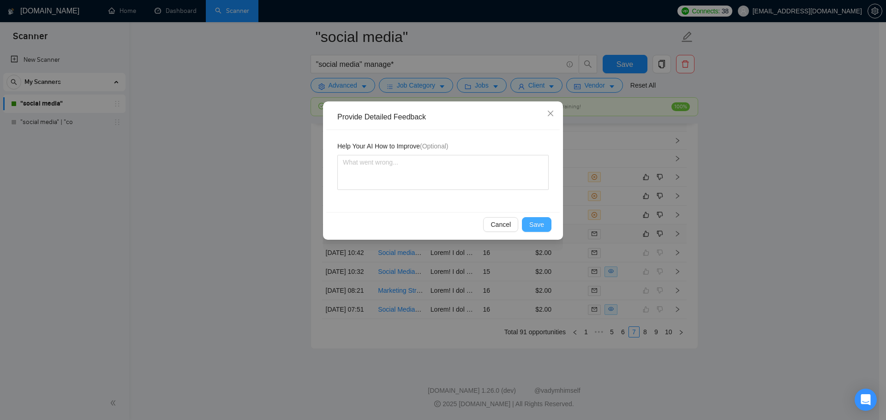
click at [533, 224] on span "Save" at bounding box center [536, 225] width 15 height 10
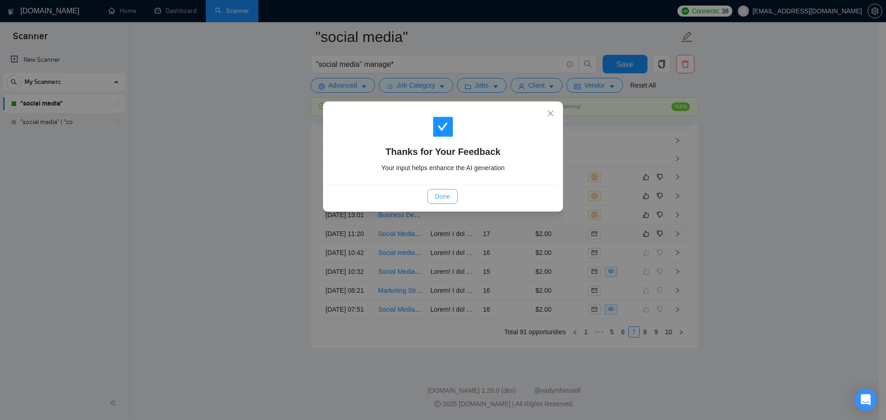
click at [453, 200] on button "Done" at bounding box center [442, 196] width 30 height 15
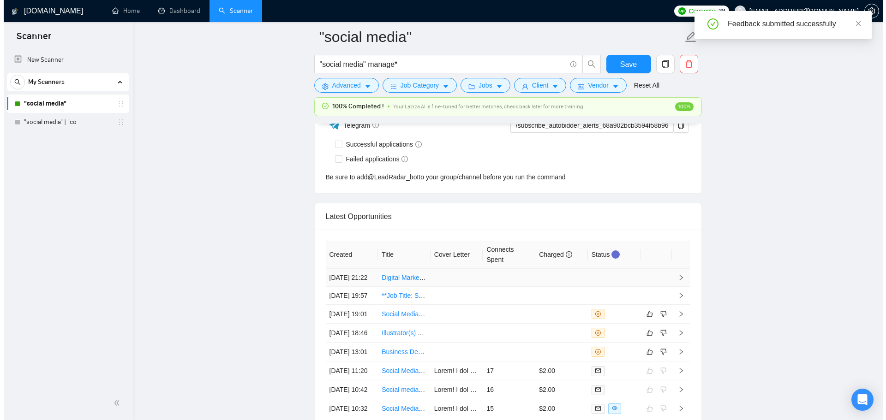
scroll to position [2447, 0]
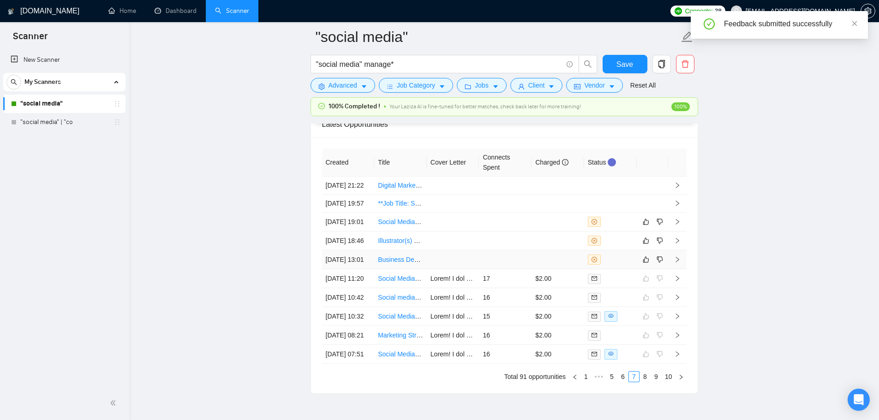
click at [512, 269] on td at bounding box center [505, 259] width 53 height 19
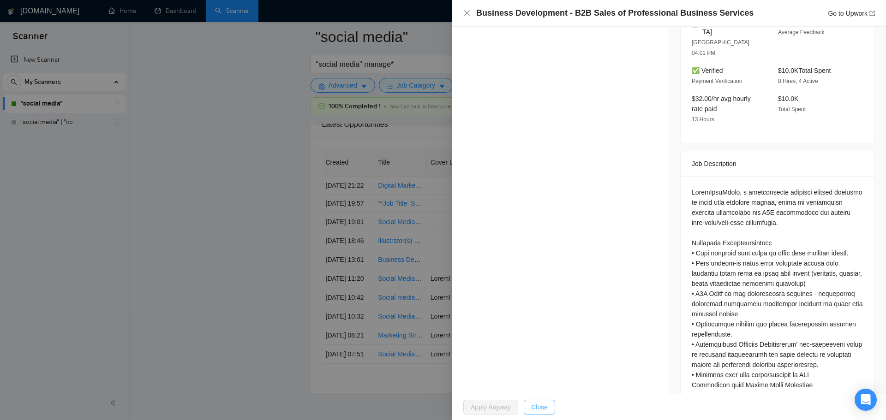
click at [540, 409] on span "Close" at bounding box center [539, 407] width 17 height 10
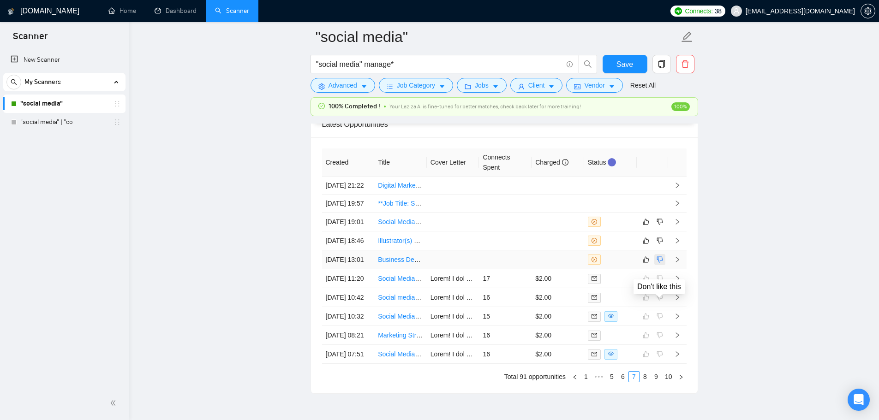
click at [662, 263] on icon "dislike" at bounding box center [659, 260] width 6 height 6
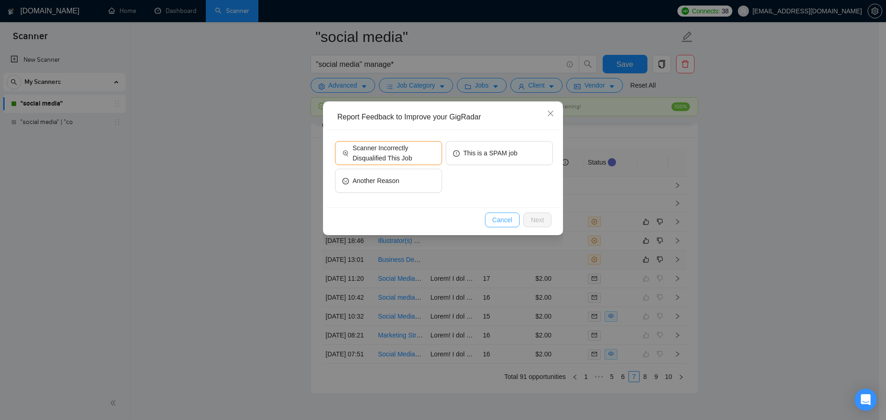
click at [504, 226] on button "Cancel" at bounding box center [502, 220] width 35 height 15
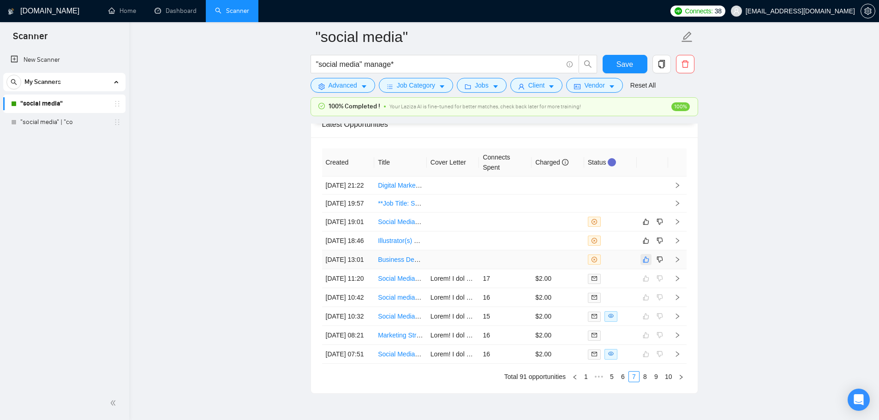
click at [649, 263] on icon "like" at bounding box center [646, 259] width 6 height 7
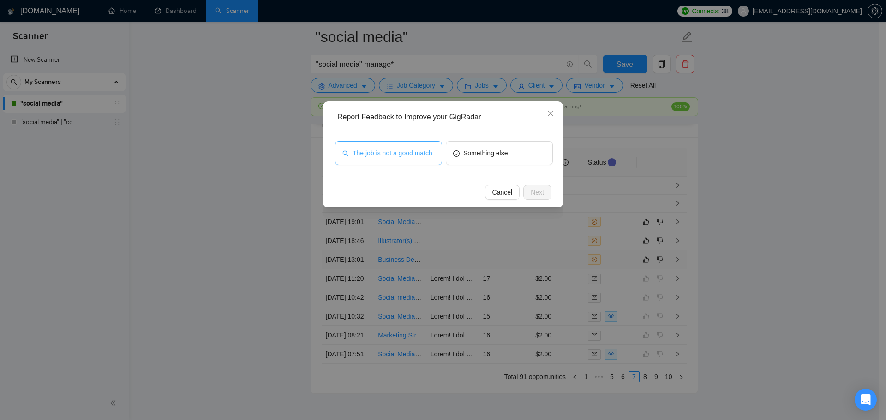
click at [401, 159] on button "The job is not a good match" at bounding box center [388, 153] width 107 height 24
click at [534, 195] on span "Next" at bounding box center [536, 192] width 13 height 10
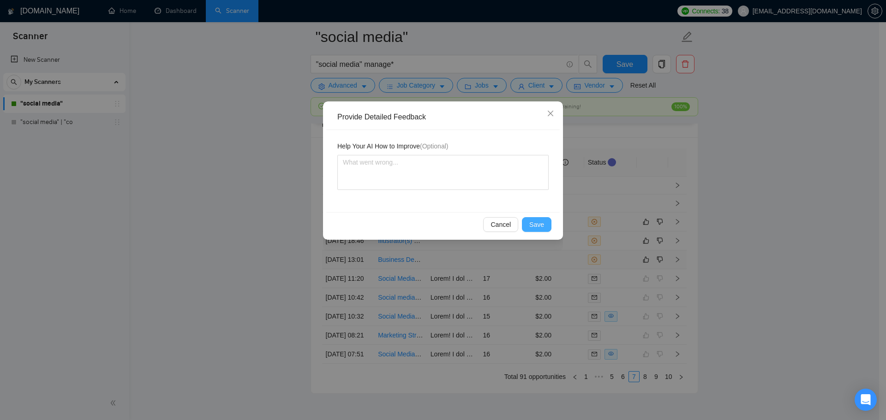
click at [540, 226] on span "Save" at bounding box center [536, 225] width 15 height 10
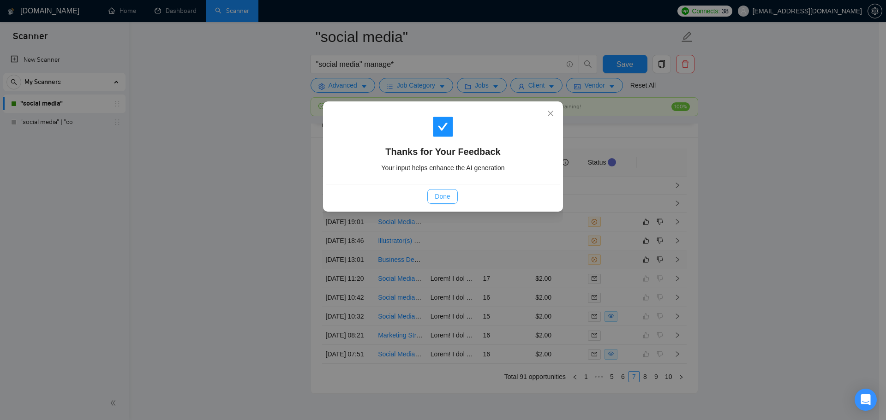
click at [453, 198] on button "Done" at bounding box center [442, 196] width 30 height 15
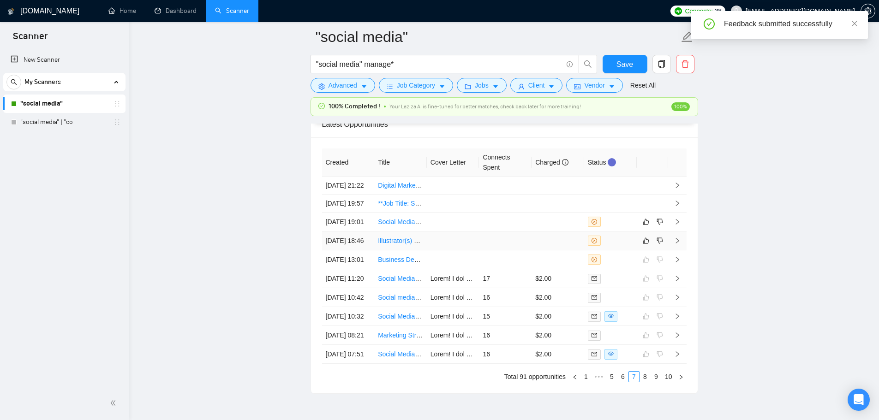
click at [501, 250] on td at bounding box center [505, 241] width 53 height 19
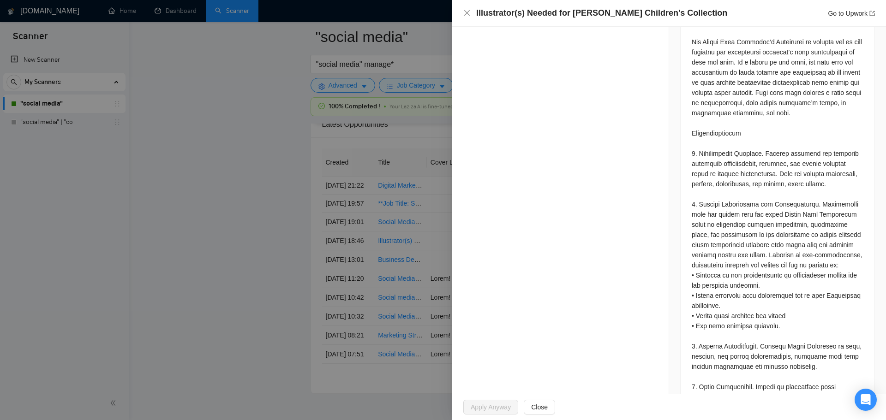
scroll to position [482, 0]
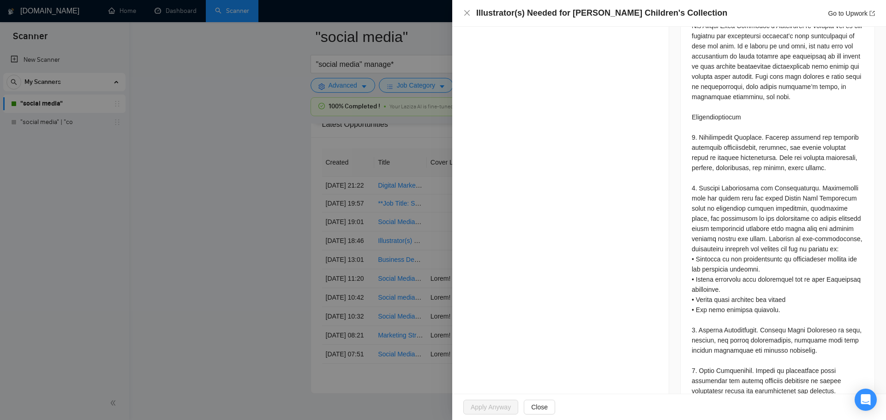
click at [378, 263] on div at bounding box center [443, 210] width 886 height 420
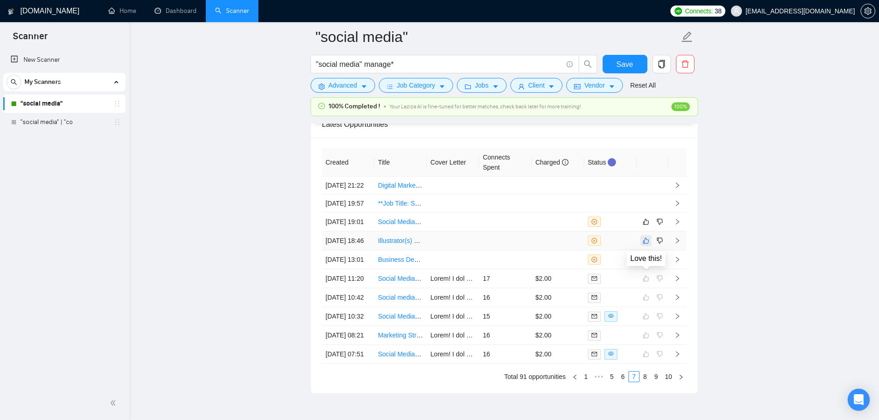
click at [648, 246] on button "button" at bounding box center [645, 240] width 11 height 11
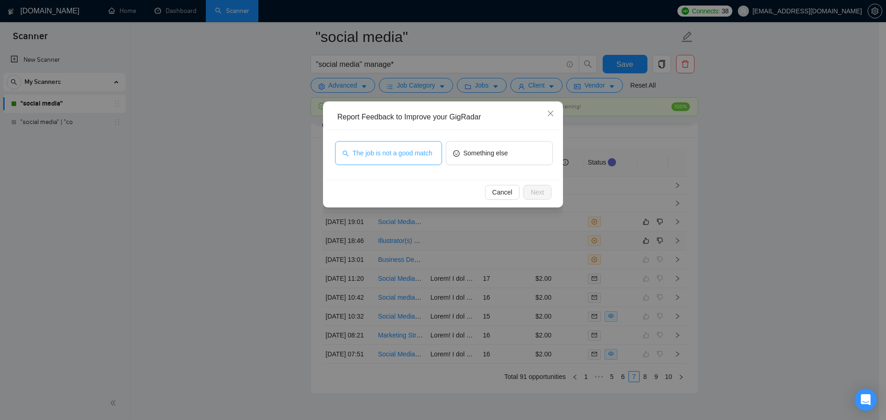
click at [415, 153] on span "The job is not a good match" at bounding box center [392, 153] width 80 height 10
click at [542, 195] on span "Next" at bounding box center [536, 192] width 13 height 10
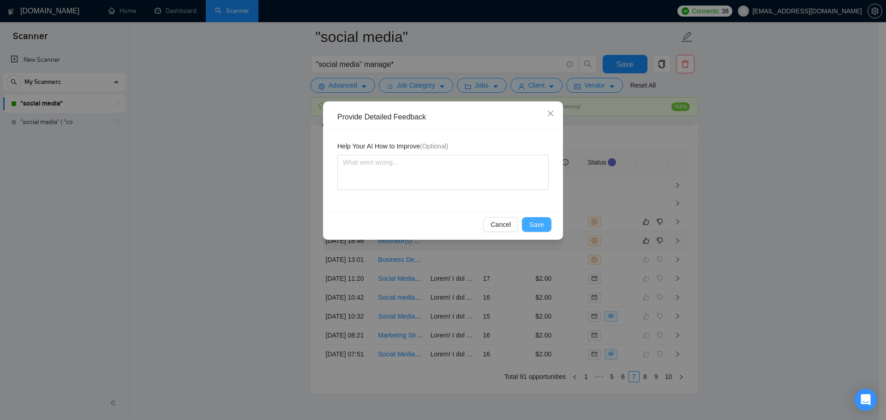
click at [540, 220] on span "Save" at bounding box center [536, 225] width 15 height 10
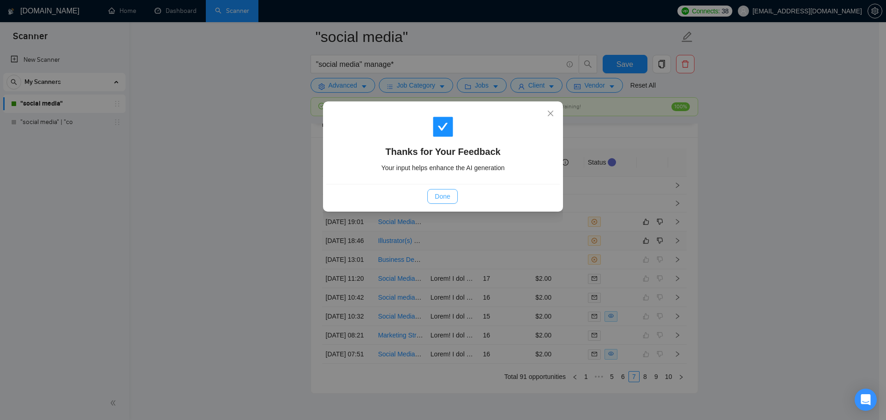
click at [441, 202] on button "Done" at bounding box center [442, 196] width 30 height 15
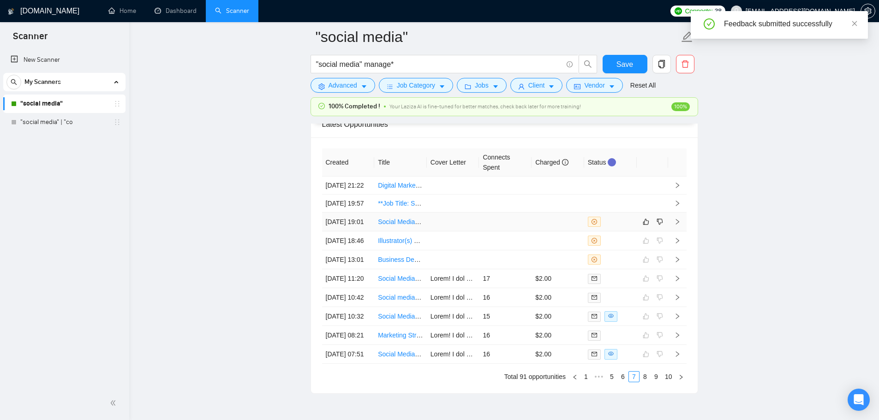
click at [506, 232] on td at bounding box center [505, 222] width 53 height 19
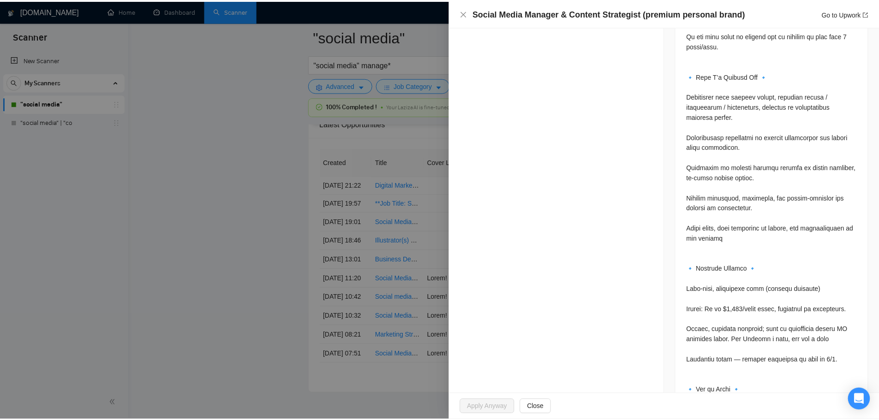
scroll to position [1450, 0]
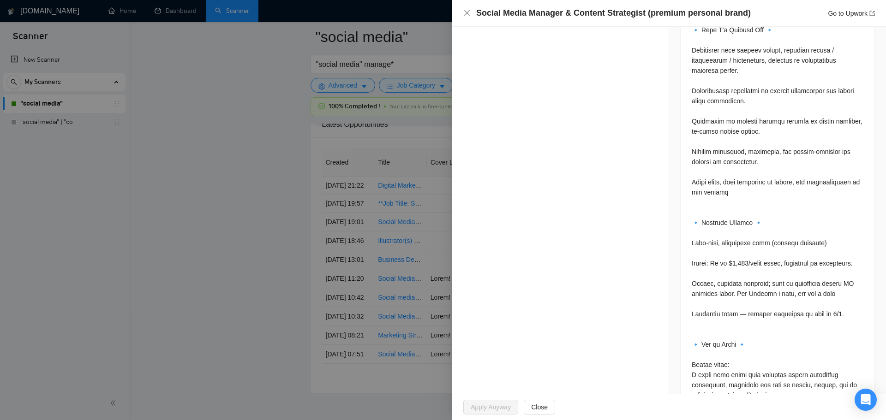
click at [338, 257] on div at bounding box center [443, 210] width 886 height 420
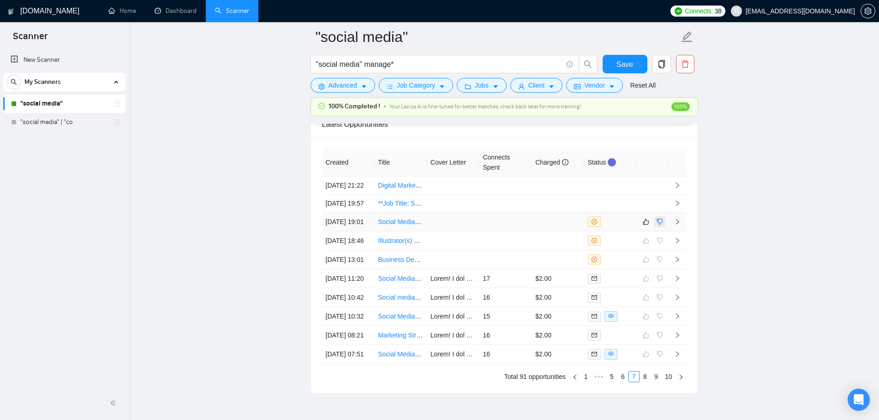
click at [660, 225] on icon "dislike" at bounding box center [659, 222] width 6 height 6
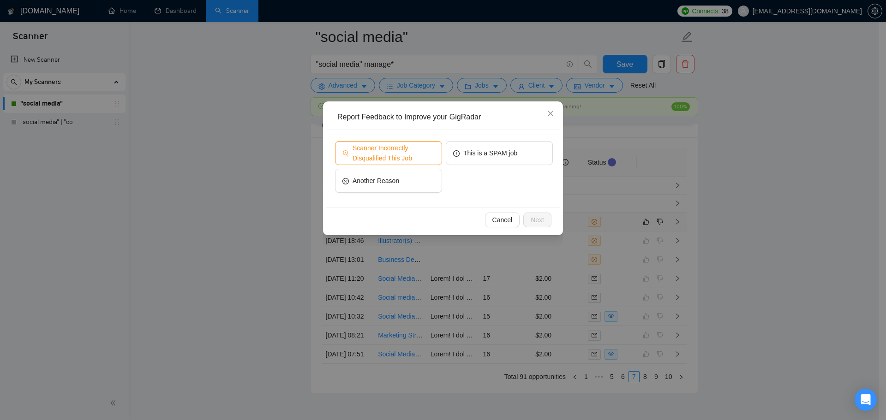
click at [376, 147] on span "Scanner Incorrectly Disqualified This Job" at bounding box center [393, 153] width 82 height 20
click at [533, 219] on span "Next" at bounding box center [536, 220] width 13 height 10
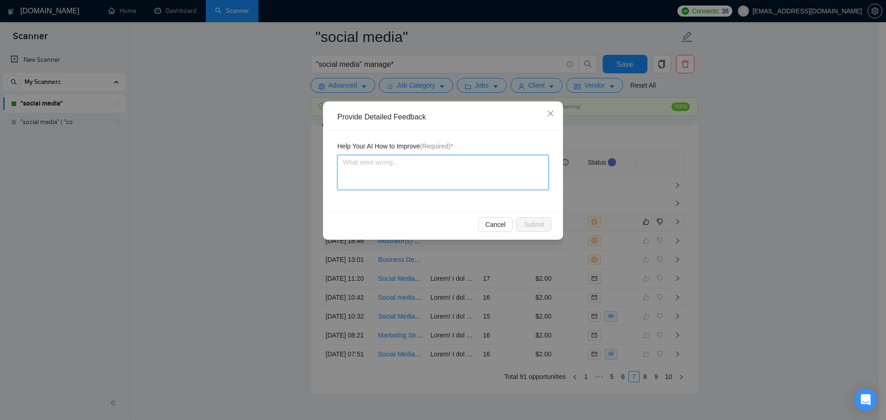
click at [375, 161] on textarea at bounding box center [442, 172] width 211 height 35
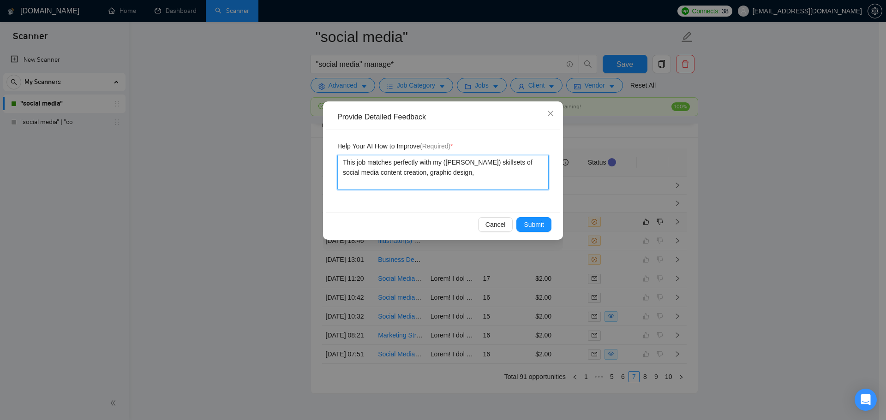
click at [488, 176] on textarea "This job matches perfectly with my (Sunny Hari) skillsets of social media conte…" at bounding box center [442, 172] width 211 height 35
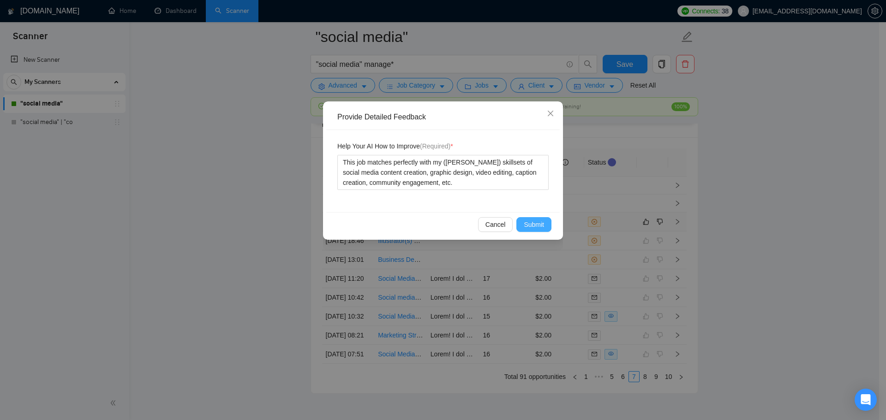
click at [529, 226] on span "Submit" at bounding box center [534, 225] width 20 height 10
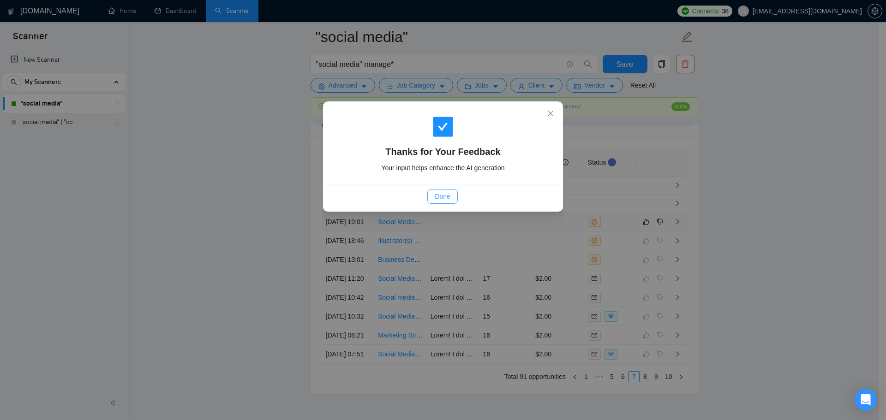
click at [441, 192] on span "Done" at bounding box center [442, 196] width 15 height 10
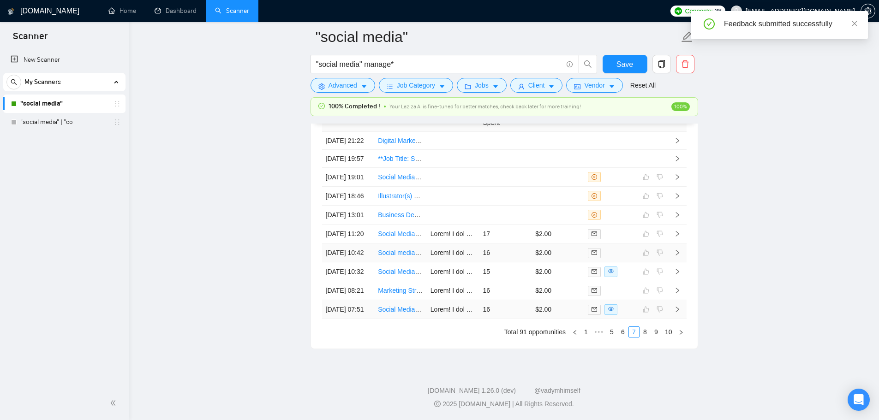
scroll to position [2585, 0]
click at [624, 335] on link "6" at bounding box center [623, 332] width 10 height 10
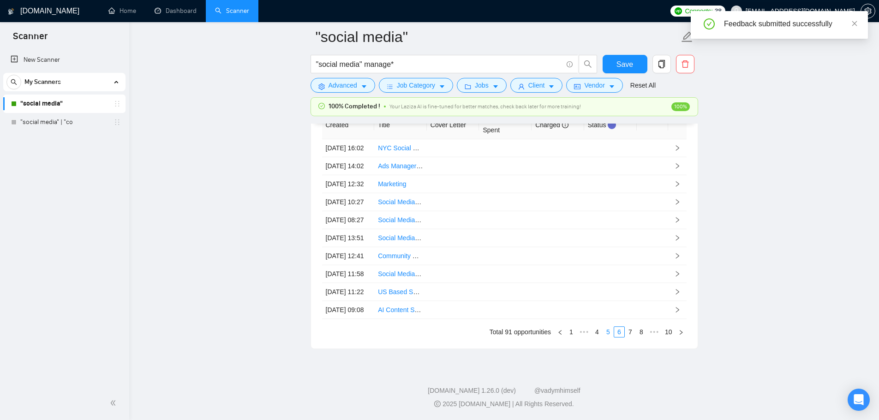
click at [609, 330] on link "5" at bounding box center [608, 332] width 10 height 10
click at [608, 333] on link "4" at bounding box center [608, 332] width 10 height 10
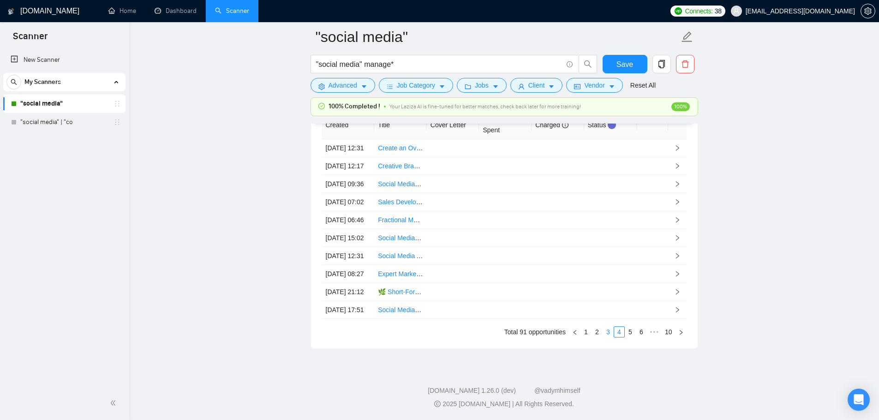
click at [608, 332] on link "3" at bounding box center [608, 332] width 10 height 10
click at [608, 332] on link "2" at bounding box center [608, 332] width 10 height 10
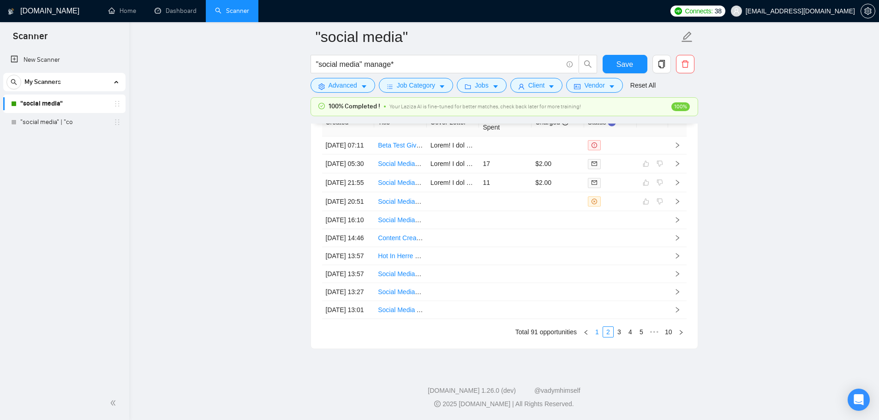
click at [601, 332] on link "1" at bounding box center [597, 332] width 10 height 10
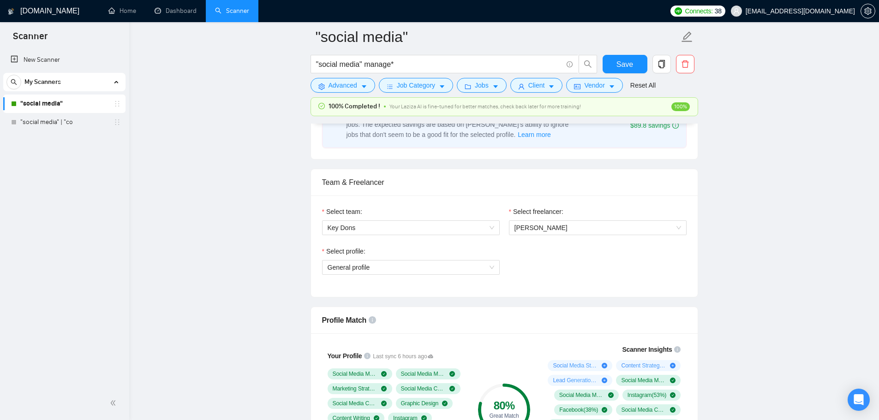
scroll to position [602, 0]
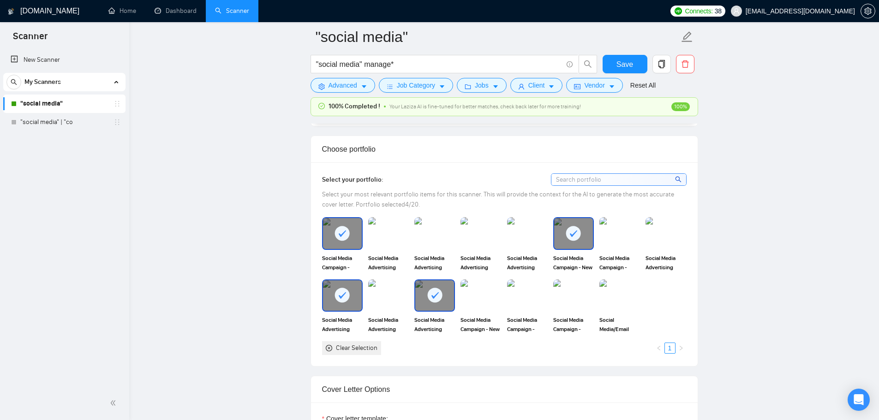
scroll to position [786, 0]
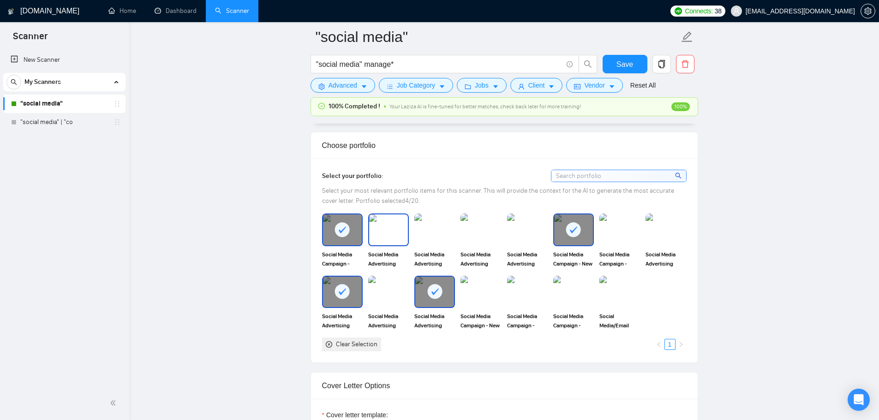
click at [386, 230] on img at bounding box center [388, 229] width 39 height 30
click at [422, 232] on img at bounding box center [434, 229] width 39 height 30
click at [484, 233] on img at bounding box center [480, 229] width 39 height 30
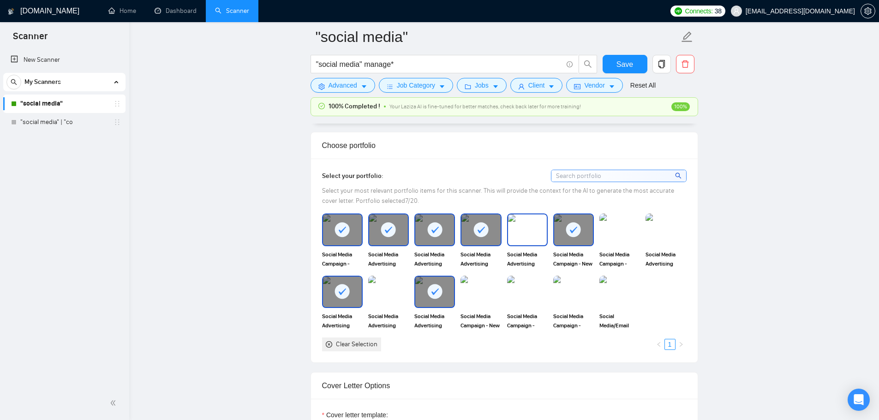
click at [532, 235] on img at bounding box center [527, 229] width 39 height 30
click at [636, 235] on img at bounding box center [619, 229] width 39 height 30
click at [667, 232] on img at bounding box center [665, 229] width 39 height 30
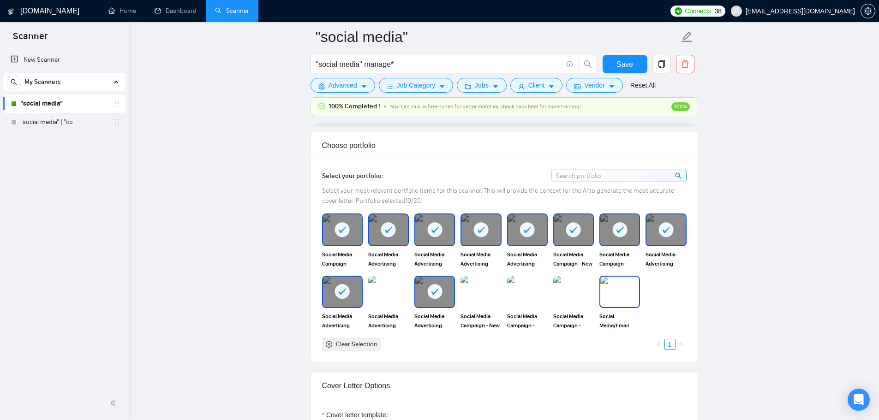
click at [624, 295] on img at bounding box center [619, 292] width 39 height 30
click at [557, 304] on img at bounding box center [573, 292] width 39 height 30
click at [528, 306] on img at bounding box center [527, 292] width 41 height 32
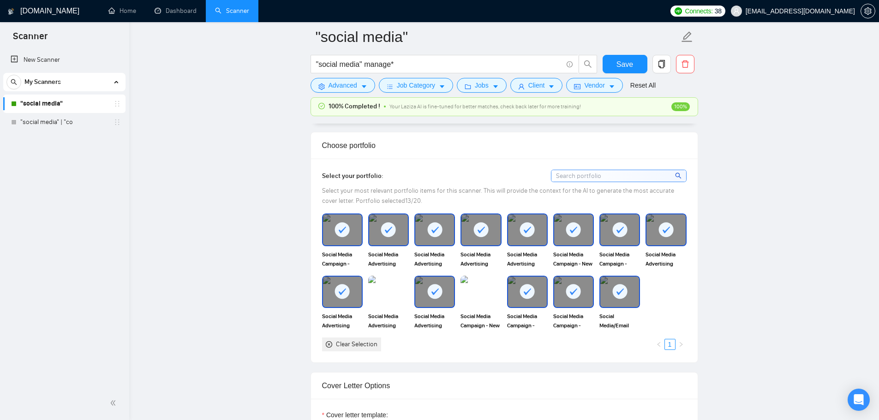
click at [484, 298] on img at bounding box center [480, 292] width 41 height 32
click at [374, 304] on img at bounding box center [388, 292] width 39 height 30
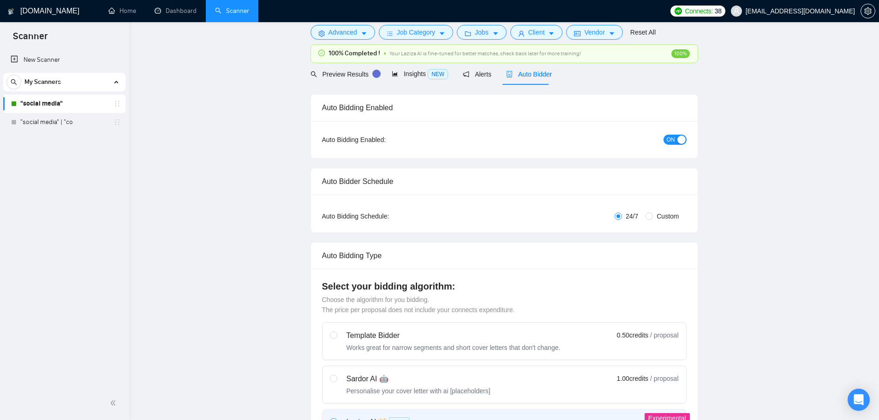
scroll to position [0, 0]
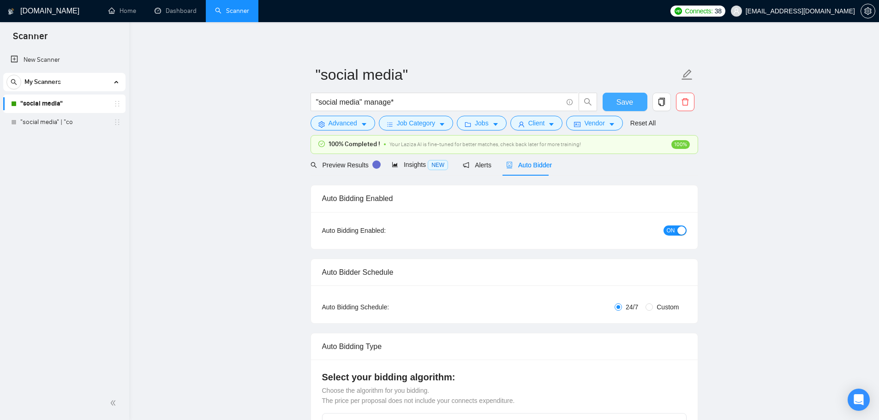
click at [629, 104] on span "Save" at bounding box center [624, 102] width 17 height 12
checkbox input "true"
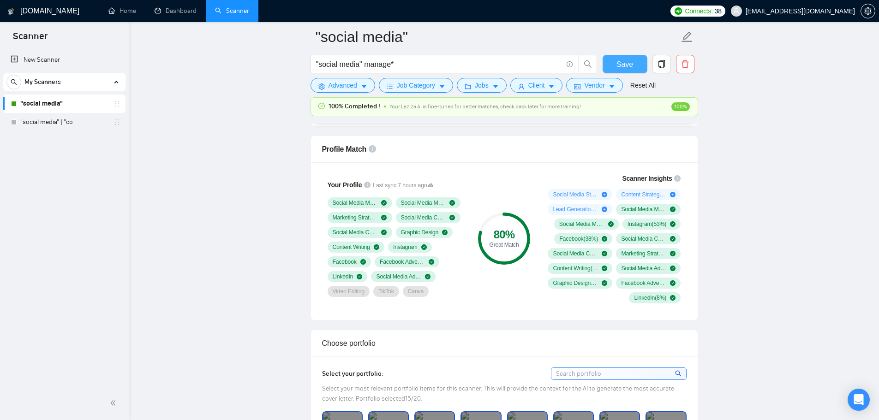
scroll to position [738, 0]
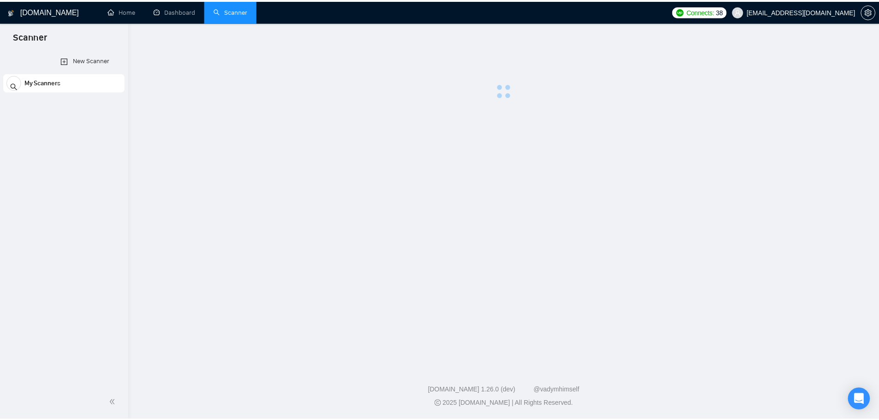
scroll to position [738, 0]
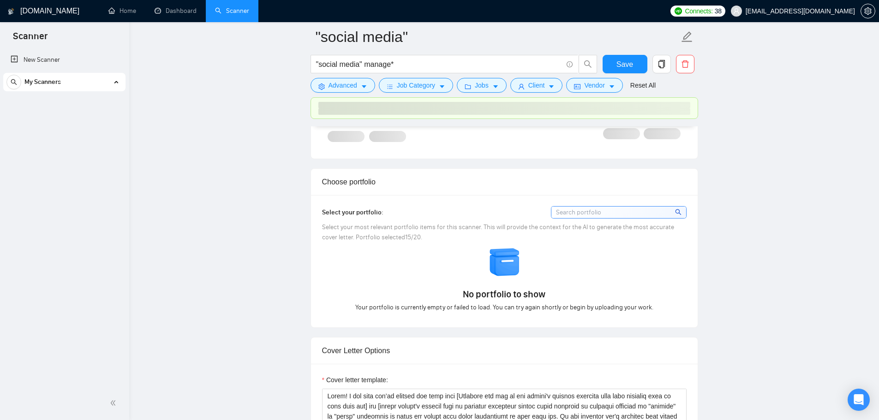
checkbox input "true"
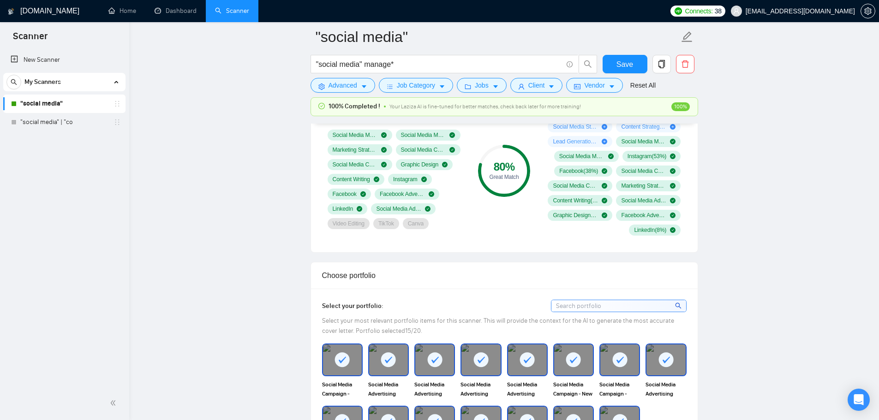
scroll to position [554, 0]
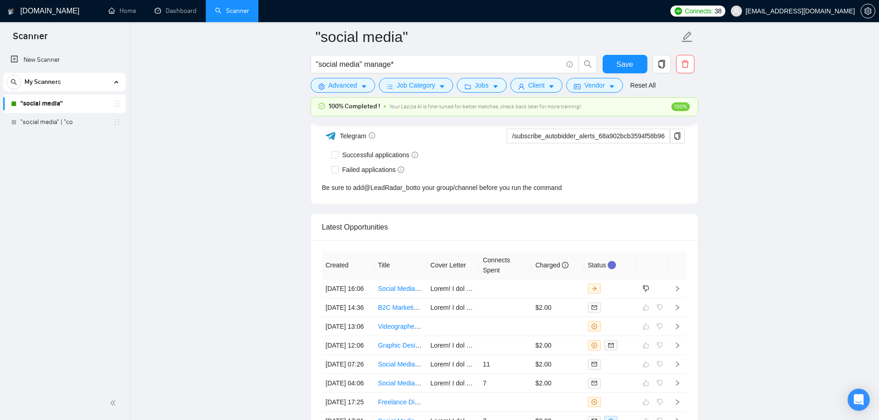
scroll to position [2493, 0]
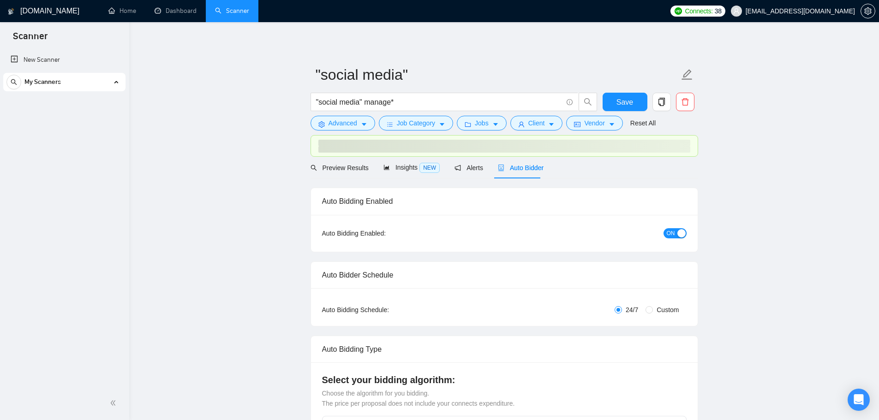
checkbox input "true"
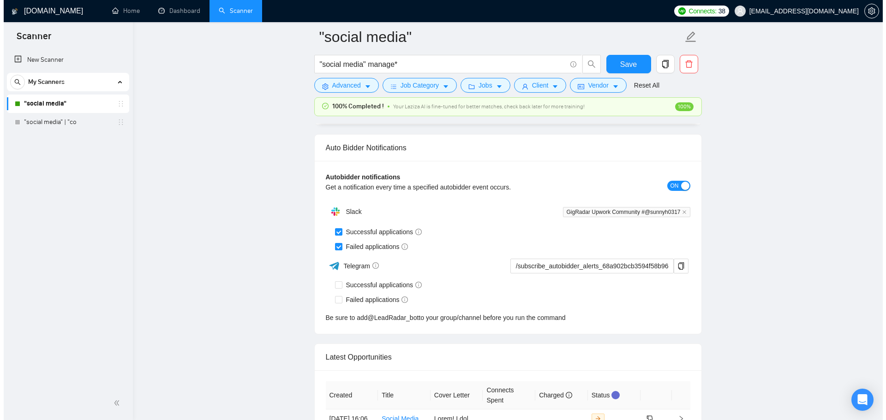
scroll to position [2352, 0]
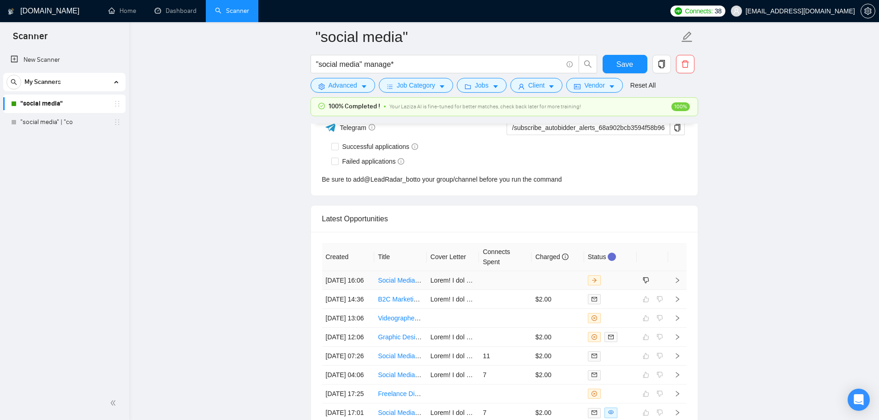
click at [503, 289] on td at bounding box center [505, 280] width 53 height 19
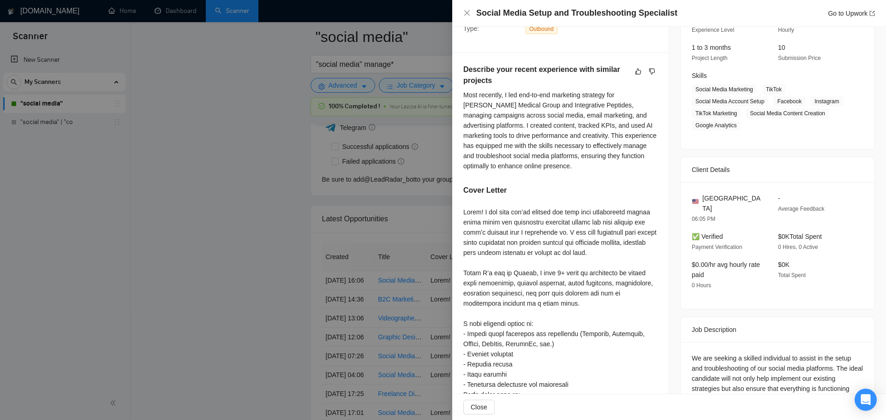
scroll to position [231, 0]
